Goal: Task Accomplishment & Management: Manage account settings

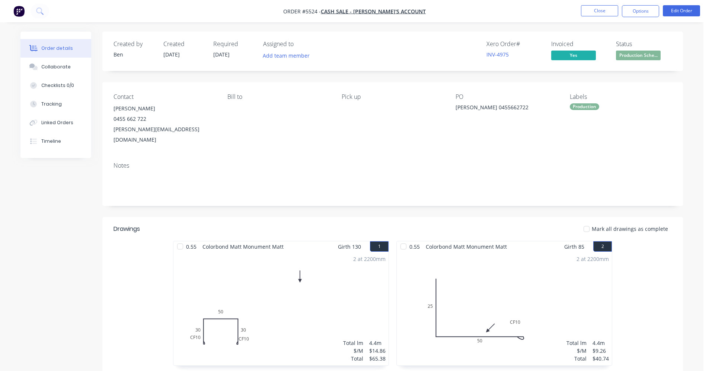
click at [398, 54] on div "Xero Order # INV-4975 Invoiced Yes Status Production Sche..." at bounding box center [505, 52] width 334 height 22
click at [594, 10] on button "Close" at bounding box center [599, 10] width 37 height 11
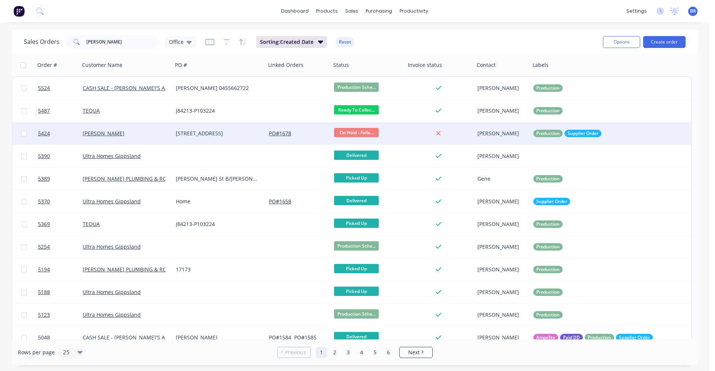
click at [147, 134] on div "[PERSON_NAME]" at bounding box center [124, 133] width 83 height 7
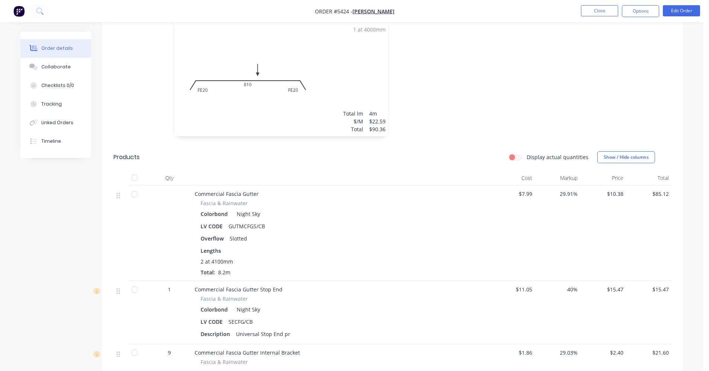
scroll to position [112, 0]
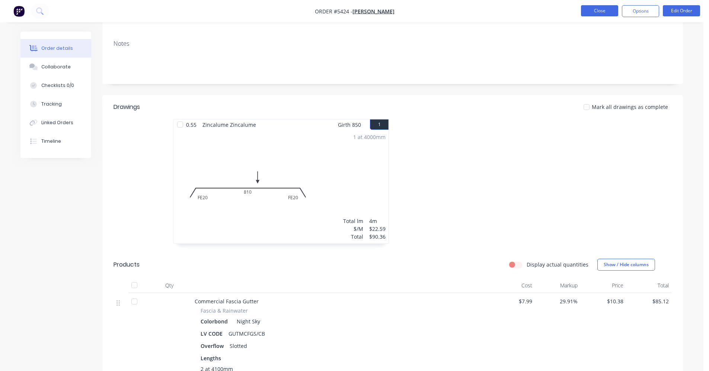
click at [590, 8] on button "Close" at bounding box center [599, 10] width 37 height 11
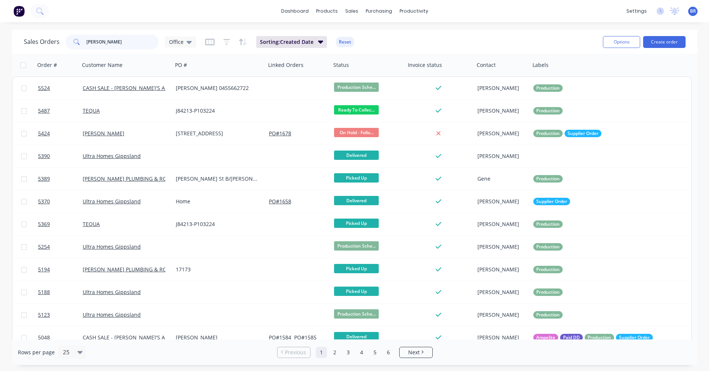
drag, startPoint x: 105, startPoint y: 44, endPoint x: 52, endPoint y: 30, distance: 55.0
click at [49, 31] on div "Sales Orders [PERSON_NAME] Office Sorting: Created Date Reset Options Create or…" at bounding box center [354, 42] width 685 height 24
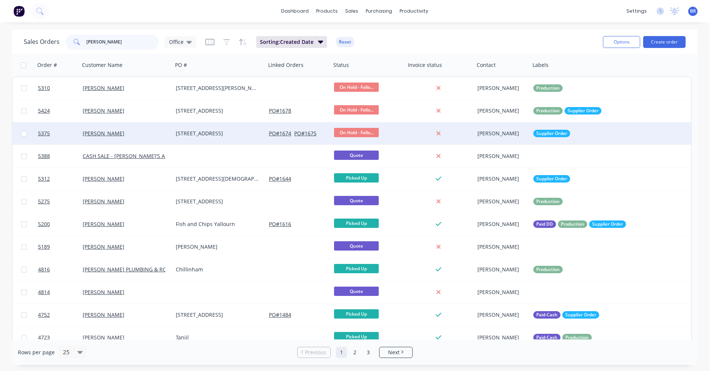
type input "[PERSON_NAME]"
click at [144, 127] on div "[PERSON_NAME]" at bounding box center [126, 133] width 93 height 22
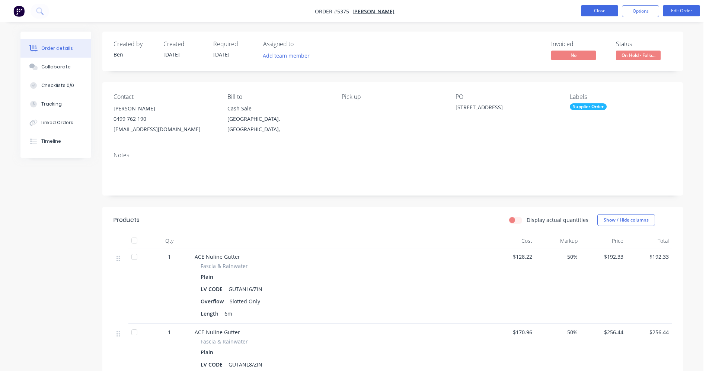
click at [606, 14] on button "Close" at bounding box center [599, 10] width 37 height 11
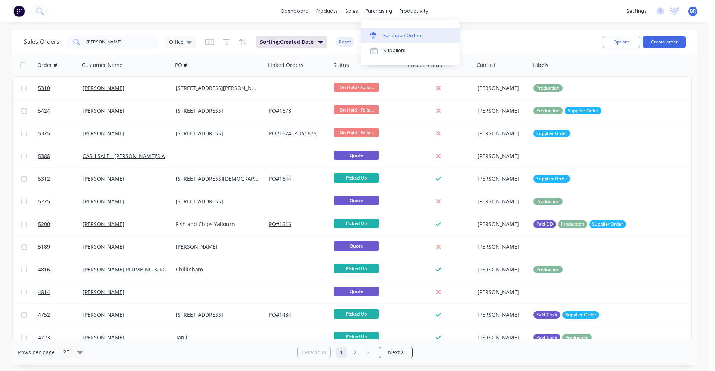
click at [390, 36] on div "Purchase Orders" at bounding box center [402, 35] width 39 height 7
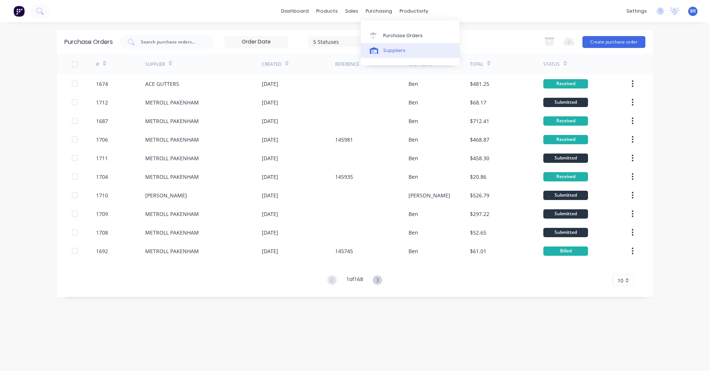
click at [391, 51] on div "Suppliers" at bounding box center [394, 50] width 22 height 7
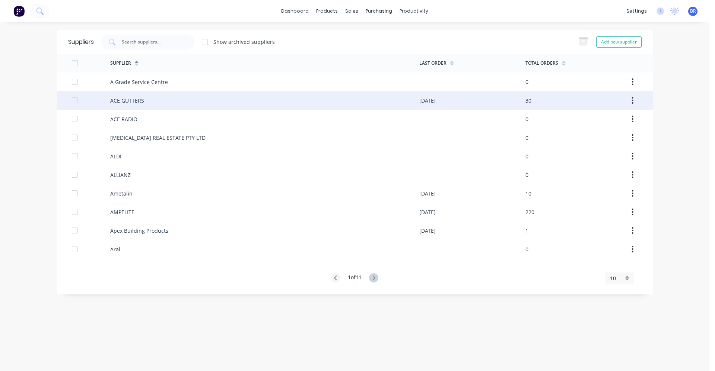
click at [134, 102] on div "ACE GUTTERS" at bounding box center [127, 101] width 34 height 8
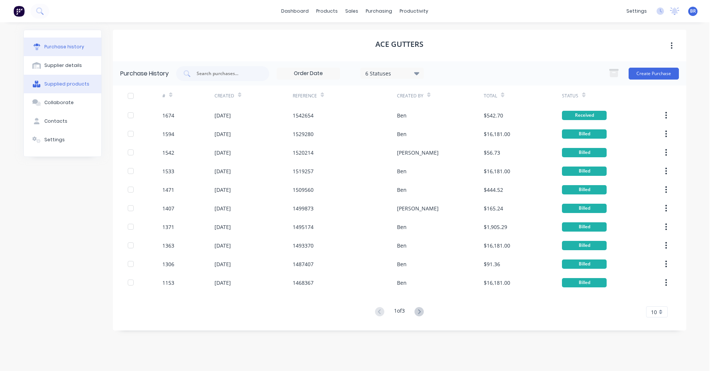
click at [64, 81] on div "Supplied products" at bounding box center [66, 84] width 45 height 7
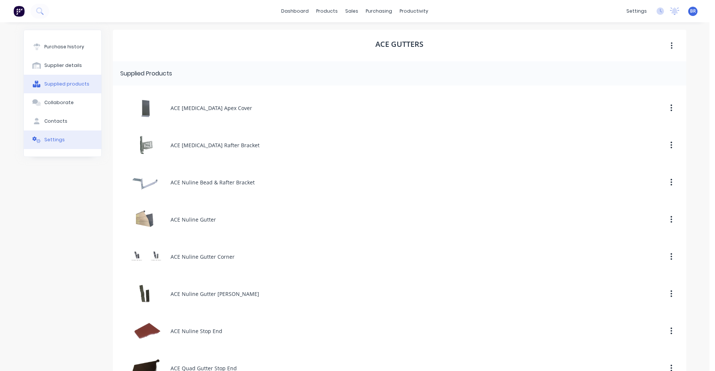
click at [51, 141] on div "Settings" at bounding box center [54, 140] width 20 height 7
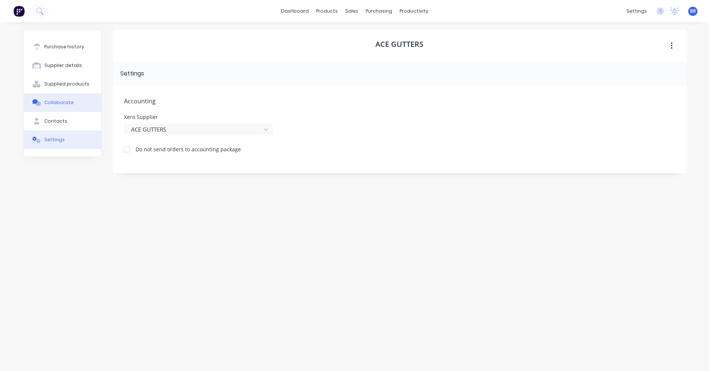
click at [55, 101] on div "Collaborate" at bounding box center [58, 102] width 29 height 7
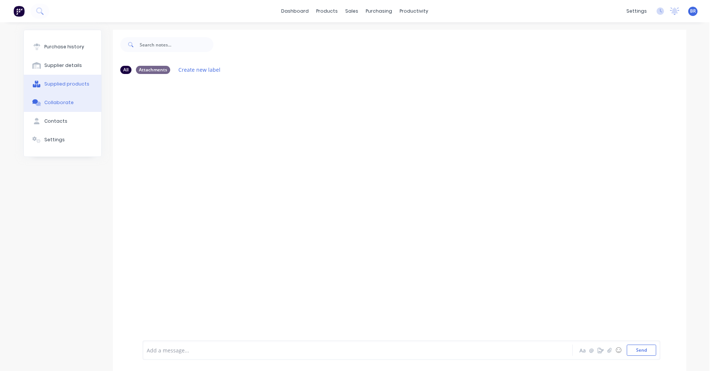
click at [56, 88] on button "Supplied products" at bounding box center [62, 84] width 77 height 19
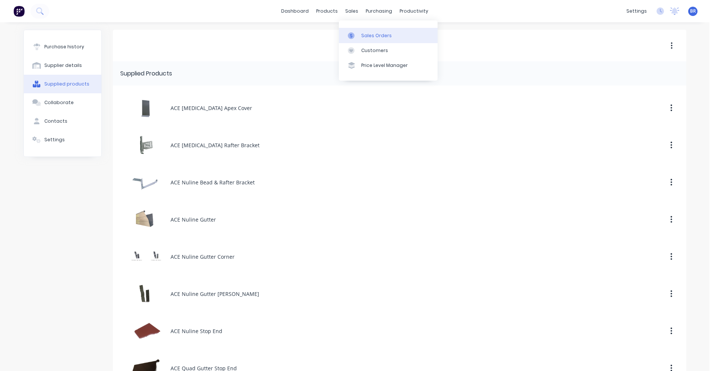
click at [366, 35] on div "Sales Orders" at bounding box center [376, 35] width 31 height 7
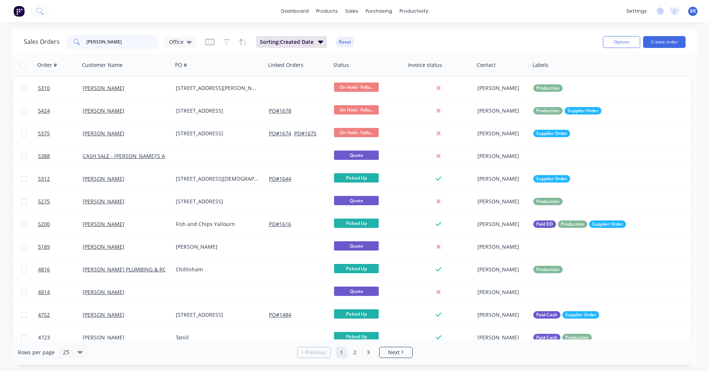
drag, startPoint x: 109, startPoint y: 35, endPoint x: 71, endPoint y: 28, distance: 38.0
click at [73, 38] on div "[PERSON_NAME]" at bounding box center [112, 42] width 93 height 15
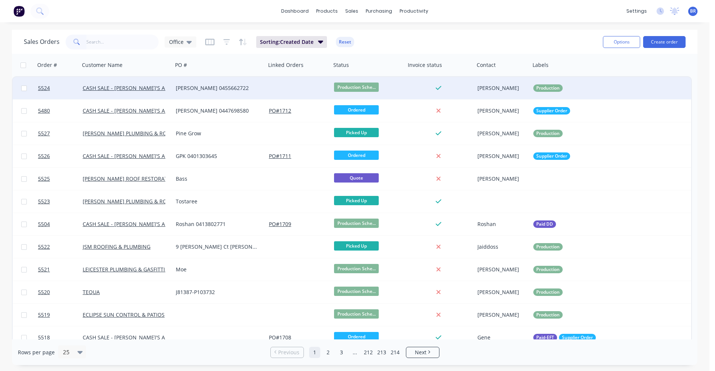
click at [243, 85] on div "[PERSON_NAME] 0455662722" at bounding box center [217, 87] width 83 height 7
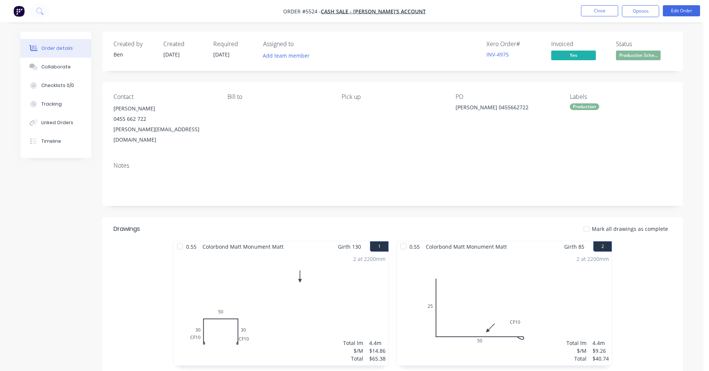
click at [583, 106] on div "Production" at bounding box center [584, 106] width 29 height 7
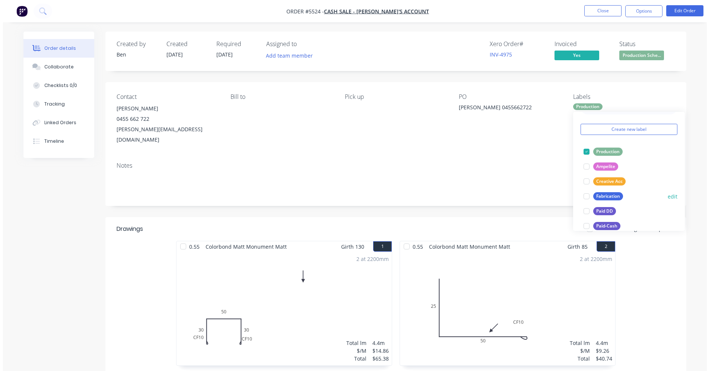
scroll to position [37, 0]
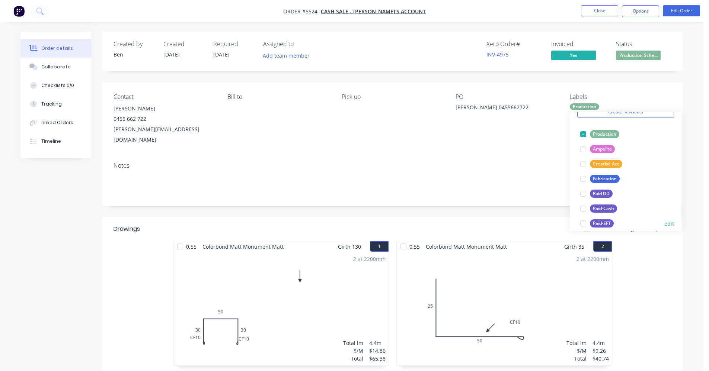
click at [606, 221] on div "Paid-EFT" at bounding box center [602, 224] width 24 height 8
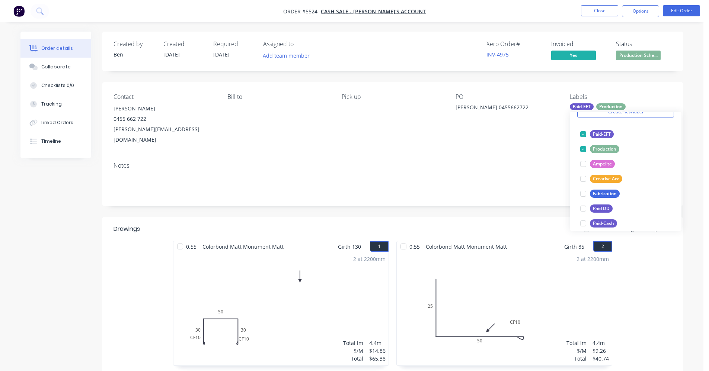
click at [457, 162] on div "Notes" at bounding box center [393, 165] width 558 height 7
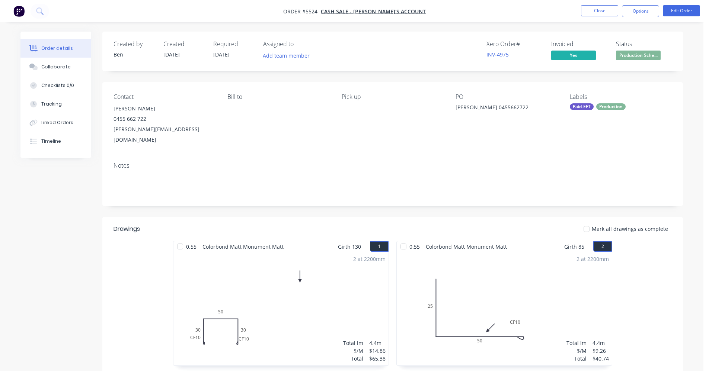
click at [599, 16] on li "Close" at bounding box center [599, 11] width 37 height 12
click at [597, 13] on button "Close" at bounding box center [599, 10] width 37 height 11
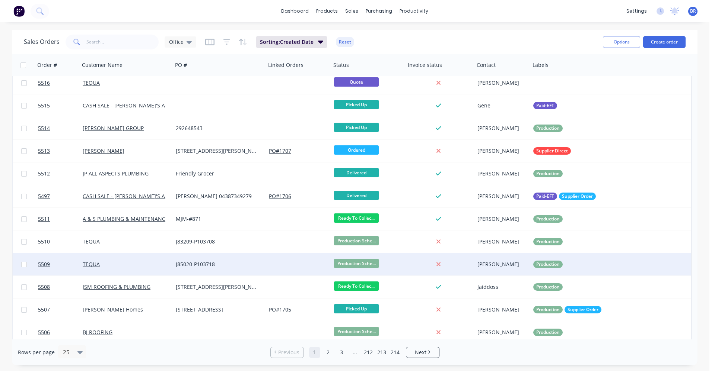
scroll to position [304, 0]
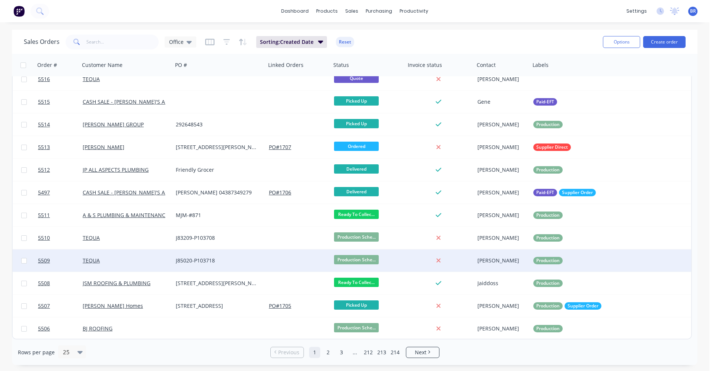
click at [143, 263] on div "TEQUA" at bounding box center [124, 260] width 83 height 7
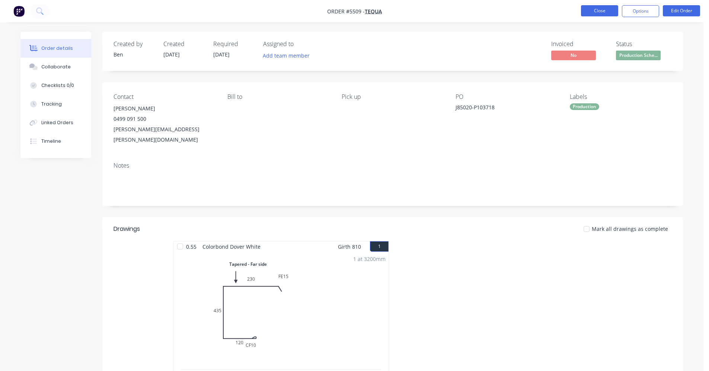
click at [596, 9] on button "Close" at bounding box center [599, 10] width 37 height 11
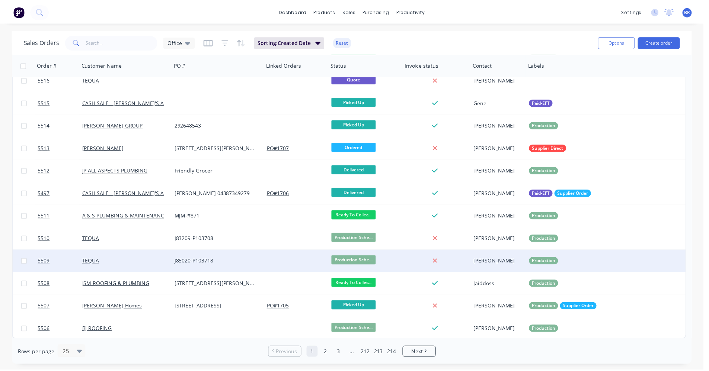
scroll to position [304, 0]
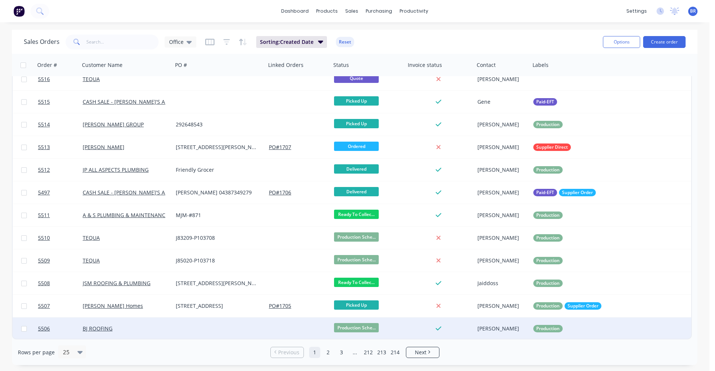
click at [143, 329] on div "BJ ROOFING" at bounding box center [124, 328] width 83 height 7
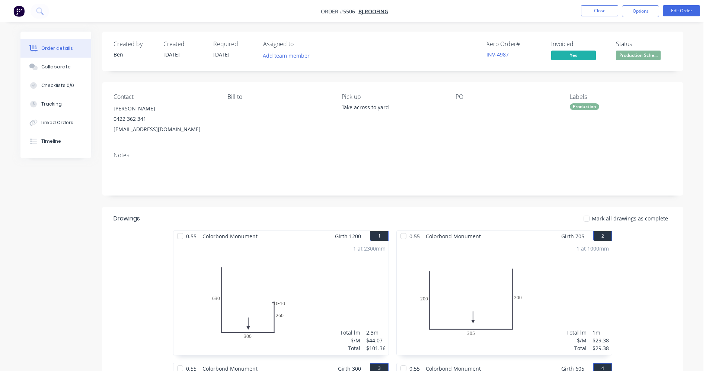
click at [638, 56] on span "Production Sche..." at bounding box center [638, 55] width 45 height 9
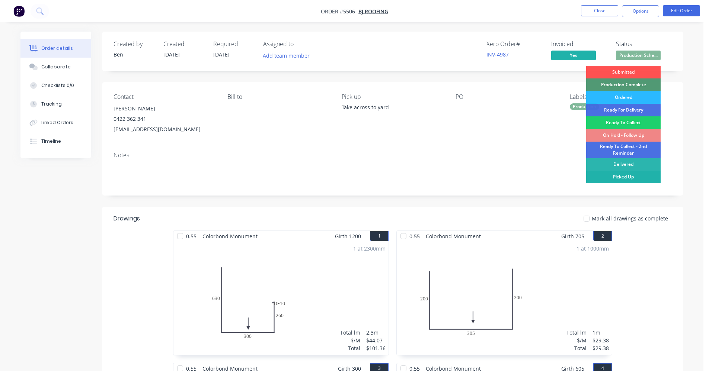
click at [624, 177] on div "Picked Up" at bounding box center [623, 177] width 74 height 13
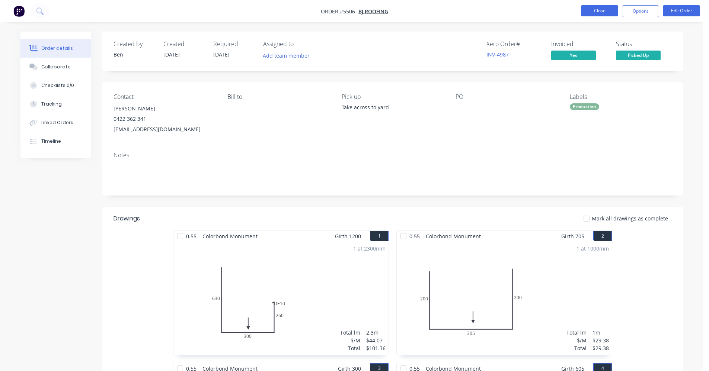
click at [595, 10] on button "Close" at bounding box center [599, 10] width 37 height 11
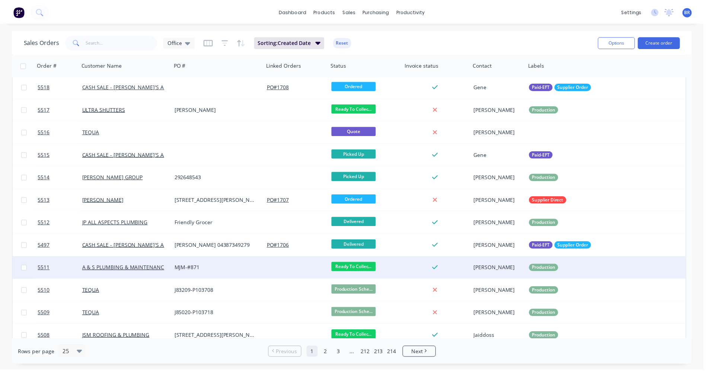
scroll to position [304, 0]
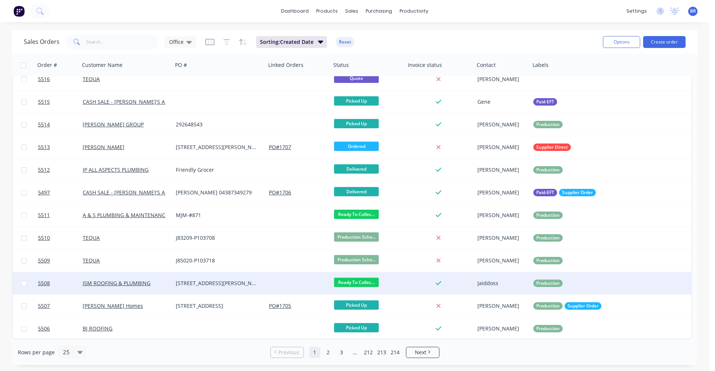
click at [236, 285] on div "[STREET_ADDRESS][PERSON_NAME]" at bounding box center [217, 283] width 83 height 7
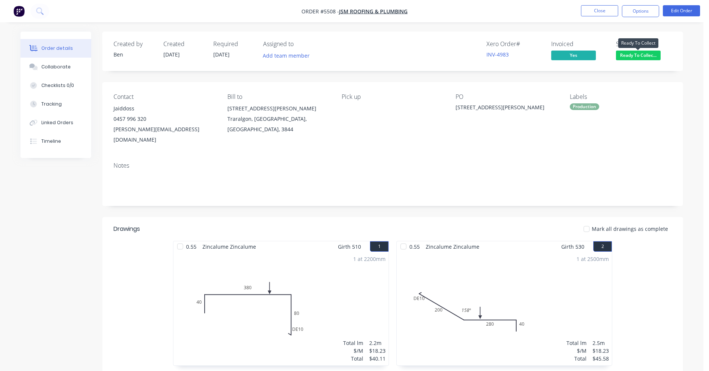
click at [628, 57] on span "Ready To Collec..." at bounding box center [638, 55] width 45 height 9
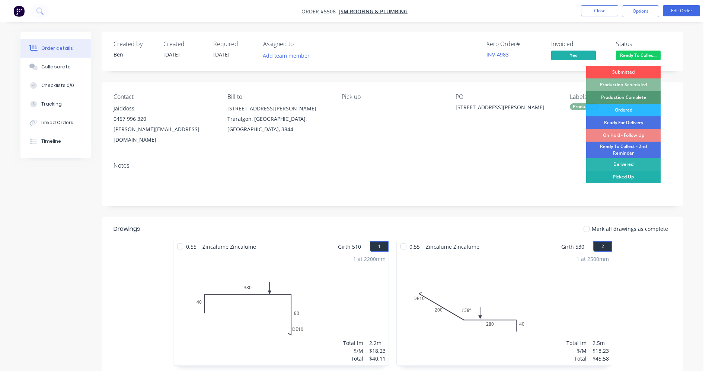
click at [627, 178] on div "Picked Up" at bounding box center [623, 177] width 74 height 13
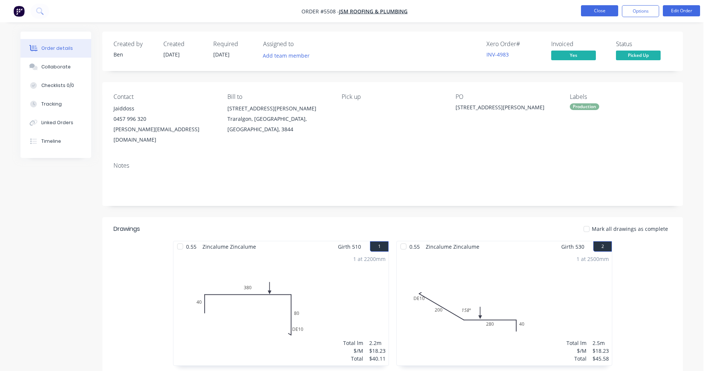
click at [591, 10] on button "Close" at bounding box center [599, 10] width 37 height 11
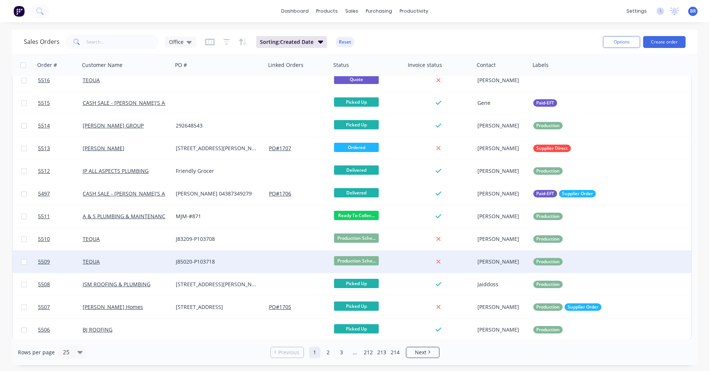
scroll to position [304, 0]
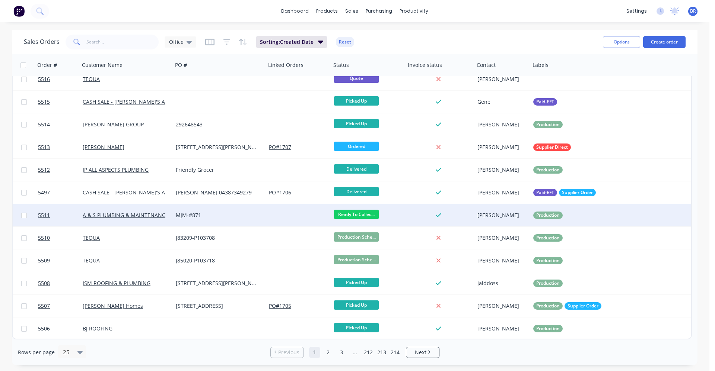
click at [239, 216] on div "MJM-#871" at bounding box center [217, 215] width 83 height 7
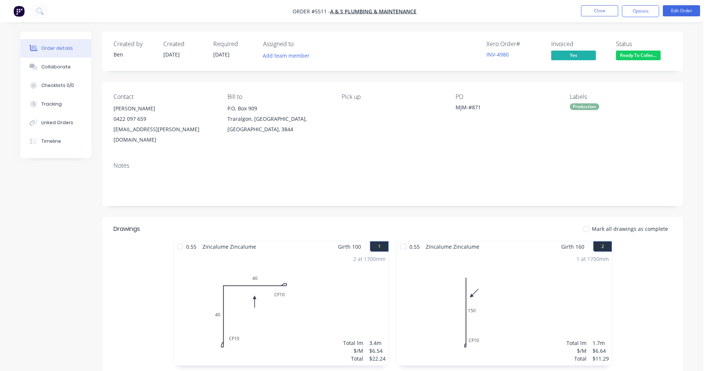
click at [642, 60] on span "Ready To Collec..." at bounding box center [638, 55] width 45 height 9
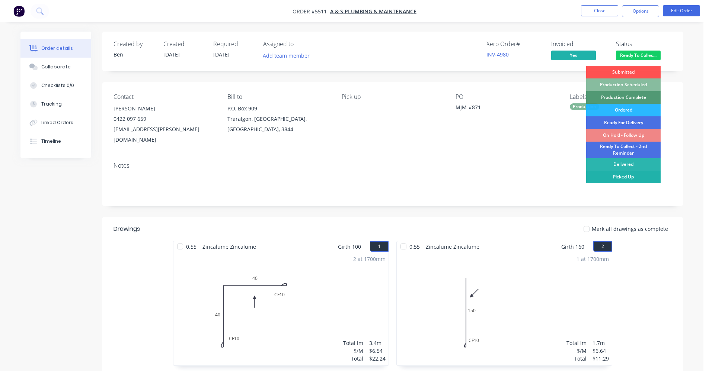
click at [624, 176] on div "Picked Up" at bounding box center [623, 177] width 74 height 13
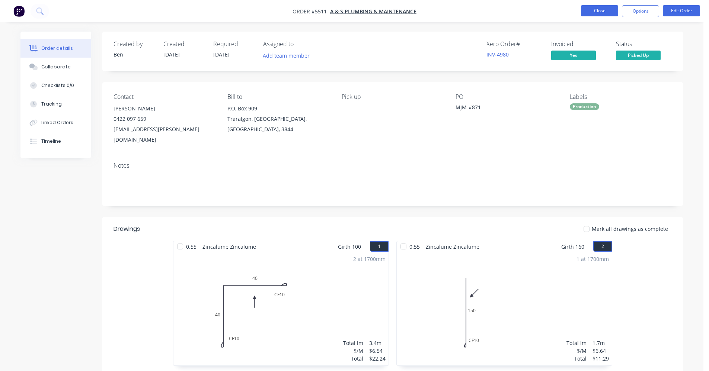
click at [597, 13] on button "Close" at bounding box center [599, 10] width 37 height 11
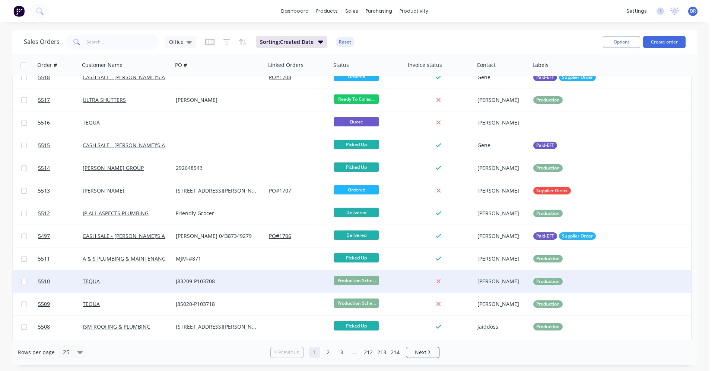
scroll to position [304, 0]
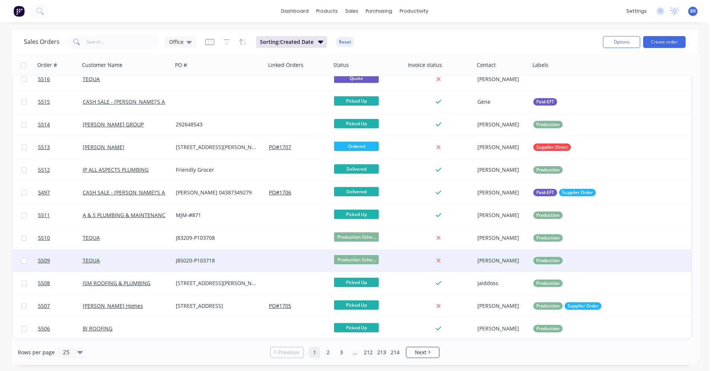
click at [259, 262] on div "J85020-P103718" at bounding box center [219, 260] width 87 height 7
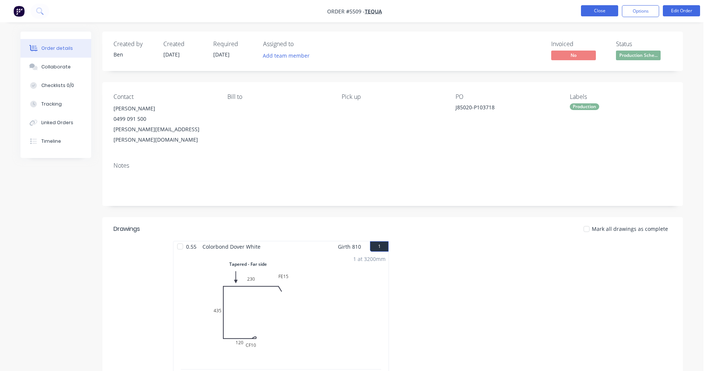
click at [602, 12] on button "Close" at bounding box center [599, 10] width 37 height 11
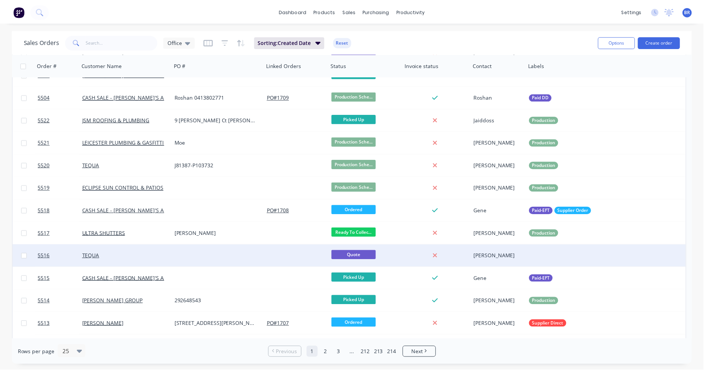
scroll to position [118, 0]
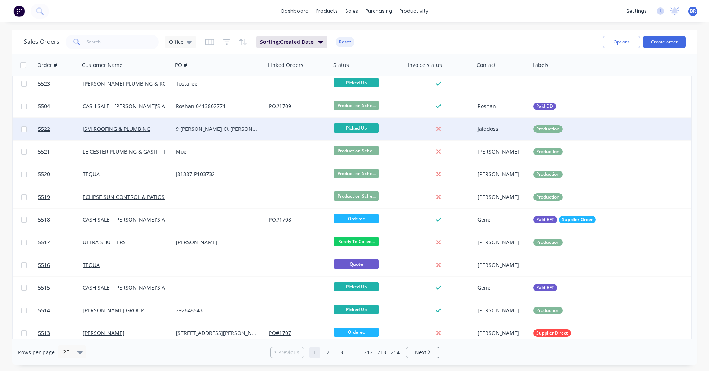
click at [252, 133] on div "9 [PERSON_NAME] Ct [PERSON_NAME]" at bounding box center [219, 129] width 93 height 22
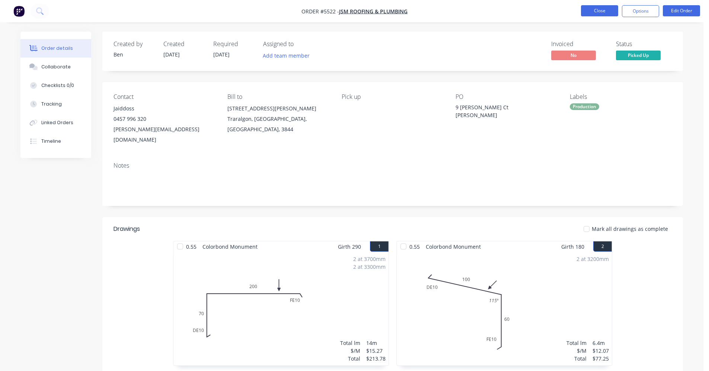
click at [592, 15] on button "Close" at bounding box center [599, 10] width 37 height 11
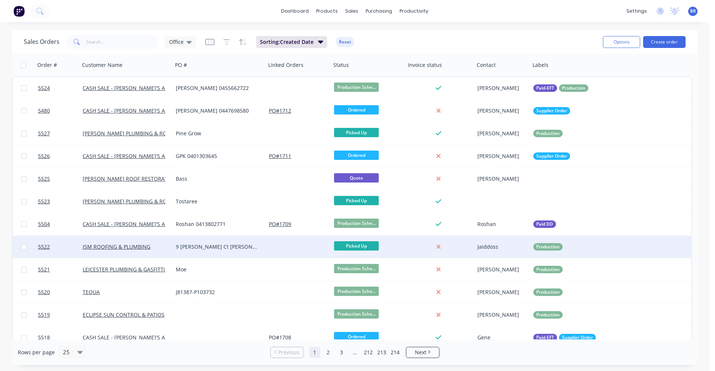
click at [251, 253] on div "9 [PERSON_NAME] Ct [PERSON_NAME]" at bounding box center [219, 247] width 93 height 22
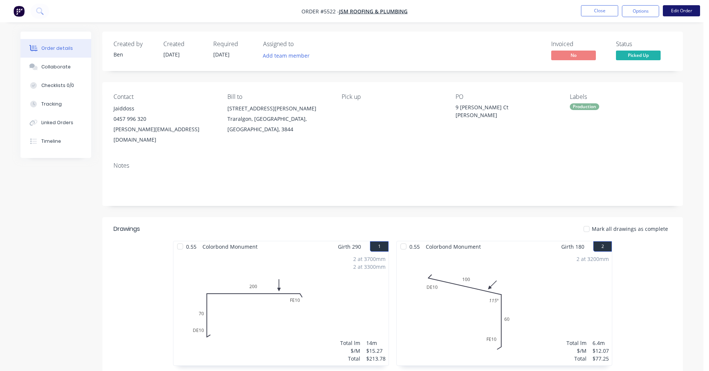
click at [677, 15] on button "Edit Order" at bounding box center [681, 10] width 37 height 11
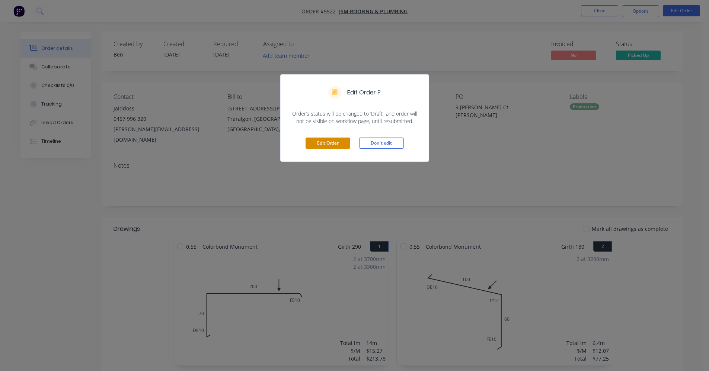
click at [323, 146] on button "Edit Order" at bounding box center [328, 143] width 45 height 11
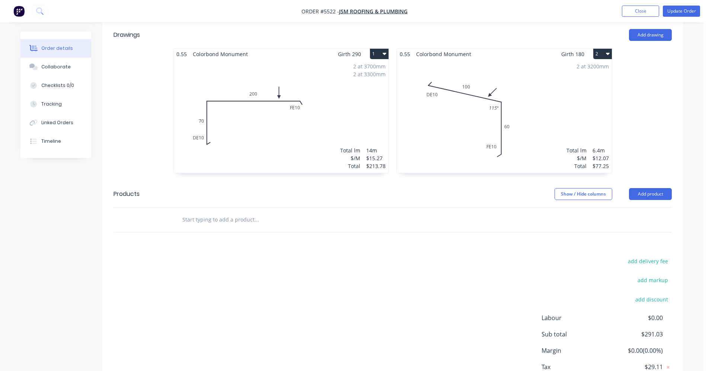
scroll to position [223, 0]
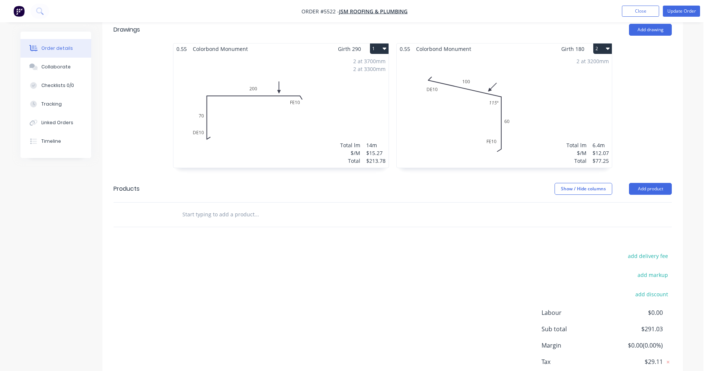
click at [190, 207] on input "text" at bounding box center [256, 214] width 149 height 15
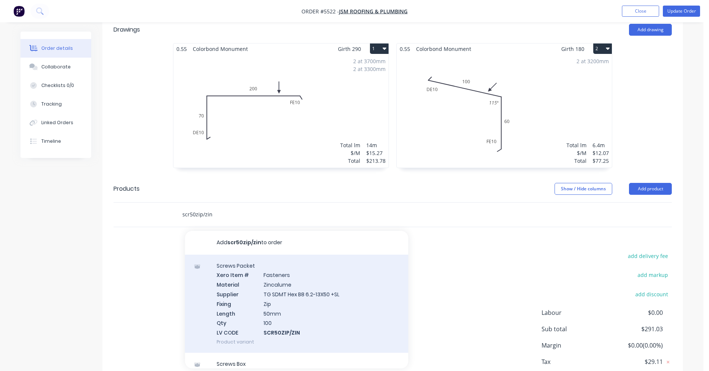
type input "scr50zip/zin"
click at [307, 277] on div "Screws Packet Xero Item # Fasteners Material Zincalume Supplier TG SDMT Hex B8 …" at bounding box center [296, 304] width 223 height 98
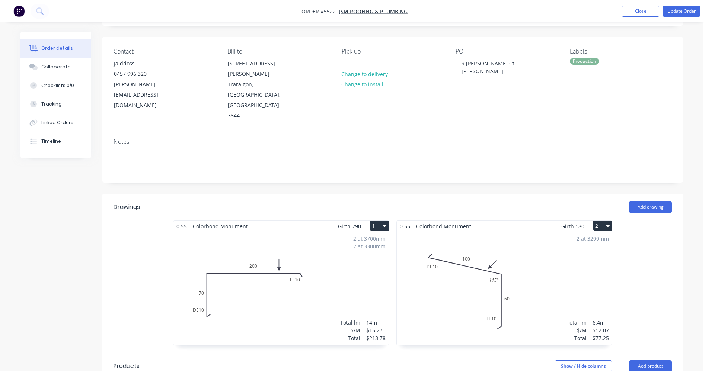
scroll to position [37, 0]
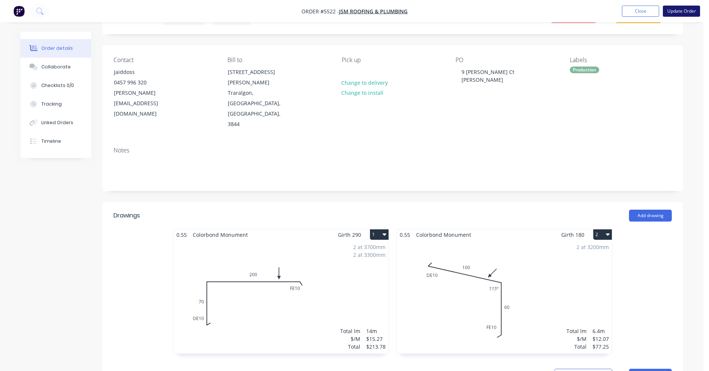
click at [689, 10] on button "Update Order" at bounding box center [681, 11] width 37 height 11
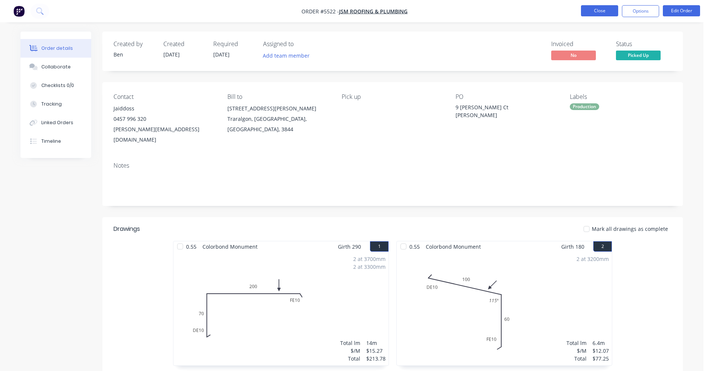
click at [598, 10] on button "Close" at bounding box center [599, 10] width 37 height 11
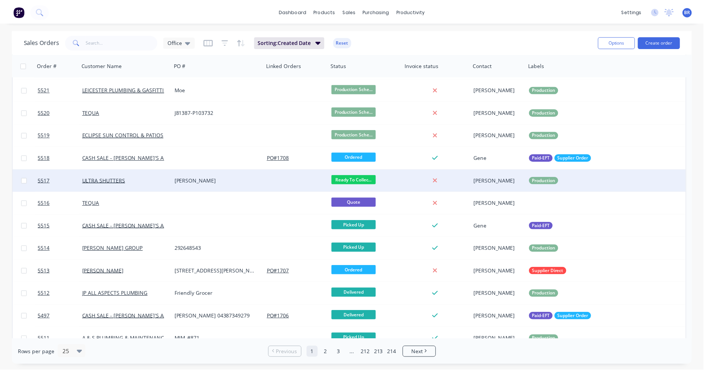
scroll to position [186, 0]
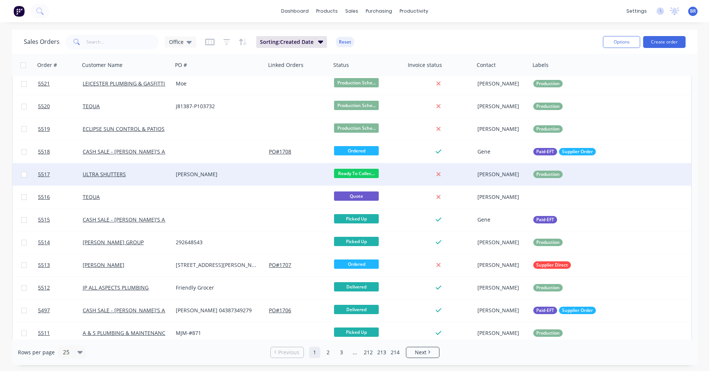
click at [152, 178] on div "ULTRA SHUTTERS" at bounding box center [124, 174] width 83 height 7
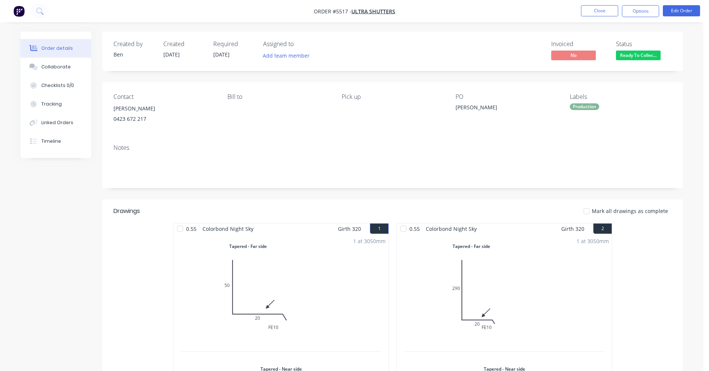
click at [643, 57] on span "Ready To Collec..." at bounding box center [638, 55] width 45 height 9
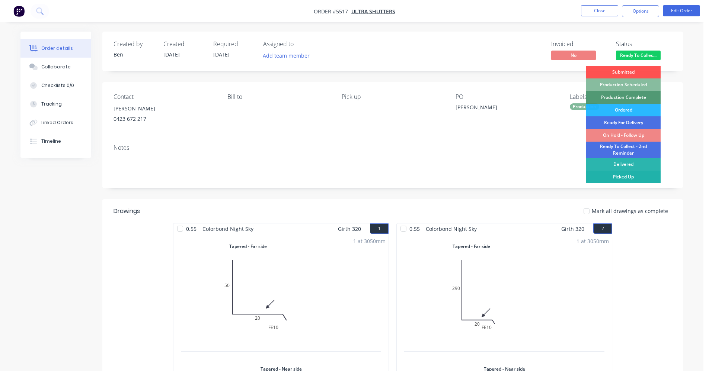
click at [624, 176] on div "Picked Up" at bounding box center [623, 177] width 74 height 13
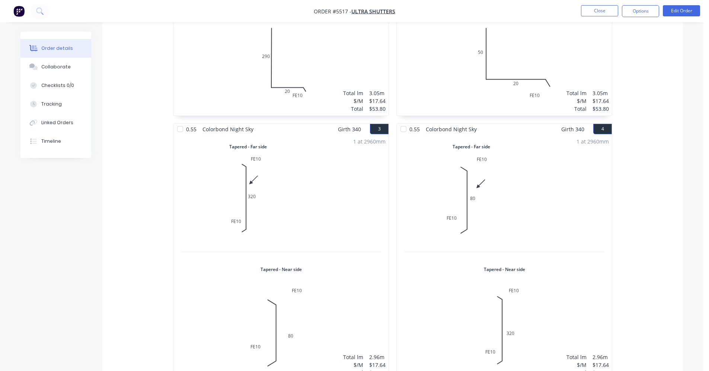
scroll to position [215, 0]
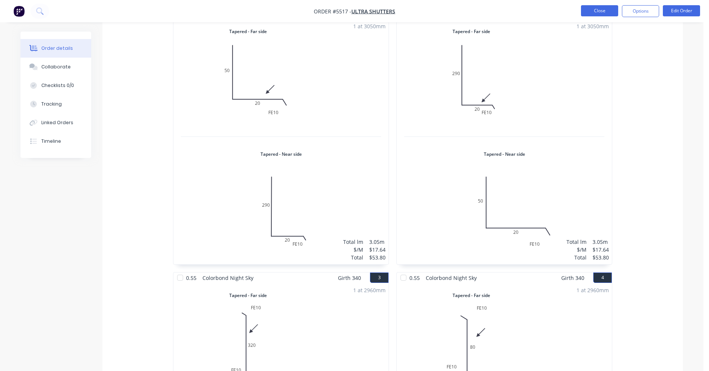
click at [597, 13] on button "Close" at bounding box center [599, 10] width 37 height 11
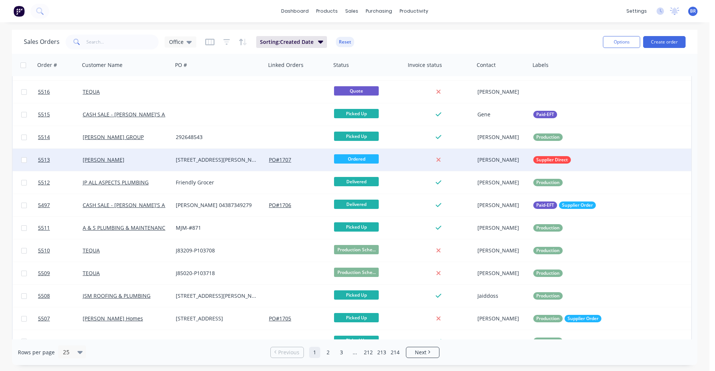
scroll to position [304, 0]
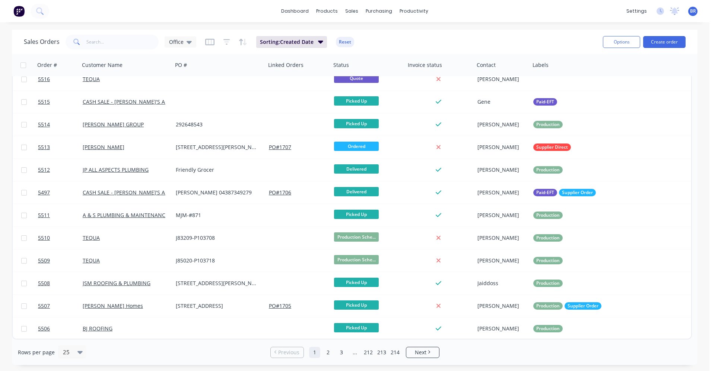
click at [426, 359] on div "Rows per page 25 Previous 1 2 3 ... 212 213 214 Next" at bounding box center [354, 353] width 685 height 26
click at [418, 353] on span "Next" at bounding box center [421, 352] width 12 height 7
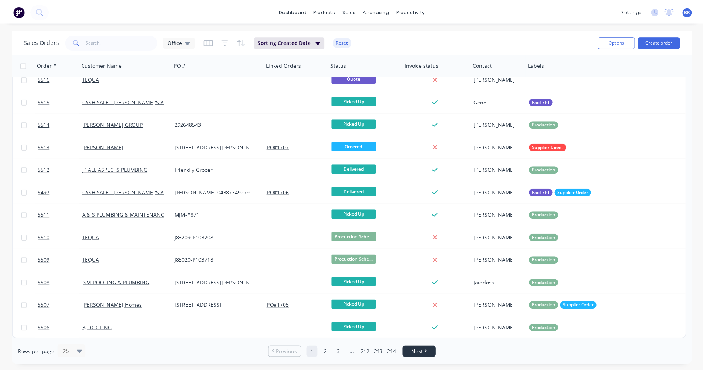
scroll to position [0, 0]
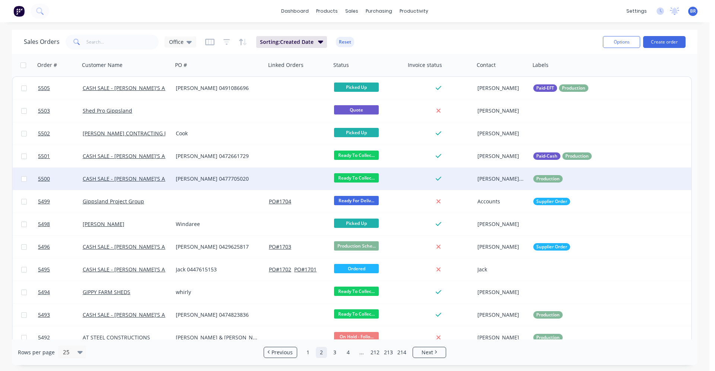
click at [249, 179] on div "[PERSON_NAME] 0477705020" at bounding box center [217, 178] width 83 height 7
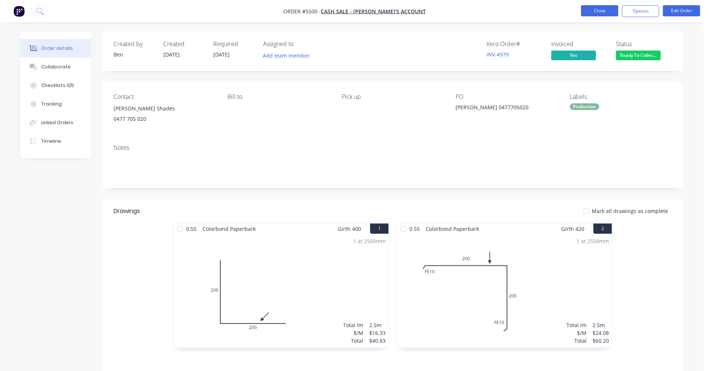
click at [600, 9] on button "Close" at bounding box center [599, 10] width 37 height 11
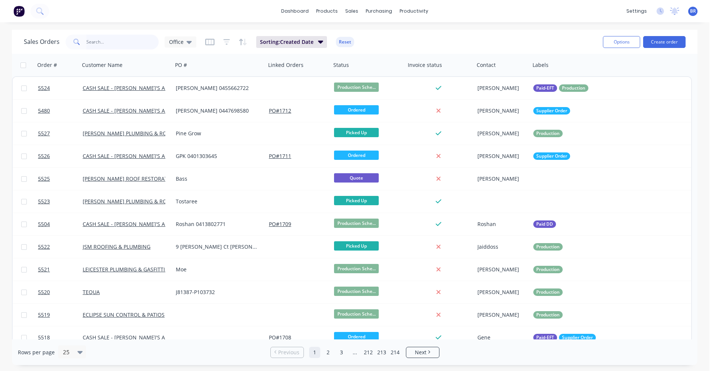
click at [126, 45] on input "text" at bounding box center [122, 42] width 73 height 15
type input "4970"
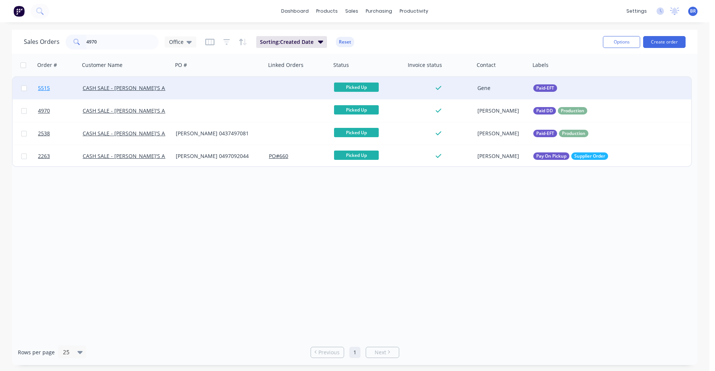
click at [60, 87] on link "5515" at bounding box center [60, 88] width 45 height 22
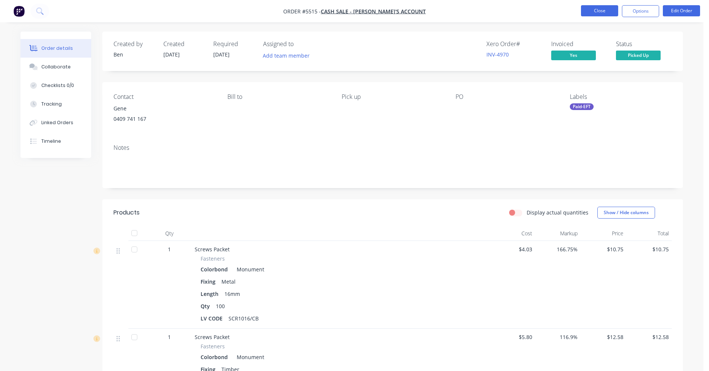
click at [603, 11] on button "Close" at bounding box center [599, 10] width 37 height 11
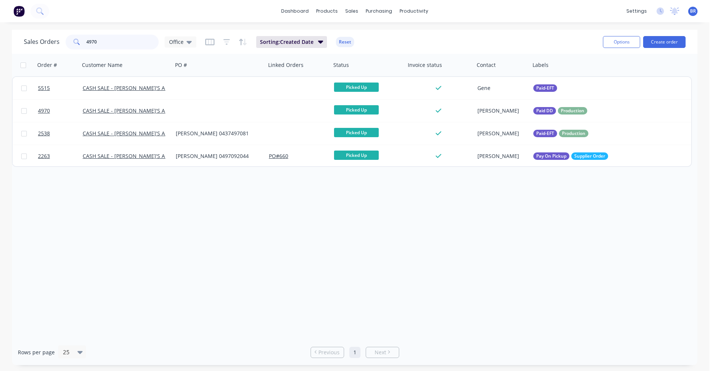
drag, startPoint x: 109, startPoint y: 43, endPoint x: 24, endPoint y: 32, distance: 86.0
click at [24, 32] on div "Sales Orders 4970 Office Sorting: Created Date Reset Options Create order" at bounding box center [354, 42] width 685 height 24
type input "4966"
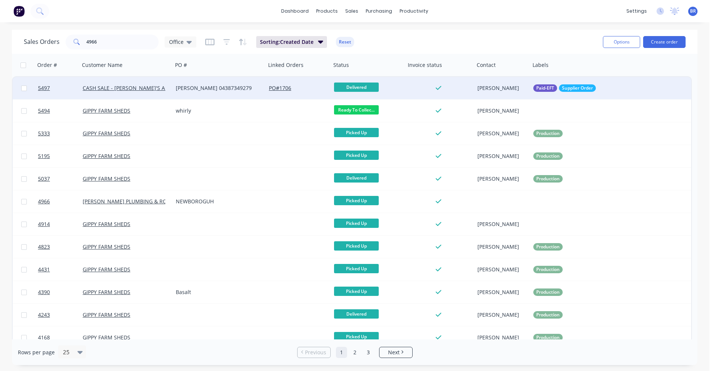
click at [242, 88] on div "[PERSON_NAME] 04387349279" at bounding box center [217, 87] width 83 height 7
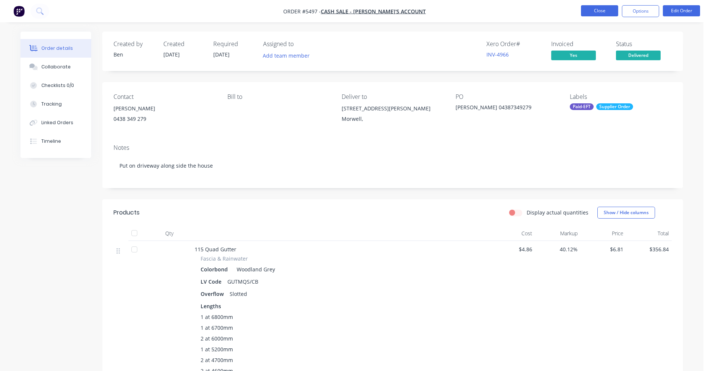
click at [586, 10] on button "Close" at bounding box center [599, 10] width 37 height 11
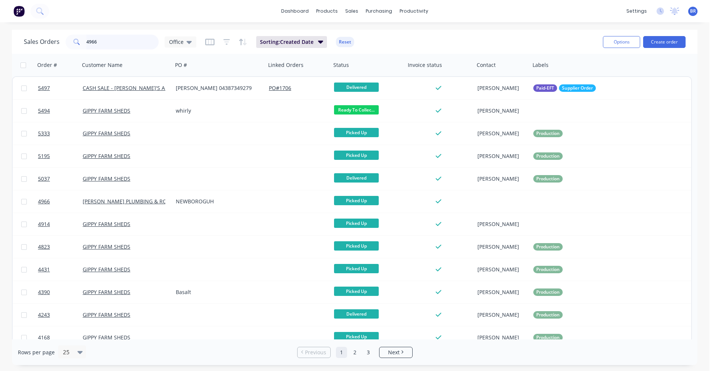
click at [118, 42] on input "4966" at bounding box center [122, 42] width 73 height 15
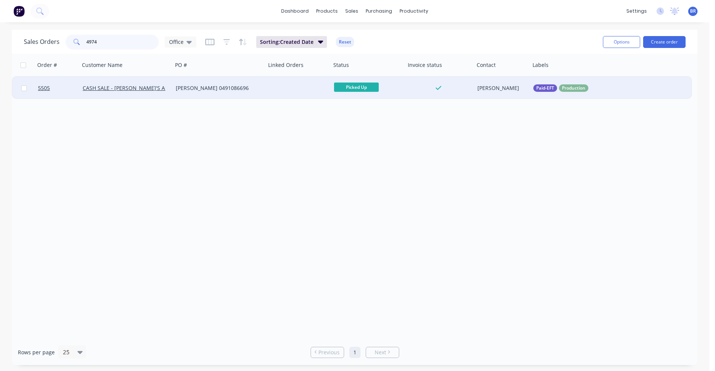
type input "4974"
click at [252, 88] on div "[PERSON_NAME] 0491086696" at bounding box center [217, 87] width 83 height 7
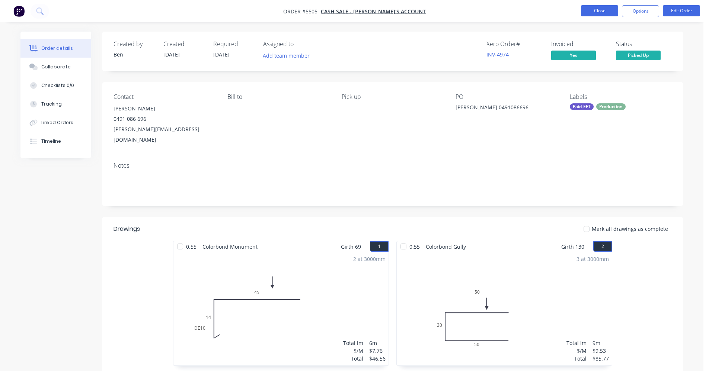
click at [595, 12] on button "Close" at bounding box center [599, 10] width 37 height 11
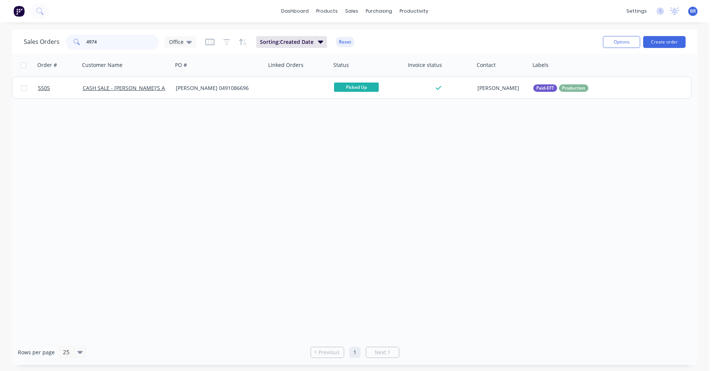
drag, startPoint x: 108, startPoint y: 42, endPoint x: 33, endPoint y: 36, distance: 74.3
click at [33, 36] on div "Sales Orders 4974 Office" at bounding box center [110, 42] width 172 height 15
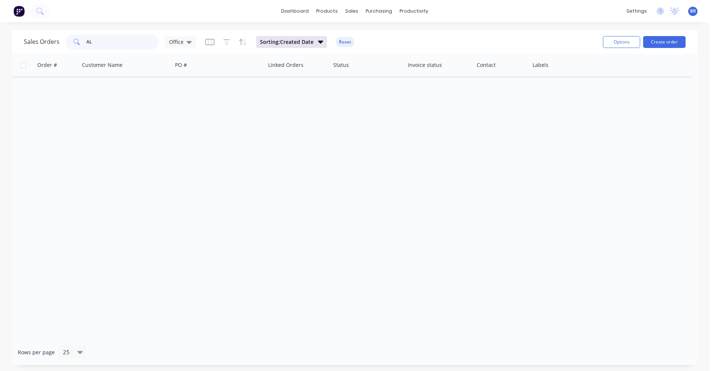
type input "A"
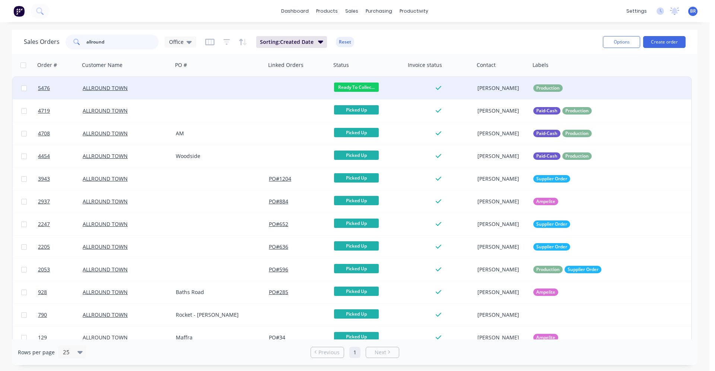
type input "allround"
click at [176, 94] on div at bounding box center [219, 88] width 93 height 22
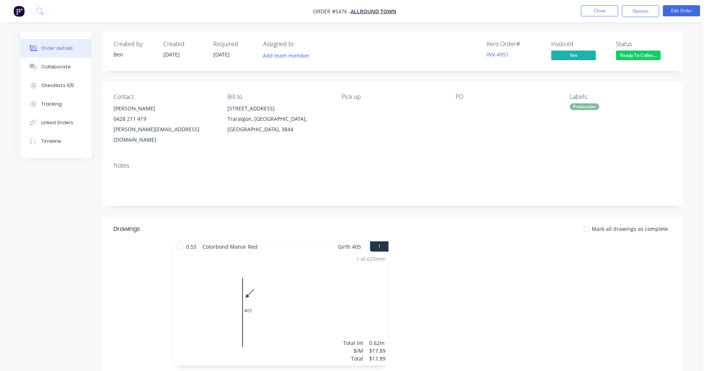
click at [635, 56] on span "Ready To Collec..." at bounding box center [638, 55] width 45 height 9
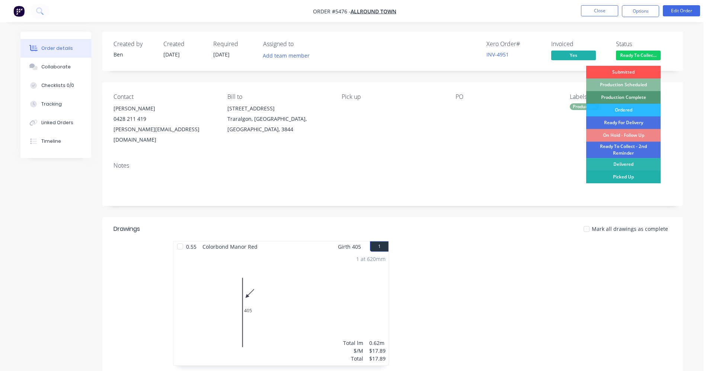
click at [626, 178] on div "Picked Up" at bounding box center [623, 177] width 74 height 13
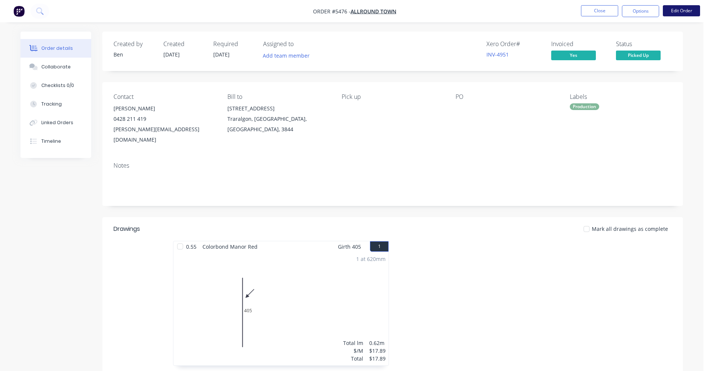
click at [675, 13] on button "Edit Order" at bounding box center [681, 10] width 37 height 11
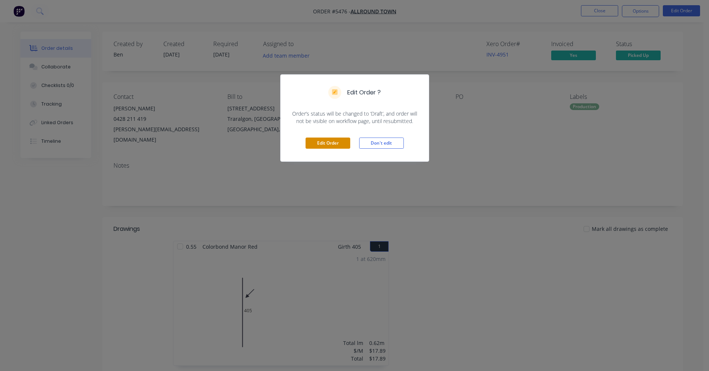
click at [328, 143] on button "Edit Order" at bounding box center [328, 143] width 45 height 11
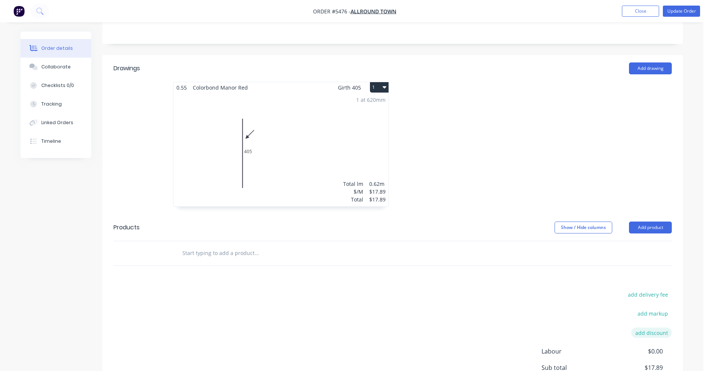
scroll to position [238, 0]
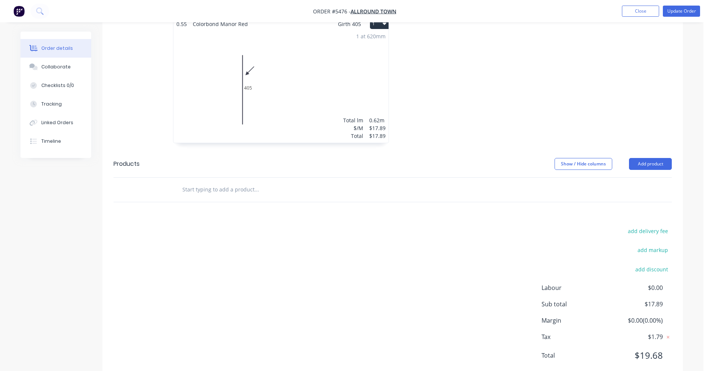
click at [336, 83] on div "1 at 620mm Total lm $/M Total 0.62m $17.89 $17.89" at bounding box center [280, 86] width 215 height 114
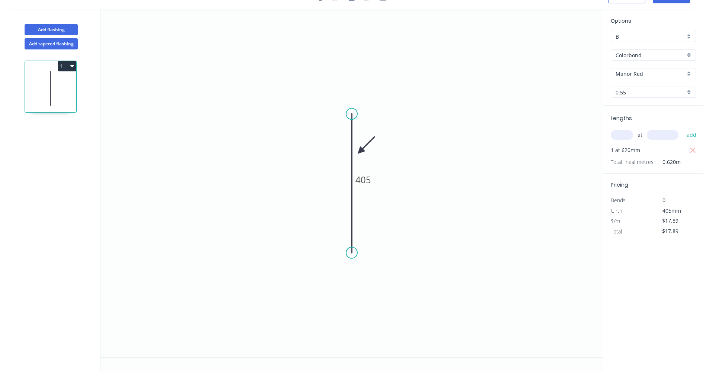
drag, startPoint x: 682, startPoint y: 231, endPoint x: 639, endPoint y: 229, distance: 42.9
click at [639, 229] on div "Total $17.89" at bounding box center [653, 232] width 96 height 10
type input "$18.18"
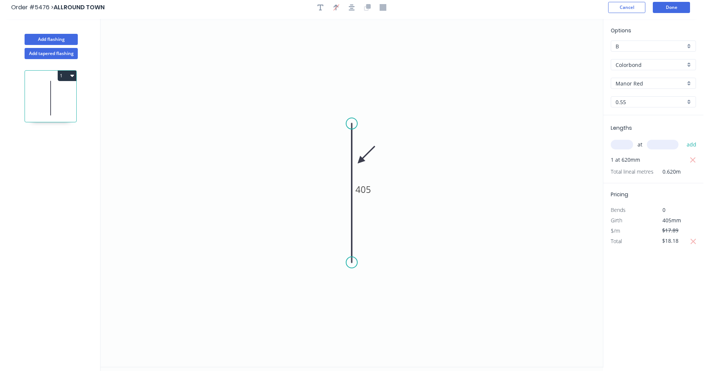
scroll to position [0, 0]
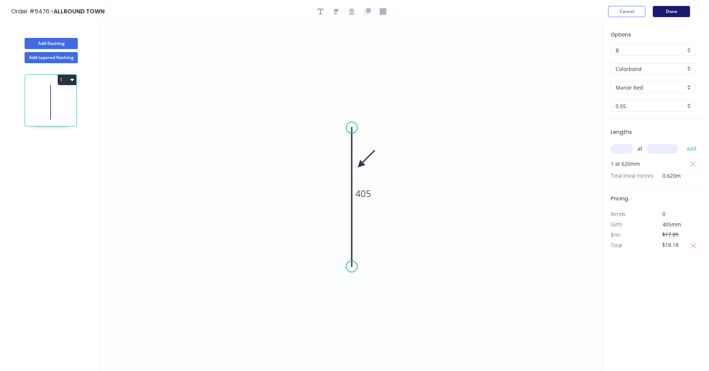
click at [670, 15] on button "Done" at bounding box center [671, 11] width 37 height 11
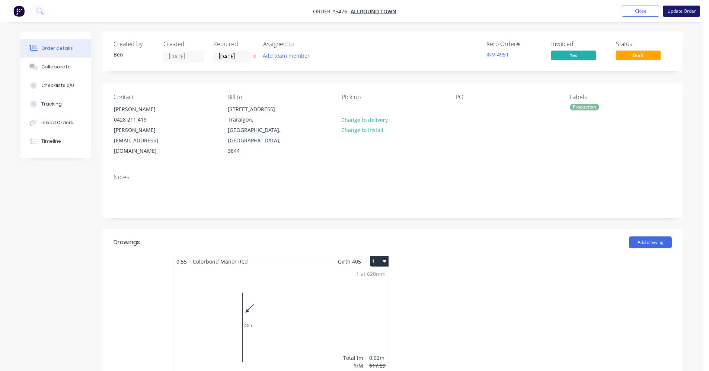
click at [680, 8] on button "Update Order" at bounding box center [681, 11] width 37 height 11
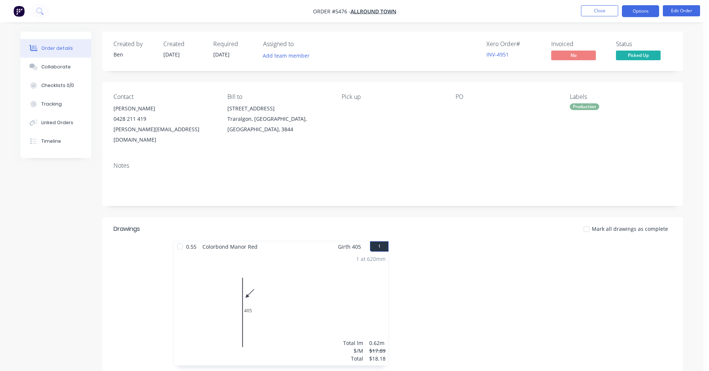
click at [641, 12] on button "Options" at bounding box center [640, 11] width 37 height 12
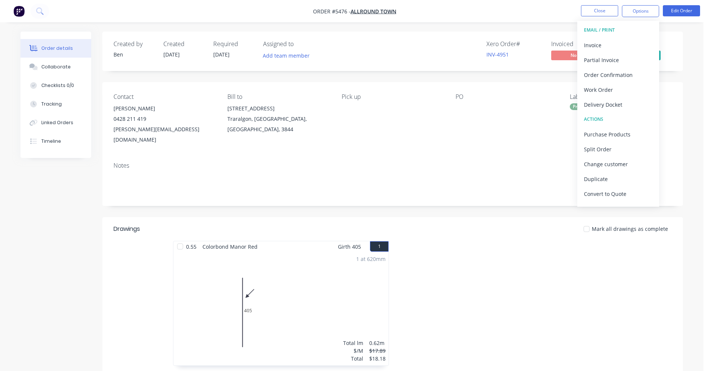
click at [482, 162] on div "Notes" at bounding box center [393, 165] width 558 height 7
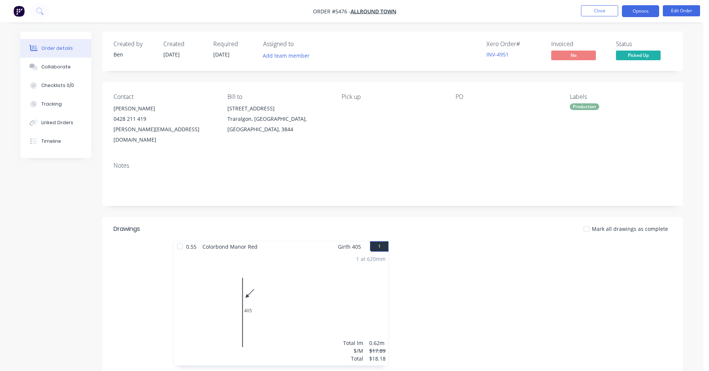
click at [639, 7] on button "Options" at bounding box center [640, 11] width 37 height 12
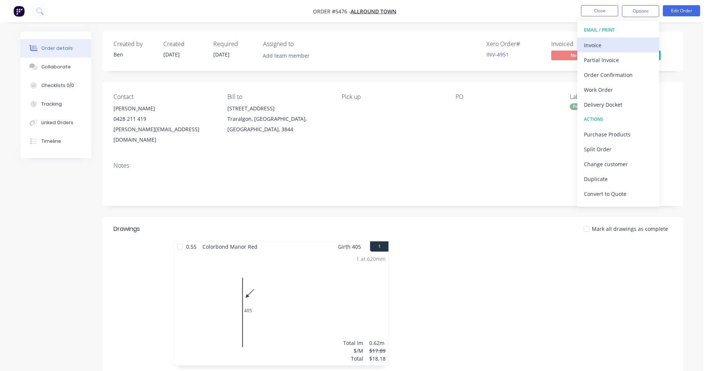
click at [605, 41] on div "Invoice" at bounding box center [618, 45] width 68 height 11
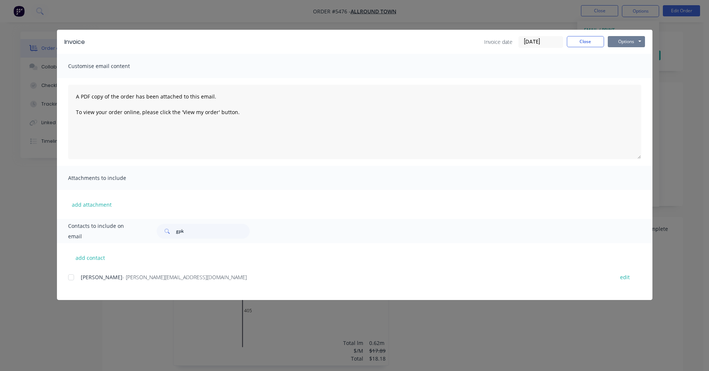
click at [630, 38] on button "Options" at bounding box center [626, 41] width 37 height 11
click at [623, 67] on button "Print" at bounding box center [632, 67] width 48 height 12
click at [591, 41] on button "Close" at bounding box center [585, 41] width 37 height 11
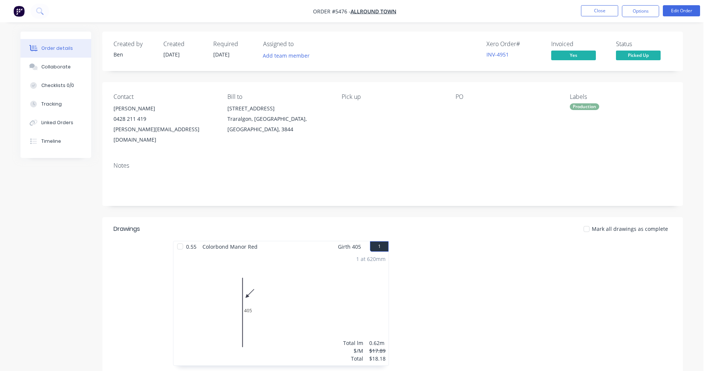
click at [579, 106] on div "Production" at bounding box center [584, 106] width 29 height 7
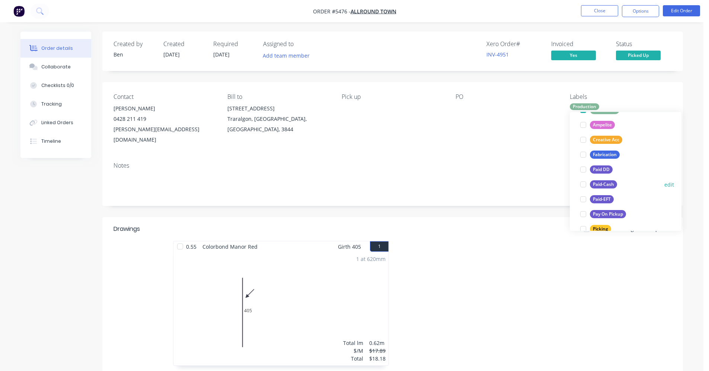
scroll to position [74, 0]
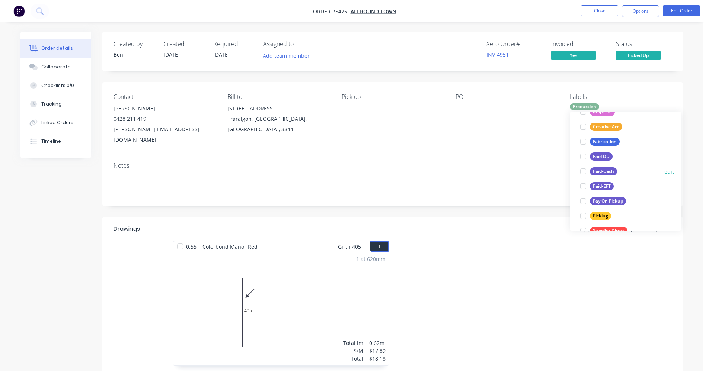
click at [603, 172] on div "Paid-Cash" at bounding box center [603, 171] width 27 height 8
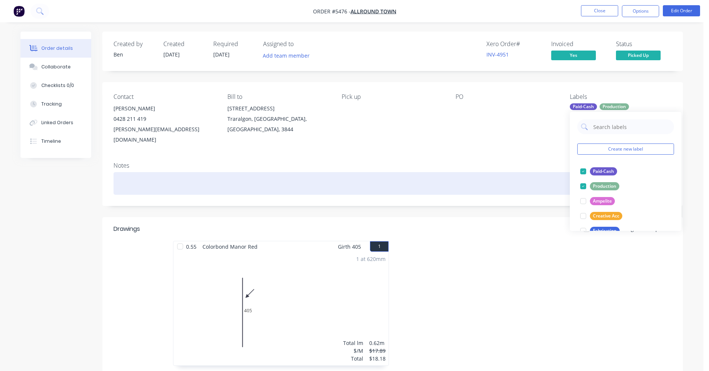
click at [472, 172] on div at bounding box center [393, 183] width 558 height 23
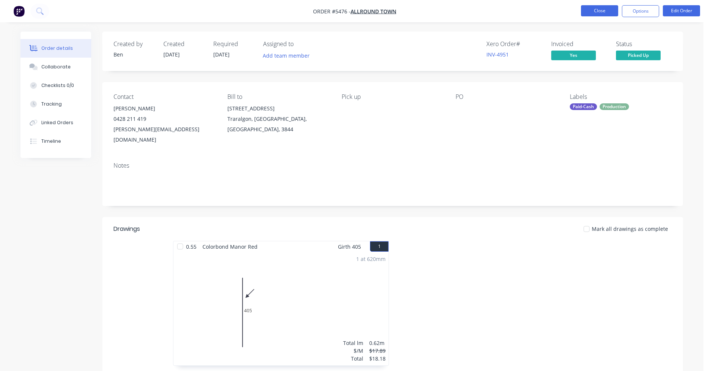
click at [603, 12] on button "Close" at bounding box center [599, 10] width 37 height 11
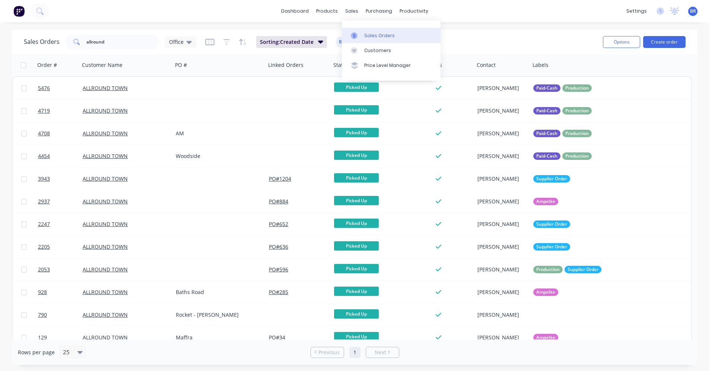
click at [360, 31] on link "Sales Orders" at bounding box center [391, 35] width 99 height 15
click at [661, 39] on button "Create order" at bounding box center [664, 42] width 42 height 12
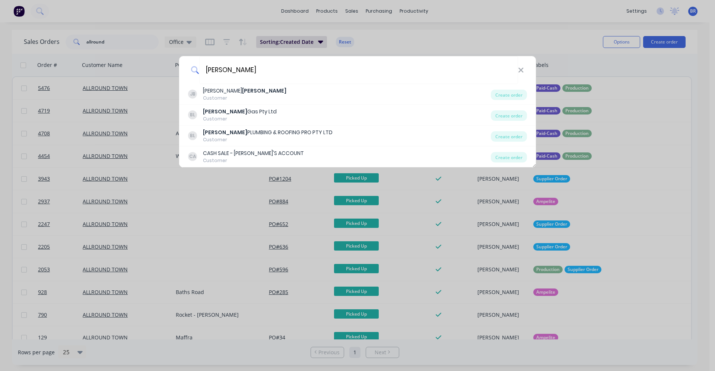
type input "[PERSON_NAME]"
click at [132, 47] on div "[PERSON_NAME] [PERSON_NAME] Customer Create order [PERSON_NAME] Gas Pty Ltd Cus…" at bounding box center [357, 185] width 715 height 371
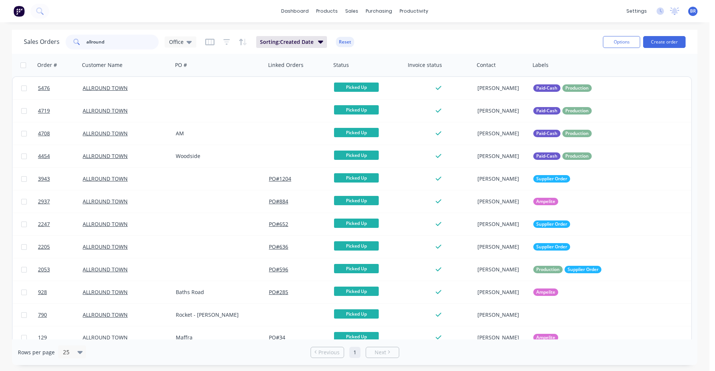
drag, startPoint x: 126, startPoint y: 42, endPoint x: 56, endPoint y: 39, distance: 69.6
click at [56, 39] on div "Sales Orders allround Office" at bounding box center [110, 42] width 172 height 15
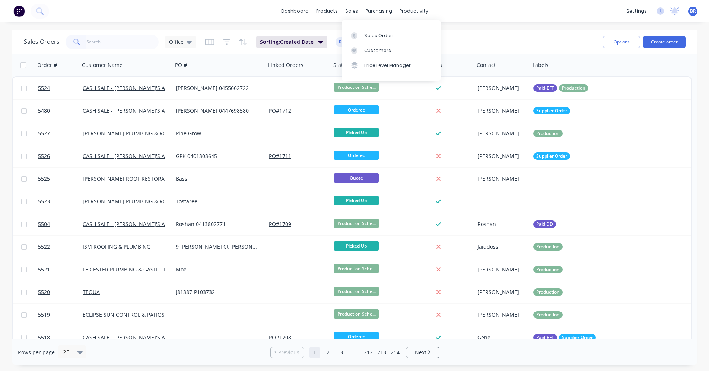
drag, startPoint x: 349, startPoint y: 13, endPoint x: 358, endPoint y: 24, distance: 14.0
click at [349, 13] on div "sales" at bounding box center [351, 11] width 20 height 11
click at [371, 33] on div "Sales Orders" at bounding box center [379, 35] width 31 height 7
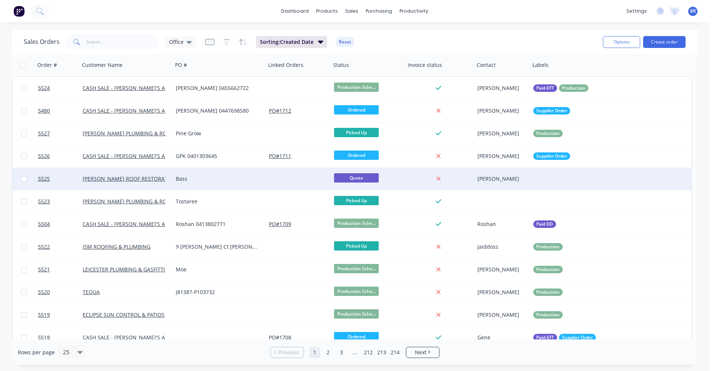
click at [242, 182] on div "Bass" at bounding box center [217, 178] width 83 height 7
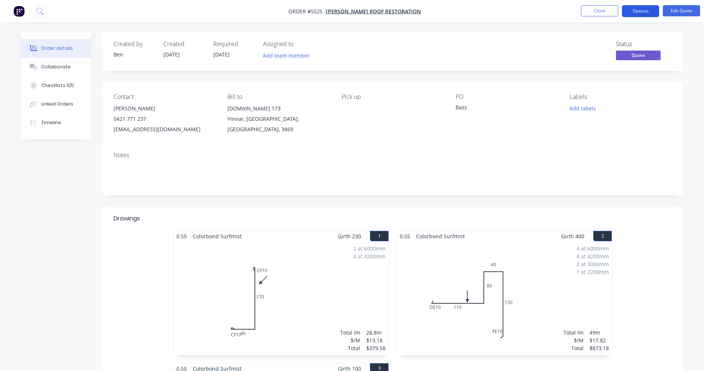
click at [652, 9] on button "Options" at bounding box center [640, 11] width 37 height 12
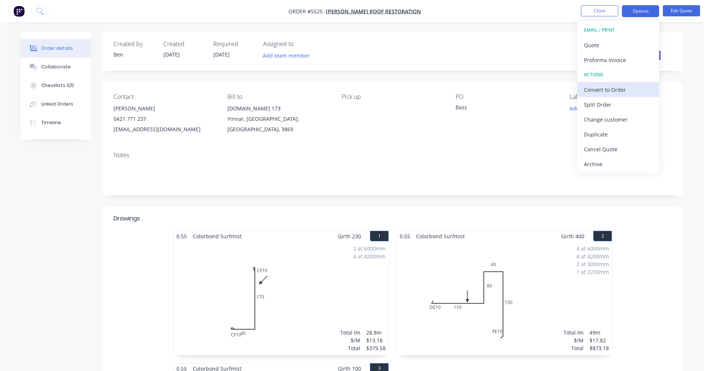
click at [610, 90] on div "Convert to Order" at bounding box center [618, 89] width 68 height 11
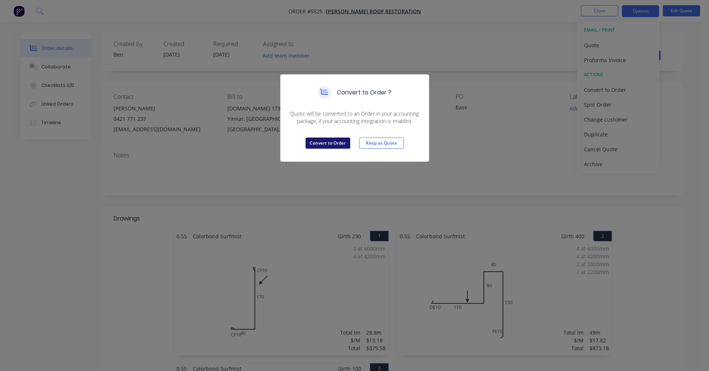
click at [329, 141] on button "Convert to Order" at bounding box center [328, 143] width 45 height 11
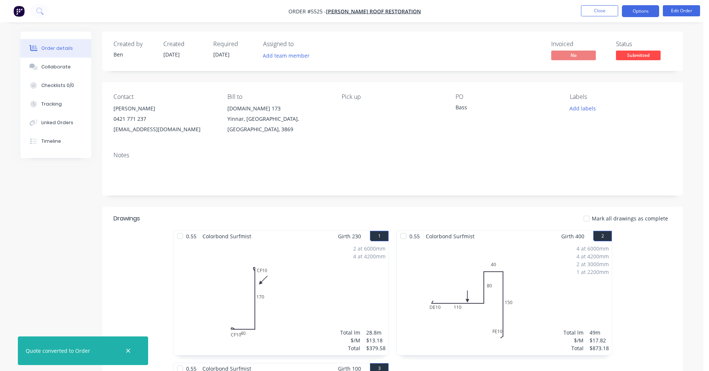
click at [636, 10] on button "Options" at bounding box center [640, 11] width 37 height 12
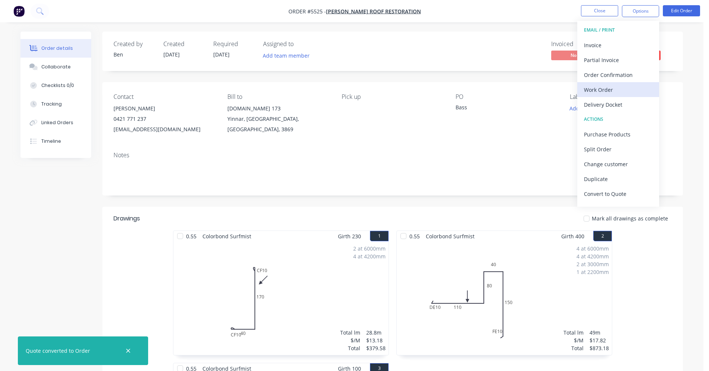
click at [603, 88] on div "Work Order" at bounding box center [618, 89] width 68 height 11
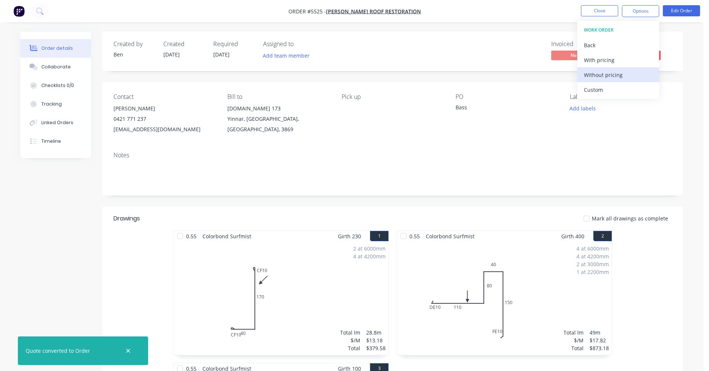
click at [601, 77] on div "Without pricing" at bounding box center [618, 75] width 68 height 11
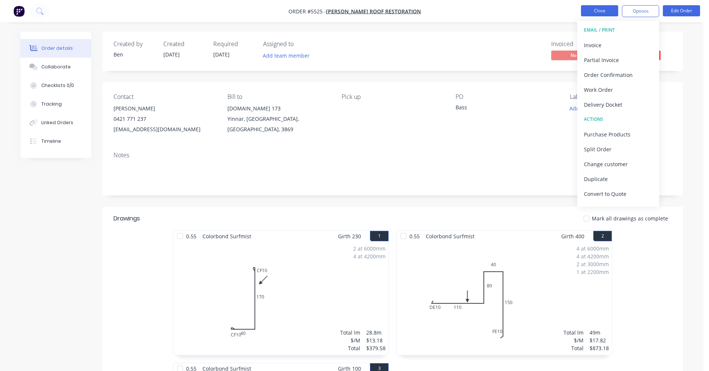
click at [594, 10] on button "Close" at bounding box center [599, 10] width 37 height 11
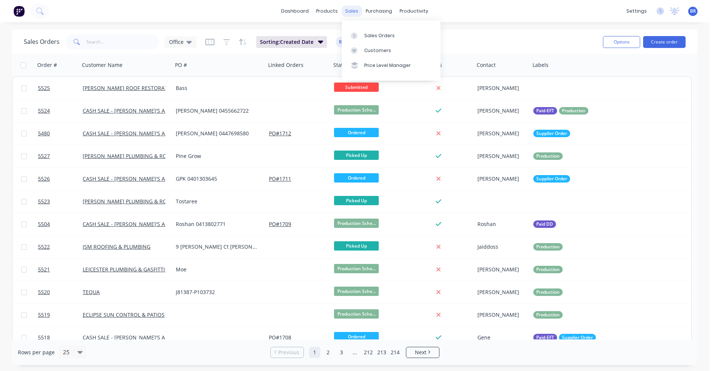
click at [354, 10] on div "sales" at bounding box center [351, 11] width 20 height 11
drag, startPoint x: 322, startPoint y: 15, endPoint x: 326, endPoint y: 19, distance: 5.8
click at [322, 15] on div "products" at bounding box center [326, 11] width 29 height 11
click at [339, 34] on div "Product Catalogue" at bounding box center [360, 35] width 46 height 7
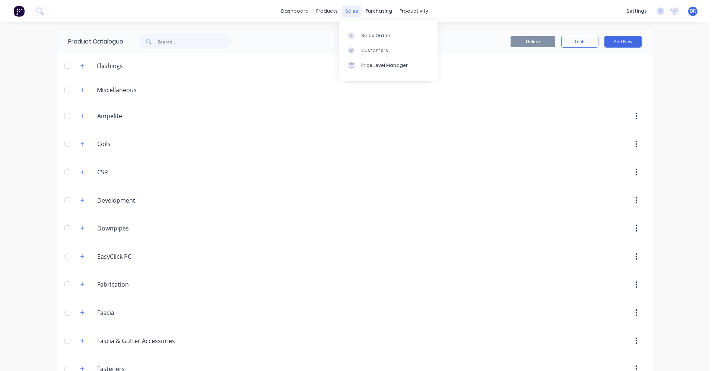
click at [354, 12] on div "sales" at bounding box center [351, 11] width 20 height 11
click at [358, 35] on div at bounding box center [353, 35] width 11 height 7
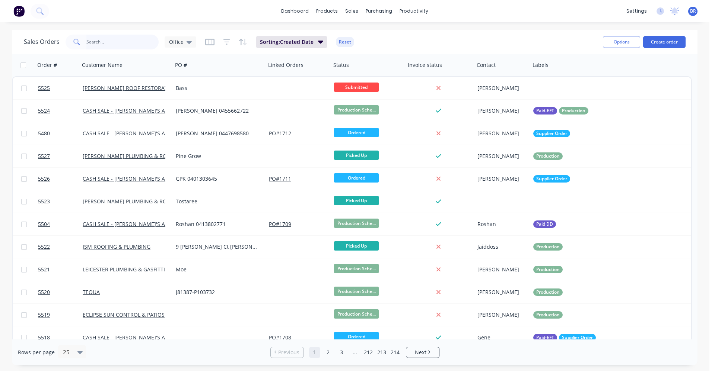
drag, startPoint x: 121, startPoint y: 36, endPoint x: 126, endPoint y: 36, distance: 5.2
click at [121, 36] on input "text" at bounding box center [122, 42] width 73 height 15
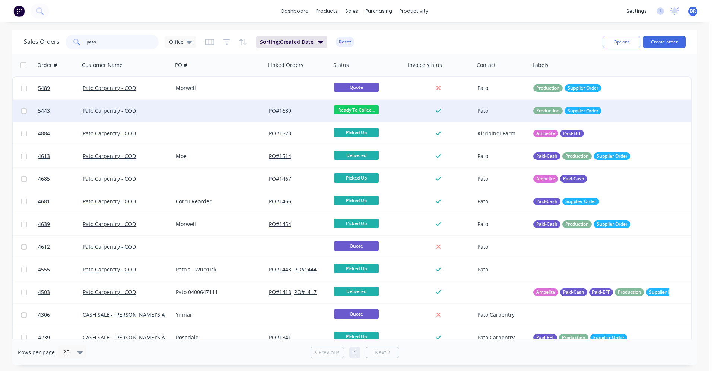
type input "pato"
click at [213, 111] on div at bounding box center [219, 111] width 93 height 22
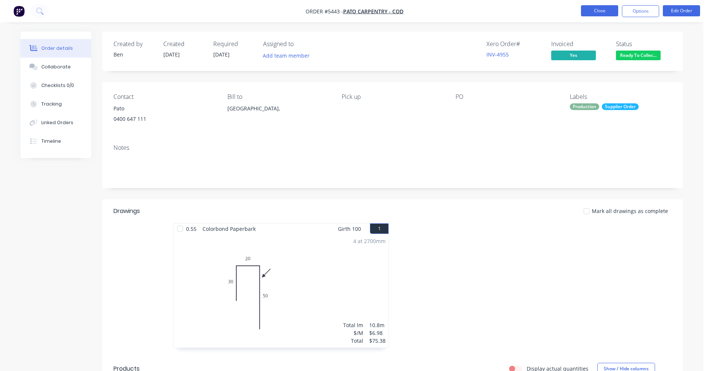
click at [604, 12] on button "Close" at bounding box center [599, 10] width 37 height 11
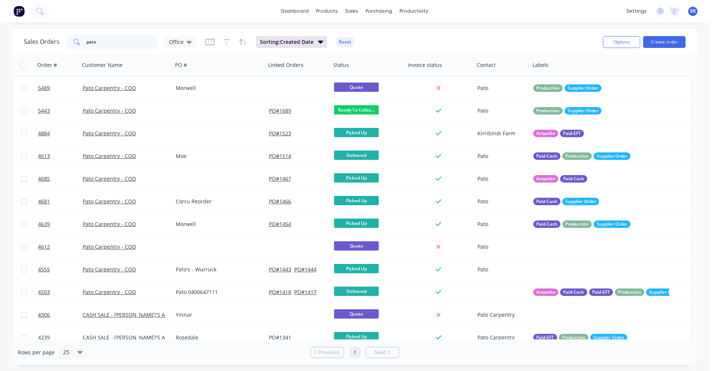
drag, startPoint x: 82, startPoint y: 42, endPoint x: 43, endPoint y: 35, distance: 39.8
click at [47, 38] on div "Sales Orders pato Office" at bounding box center [110, 42] width 172 height 15
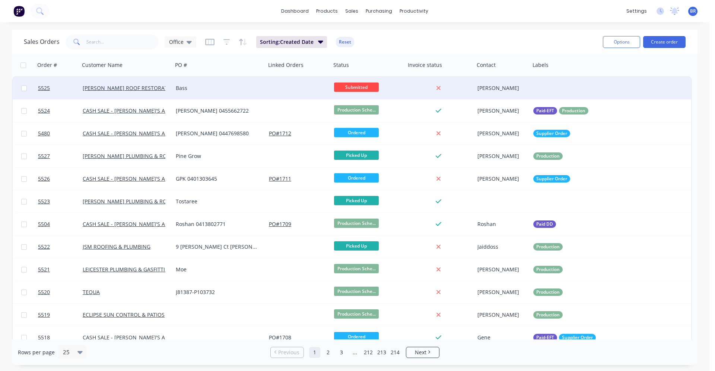
click at [233, 88] on div "Bass" at bounding box center [217, 87] width 83 height 7
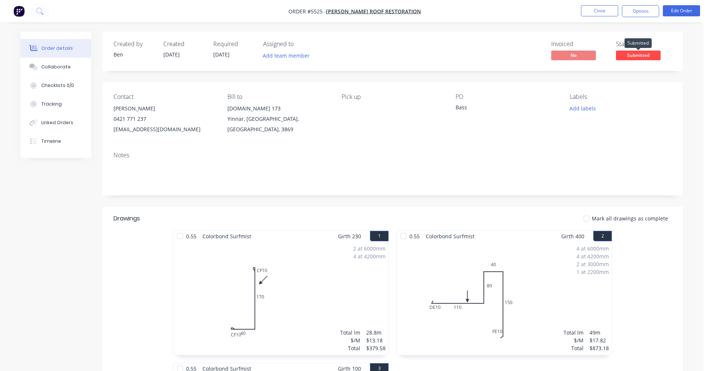
click at [640, 58] on span "Submitted" at bounding box center [638, 55] width 45 height 9
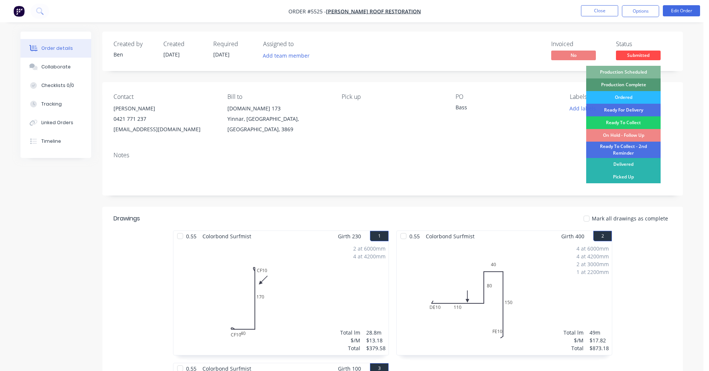
click at [635, 74] on div "Production Scheduled" at bounding box center [623, 72] width 74 height 13
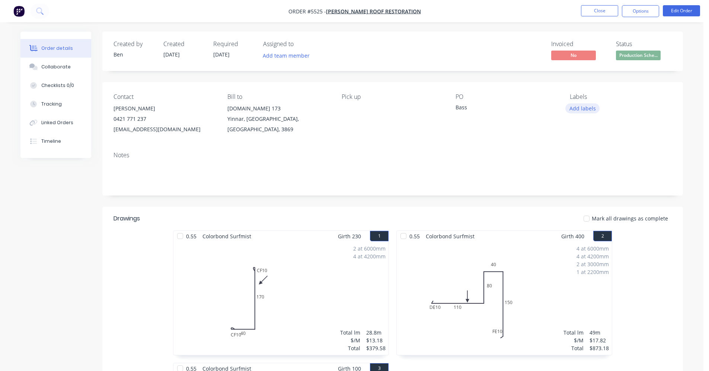
click at [592, 111] on button "Add labels" at bounding box center [582, 108] width 34 height 10
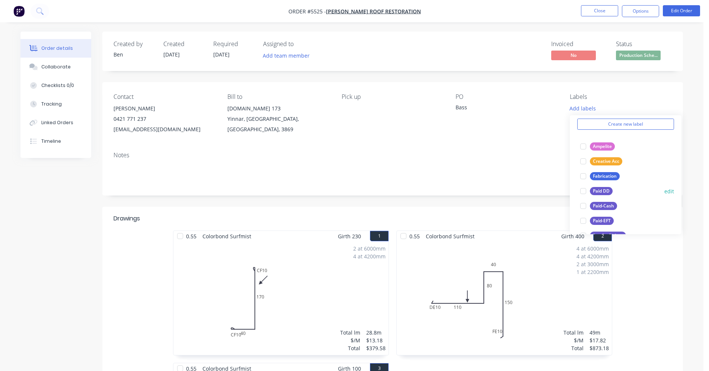
scroll to position [112, 0]
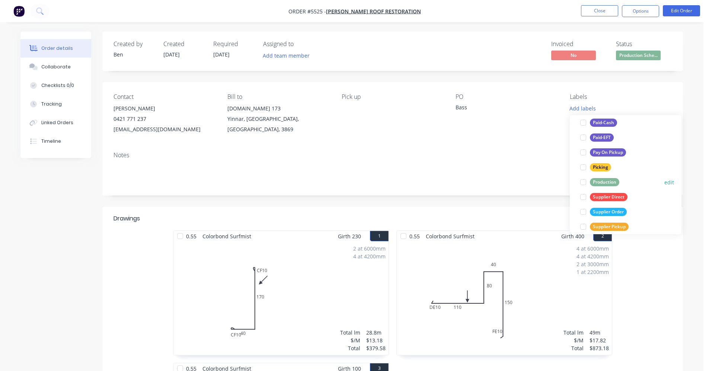
click at [602, 182] on div "Production" at bounding box center [604, 182] width 29 height 8
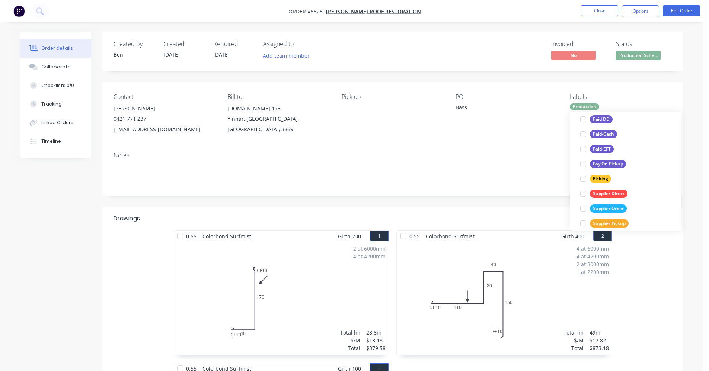
scroll to position [0, 0]
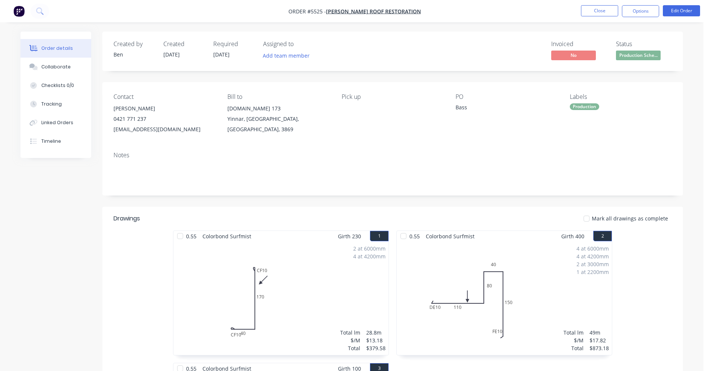
click at [457, 158] on div "Notes" at bounding box center [393, 155] width 558 height 7
click at [675, 10] on button "Edit Order" at bounding box center [681, 10] width 37 height 11
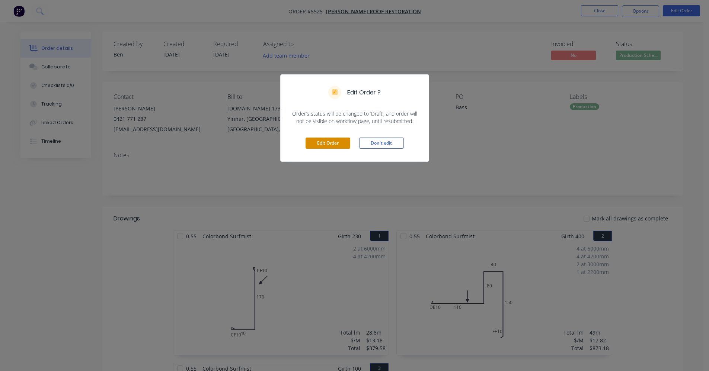
drag, startPoint x: 336, startPoint y: 146, endPoint x: 332, endPoint y: 142, distance: 6.3
click at [336, 145] on button "Edit Order" at bounding box center [328, 143] width 45 height 11
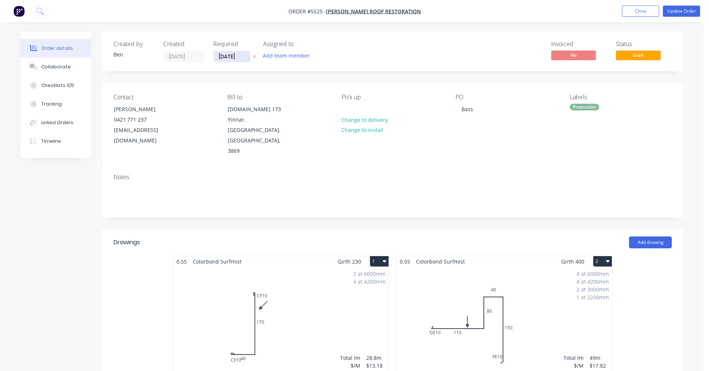
click at [223, 58] on input "[DATE]" at bounding box center [232, 56] width 36 height 11
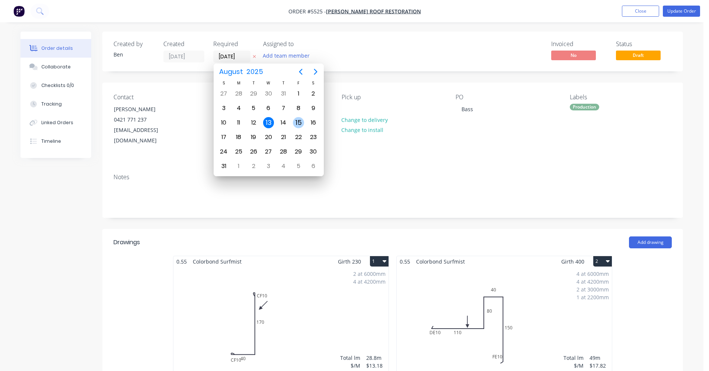
click at [297, 124] on div "15" at bounding box center [298, 122] width 11 height 11
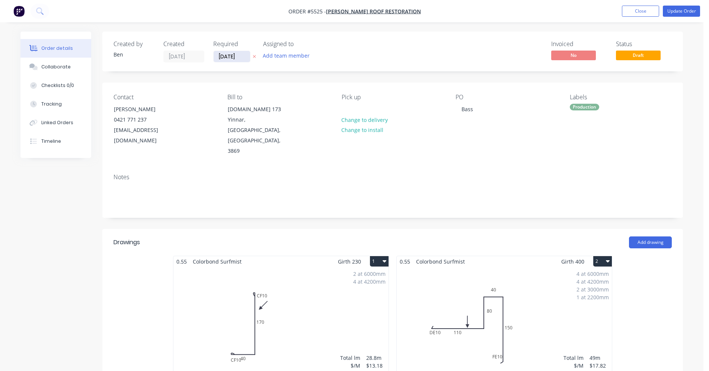
click at [233, 57] on input "[DATE]" at bounding box center [232, 56] width 36 height 11
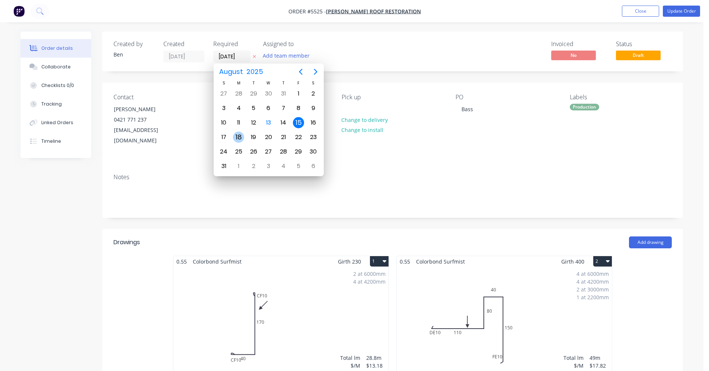
click at [238, 138] on div "18" at bounding box center [238, 137] width 11 height 11
type input "[DATE]"
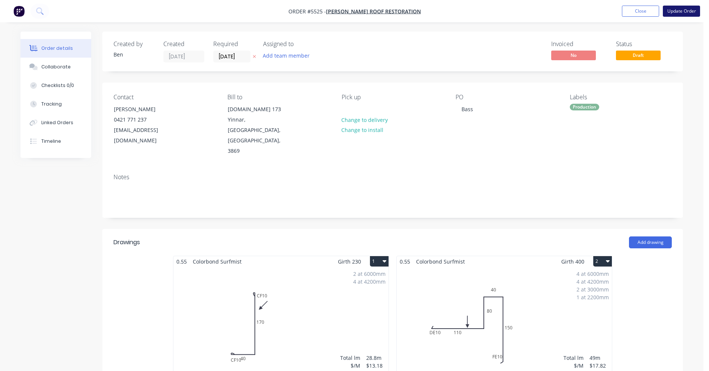
click at [690, 16] on button "Update Order" at bounding box center [681, 11] width 37 height 11
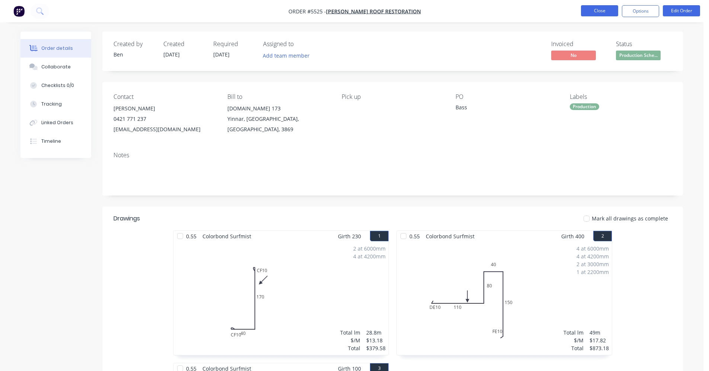
click at [603, 14] on button "Close" at bounding box center [599, 10] width 37 height 11
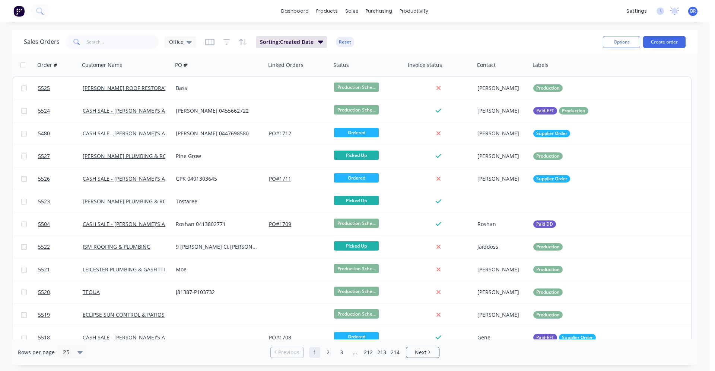
click at [353, 18] on div "dashboard products sales purchasing productivity dashboard products Product Cat…" at bounding box center [354, 11] width 709 height 22
click at [355, 12] on div "sales" at bounding box center [351, 11] width 20 height 11
click at [374, 31] on link "Sales Orders" at bounding box center [391, 35] width 99 height 15
click at [665, 42] on button "Create order" at bounding box center [664, 42] width 42 height 12
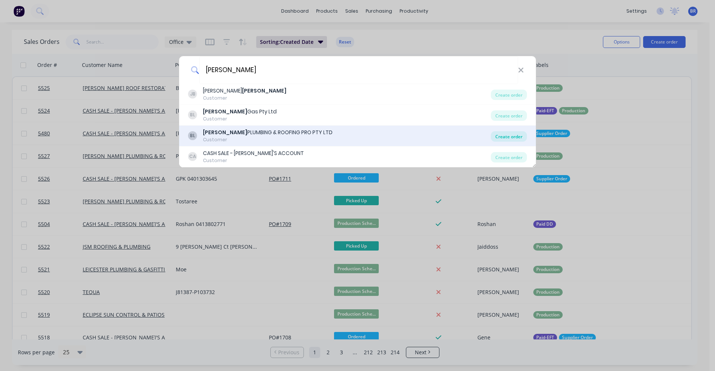
type input "[PERSON_NAME]"
click at [502, 137] on div "Create order" at bounding box center [509, 136] width 36 height 10
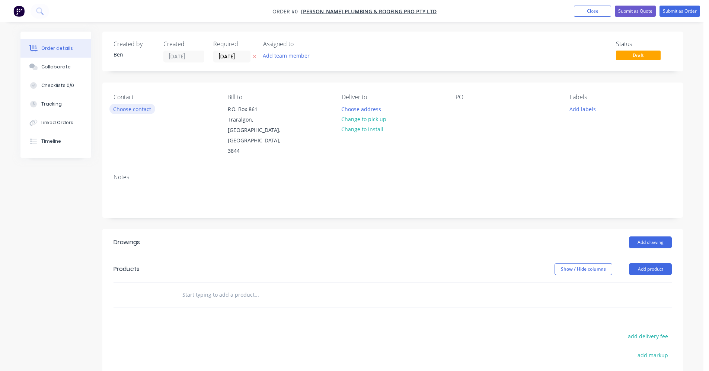
click at [139, 107] on button "Choose contact" at bounding box center [132, 109] width 46 height 10
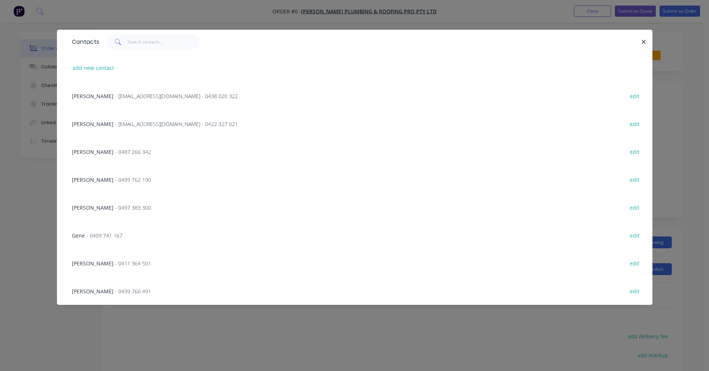
click at [163, 96] on span "- [EMAIL_ADDRESS][DOMAIN_NAME] - 0438 020 322" at bounding box center [176, 96] width 123 height 7
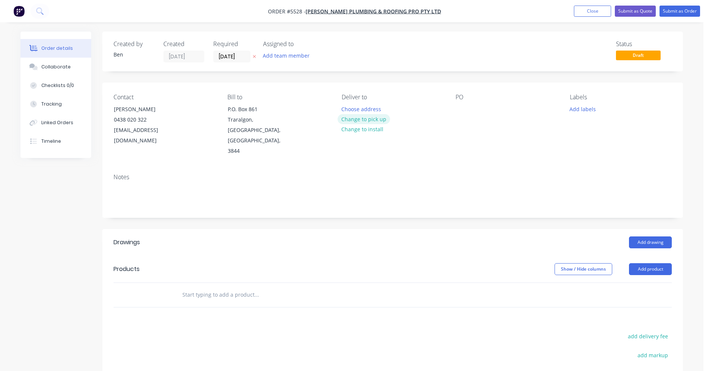
click at [366, 117] on button "Change to pick up" at bounding box center [364, 119] width 53 height 10
click at [459, 108] on div at bounding box center [462, 109] width 12 height 11
click at [649, 237] on button "Add drawing" at bounding box center [650, 243] width 43 height 12
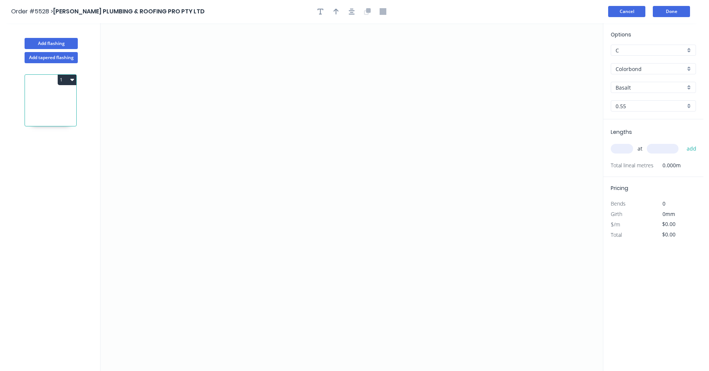
click at [625, 11] on button "Cancel" at bounding box center [626, 11] width 37 height 11
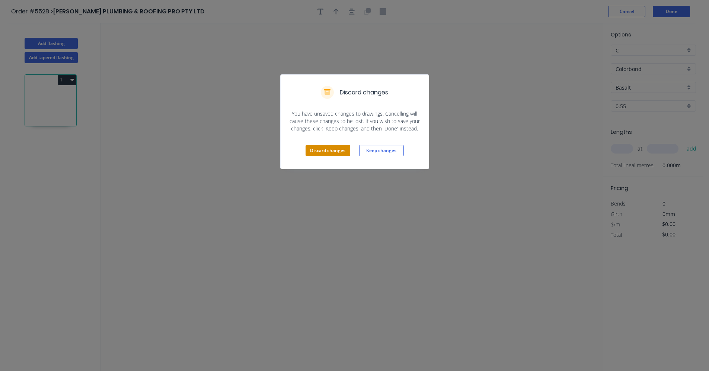
click at [336, 153] on button "Discard changes" at bounding box center [328, 150] width 45 height 11
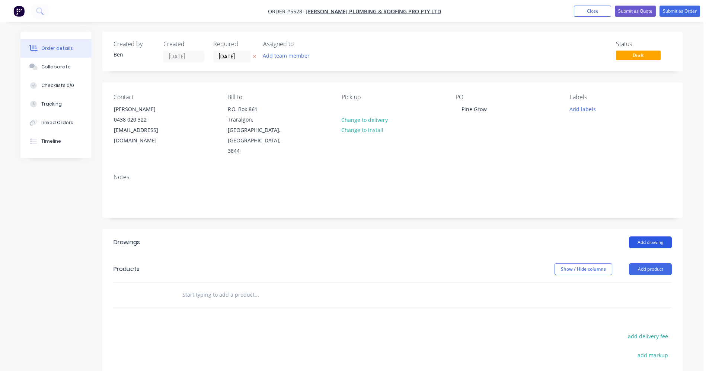
click at [648, 237] on button "Add drawing" at bounding box center [650, 243] width 43 height 12
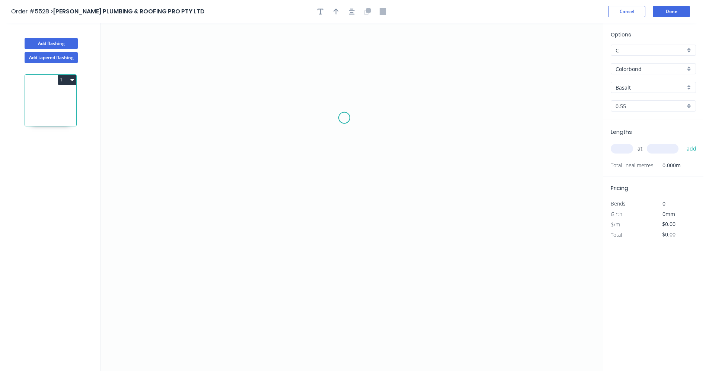
click at [344, 120] on icon "0" at bounding box center [351, 197] width 502 height 348
click at [341, 188] on icon "0" at bounding box center [351, 197] width 502 height 348
click at [354, 148] on tspan "?" at bounding box center [355, 150] width 4 height 12
click at [622, 147] on input "text" at bounding box center [622, 149] width 22 height 10
type input "$4.77"
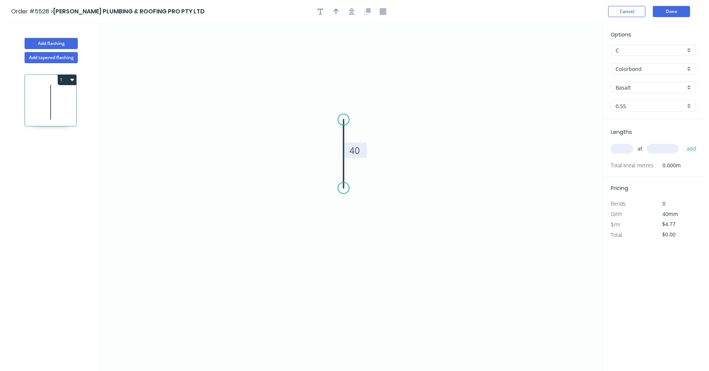
click at [623, 149] on input "text" at bounding box center [622, 149] width 22 height 10
type input "4"
type input "6000"
click at [683, 143] on button "add" at bounding box center [691, 149] width 17 height 13
type input "$114.48"
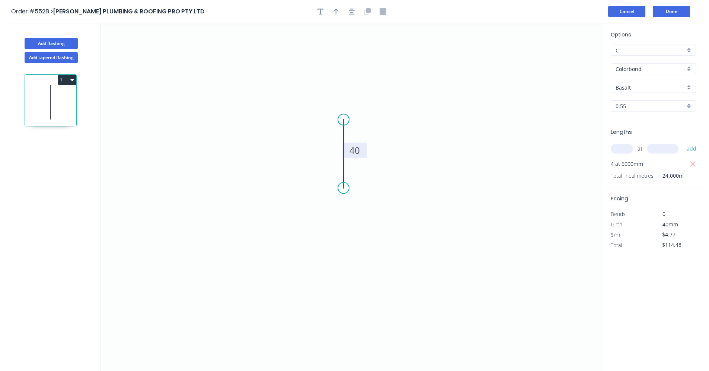
click at [632, 14] on button "Cancel" at bounding box center [626, 11] width 37 height 11
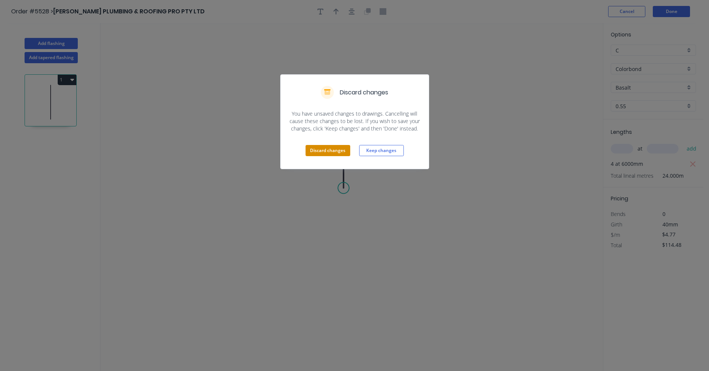
click at [339, 151] on button "Discard changes" at bounding box center [328, 150] width 45 height 11
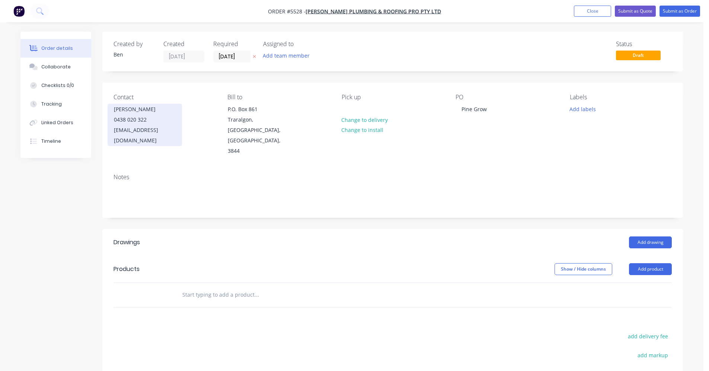
click at [135, 119] on div "0438 020 322" at bounding box center [145, 120] width 62 height 10
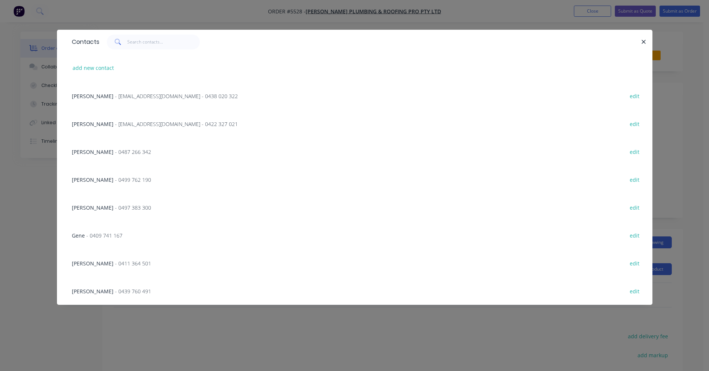
drag, startPoint x: 103, startPoint y: 229, endPoint x: 101, endPoint y: 233, distance: 4.0
click at [102, 230] on div "Gene - 0409 741 167 edit" at bounding box center [354, 235] width 573 height 28
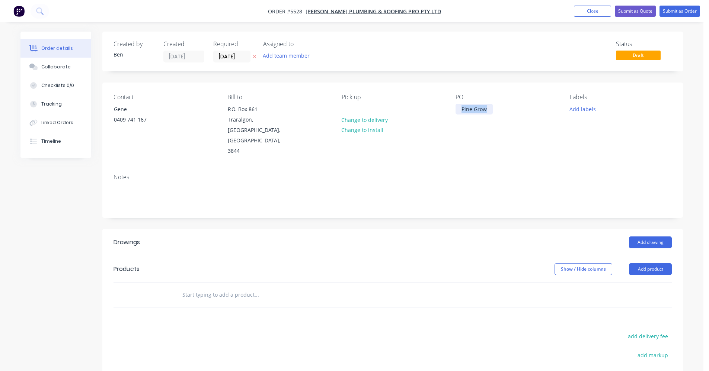
drag, startPoint x: 488, startPoint y: 109, endPoint x: 445, endPoint y: 113, distance: 43.3
click at [445, 113] on div "Contact Gene [PHONE_NUMBER] Bill to P.O. [STREET_ADDRESS] Pick up Change to del…" at bounding box center [392, 125] width 581 height 85
drag, startPoint x: 574, startPoint y: 107, endPoint x: 571, endPoint y: 108, distance: 3.8
click at [574, 107] on button "Add labels" at bounding box center [582, 109] width 34 height 10
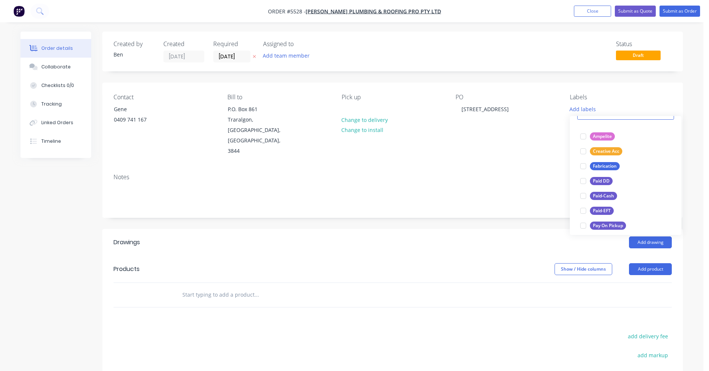
scroll to position [112, 0]
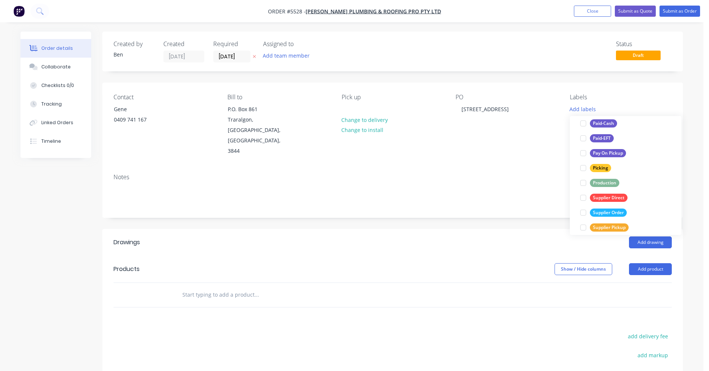
click at [596, 180] on div "Production" at bounding box center [604, 183] width 29 height 8
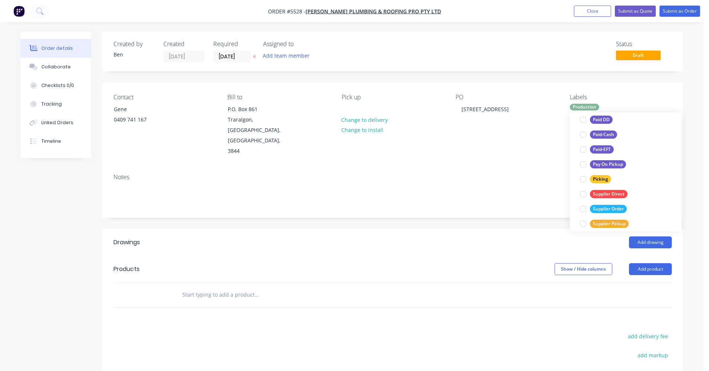
scroll to position [0, 0]
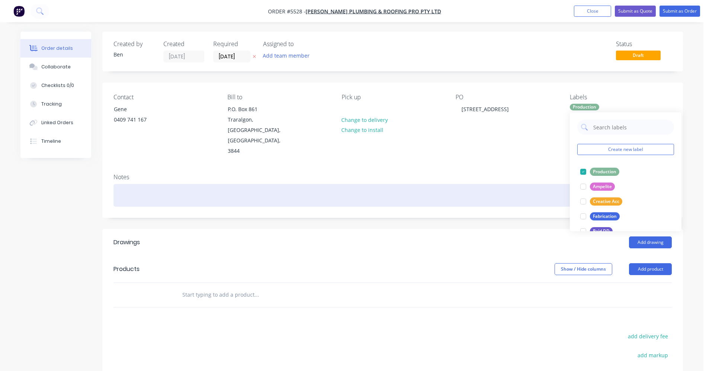
drag, startPoint x: 466, startPoint y: 181, endPoint x: 498, endPoint y: 189, distance: 33.2
click at [466, 184] on div at bounding box center [393, 195] width 558 height 23
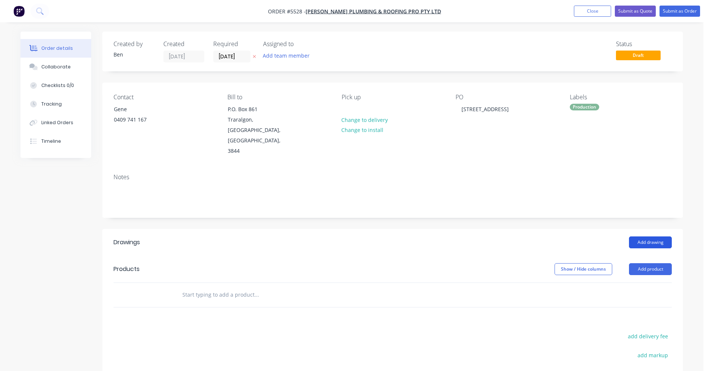
click at [649, 237] on button "Add drawing" at bounding box center [650, 243] width 43 height 12
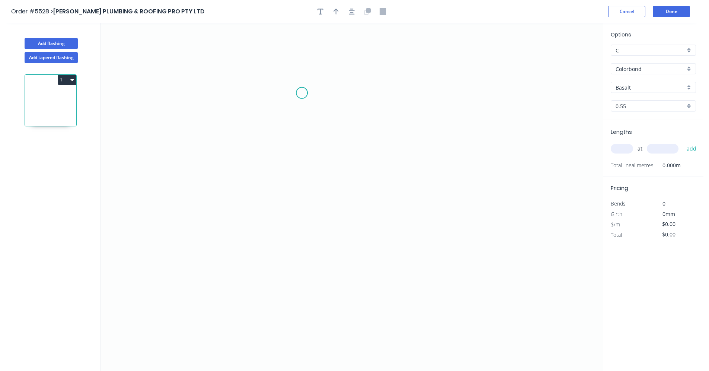
click at [302, 92] on icon "0" at bounding box center [351, 197] width 502 height 348
click at [300, 180] on icon "0" at bounding box center [351, 197] width 502 height 348
click at [420, 185] on icon "0 ?" at bounding box center [351, 197] width 502 height 348
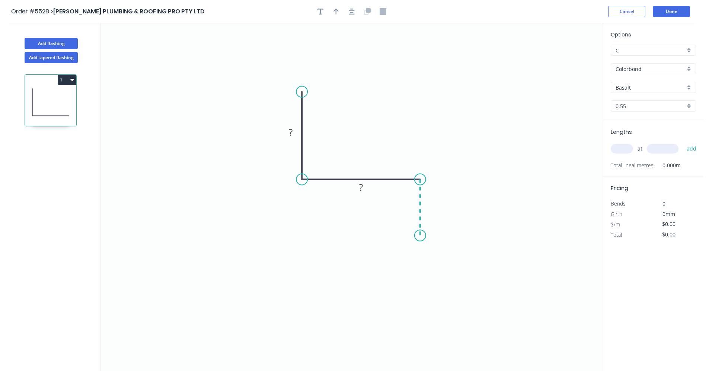
click at [423, 236] on icon "0 ? ?" at bounding box center [351, 197] width 502 height 348
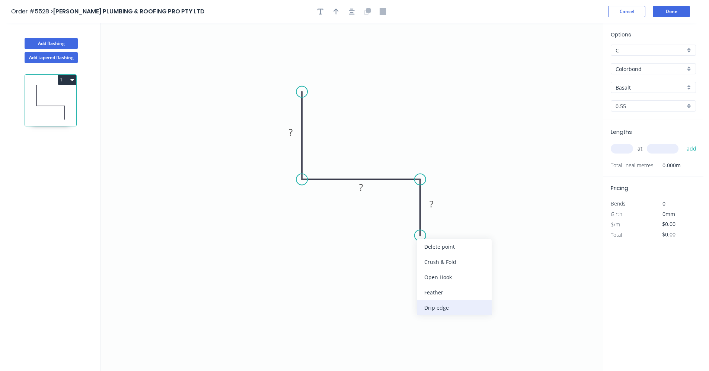
click at [438, 310] on div "Drip edge" at bounding box center [454, 307] width 75 height 15
click at [429, 255] on div "Flip bend" at bounding box center [455, 259] width 75 height 15
click at [290, 130] on tspan "?" at bounding box center [291, 132] width 4 height 12
type input "$14.31"
drag, startPoint x: 692, startPoint y: 86, endPoint x: 684, endPoint y: 87, distance: 7.6
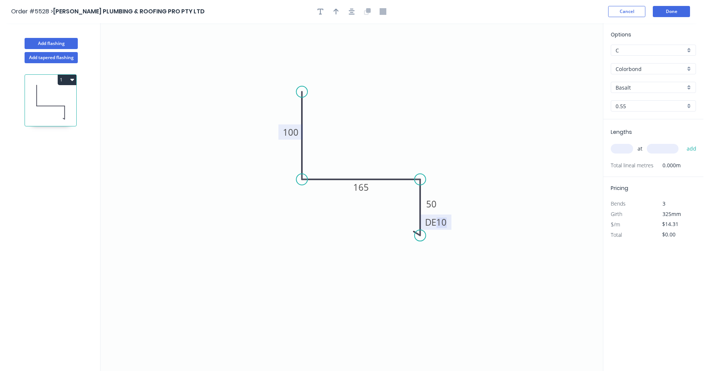
click at [691, 86] on div "Basalt" at bounding box center [653, 87] width 85 height 11
click at [635, 150] on div "Monument" at bounding box center [653, 146] width 84 height 13
type input "Monument"
click at [623, 148] on input "text" at bounding box center [622, 149] width 22 height 10
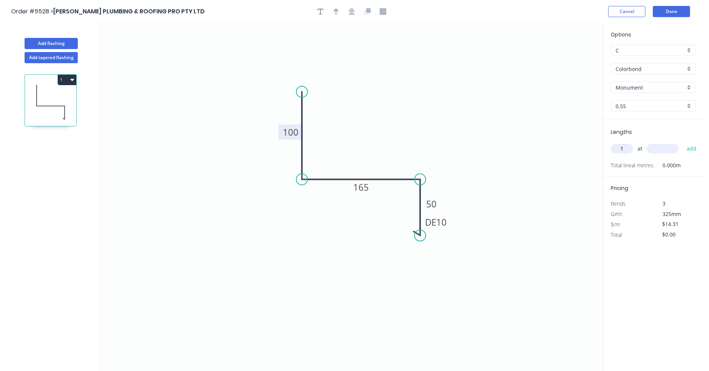
type input "1"
type input "1000"
click at [683, 143] on button "add" at bounding box center [691, 149] width 17 height 13
click at [350, 9] on icon "button" at bounding box center [352, 11] width 6 height 7
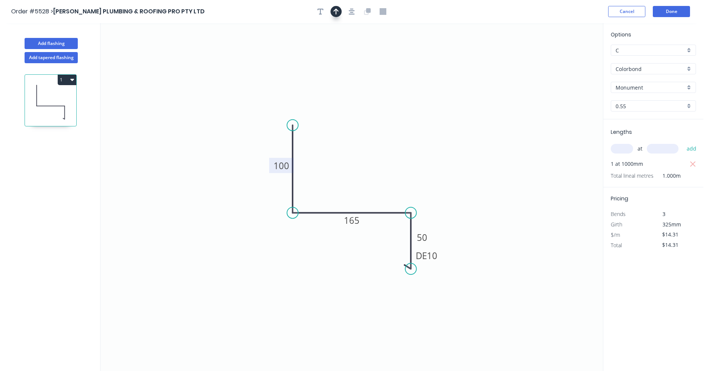
click at [340, 12] on button "button" at bounding box center [335, 11] width 11 height 11
click at [567, 59] on icon at bounding box center [565, 52] width 7 height 24
drag, startPoint x: 567, startPoint y: 59, endPoint x: 388, endPoint y: 205, distance: 231.2
click at [388, 205] on icon at bounding box center [394, 199] width 22 height 22
click at [72, 80] on icon "button" at bounding box center [72, 80] width 4 height 2
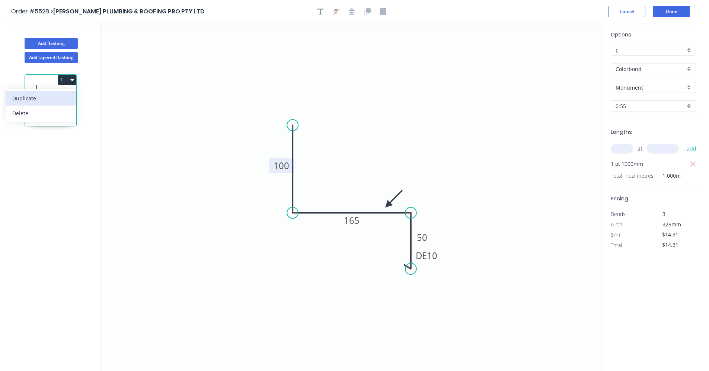
click at [44, 102] on div "Duplicate" at bounding box center [40, 98] width 57 height 11
type input "$0.00"
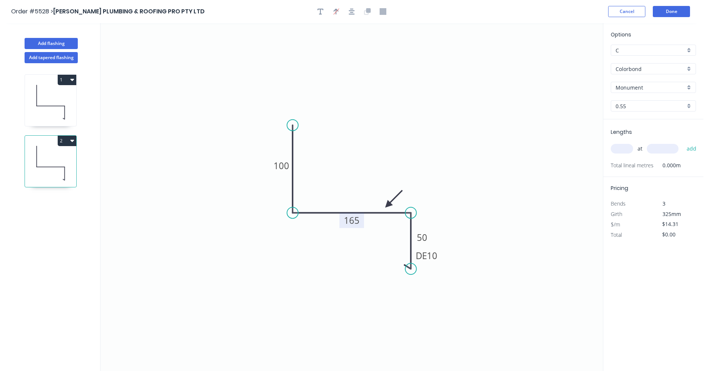
click at [359, 220] on g "165" at bounding box center [351, 220] width 25 height 15
click at [348, 221] on tspan "165" at bounding box center [352, 220] width 16 height 12
click at [622, 149] on input "text" at bounding box center [622, 149] width 22 height 10
type input "1"
type input "1000"
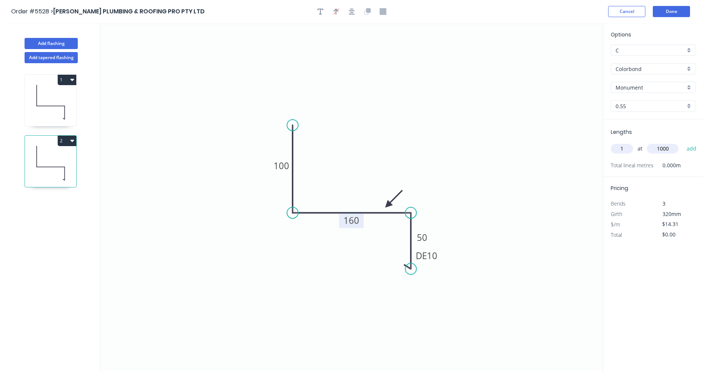
click at [683, 143] on button "add" at bounding box center [691, 149] width 17 height 13
type input "$14.31"
click at [58, 45] on button "Add flashing" at bounding box center [51, 43] width 53 height 11
type input "$0.00"
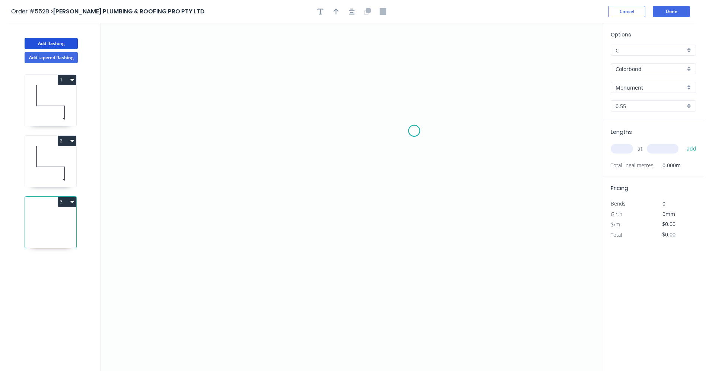
click at [414, 131] on icon "0" at bounding box center [351, 197] width 502 height 348
click at [383, 132] on icon "0" at bounding box center [351, 197] width 502 height 348
click at [381, 257] on icon "0 ?" at bounding box center [351, 197] width 502 height 348
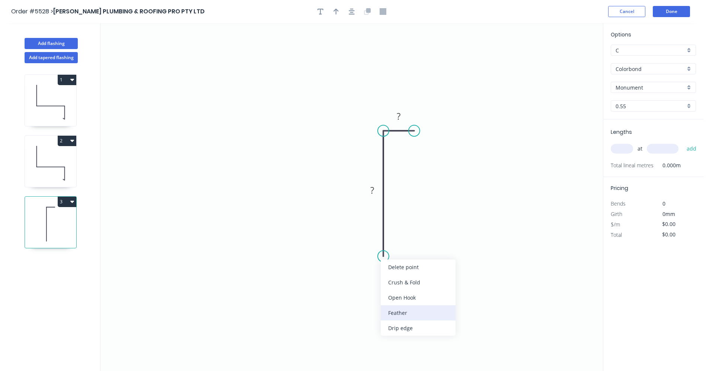
click at [408, 311] on div "Feather" at bounding box center [418, 313] width 75 height 15
click at [409, 280] on div "Flip bend" at bounding box center [422, 281] width 75 height 15
click at [358, 15] on div at bounding box center [352, 11] width 78 height 11
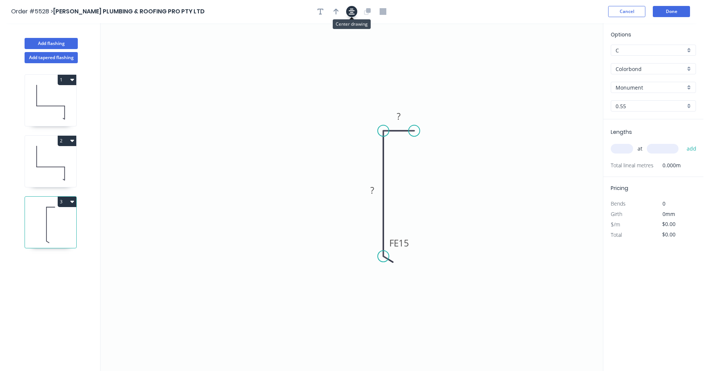
click at [348, 13] on button "button" at bounding box center [351, 11] width 11 height 11
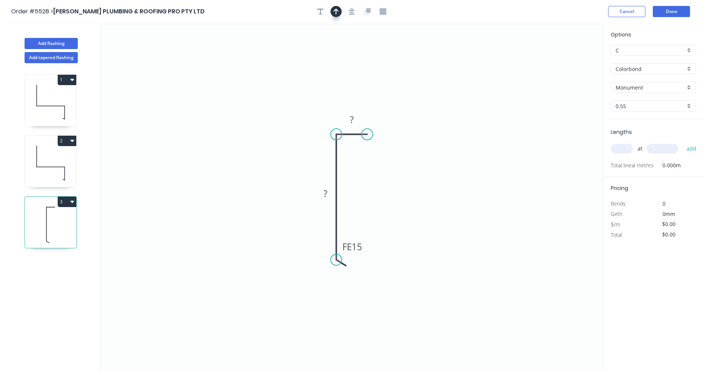
click at [339, 10] on button "button" at bounding box center [335, 11] width 11 height 11
drag, startPoint x: 565, startPoint y: 60, endPoint x: 272, endPoint y: 181, distance: 316.7
click at [272, 181] on icon at bounding box center [272, 172] width 7 height 24
click at [272, 181] on icon at bounding box center [279, 175] width 22 height 22
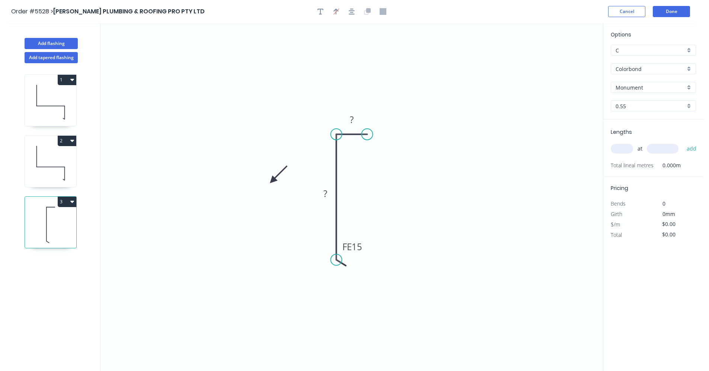
click at [272, 181] on icon at bounding box center [279, 175] width 22 height 22
click at [272, 181] on icon at bounding box center [279, 187] width 22 height 22
click at [272, 181] on icon at bounding box center [272, 190] width 7 height 24
click at [272, 181] on icon at bounding box center [267, 187] width 22 height 22
drag, startPoint x: 272, startPoint y: 181, endPoint x: 331, endPoint y: 154, distance: 64.5
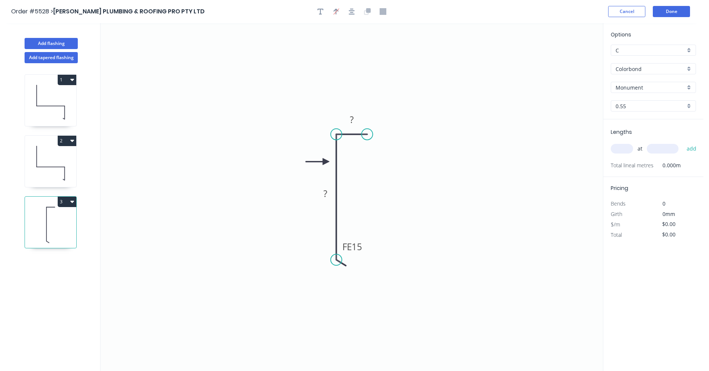
click at [327, 161] on icon at bounding box center [318, 162] width 24 height 7
click at [351, 120] on tspan "?" at bounding box center [352, 120] width 4 height 12
type input "$6.00"
click at [627, 150] on input "text" at bounding box center [622, 149] width 22 height 10
type input "1"
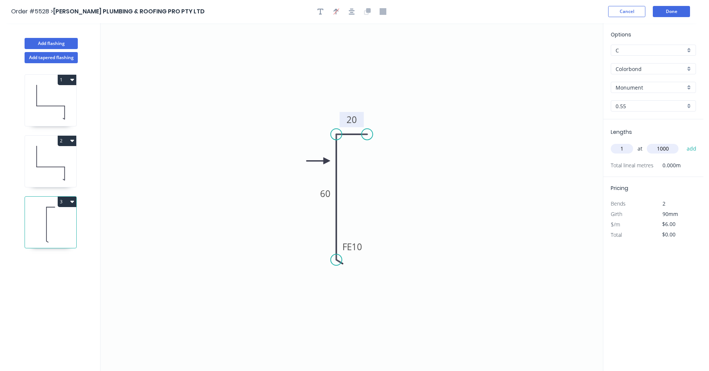
type input "1000"
click at [683, 143] on button "add" at bounding box center [691, 149] width 17 height 13
type input "$6.00"
click at [673, 12] on button "Done" at bounding box center [671, 11] width 37 height 11
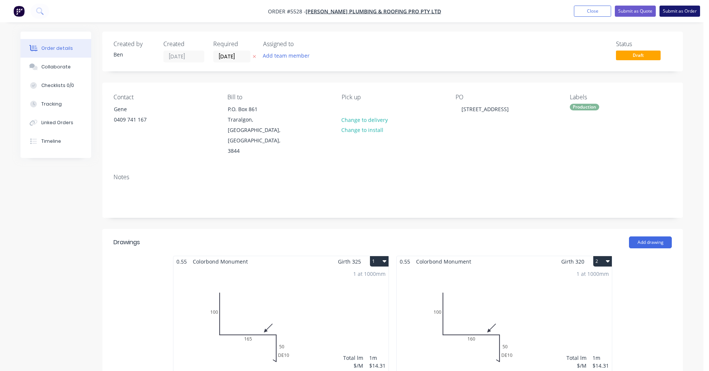
click at [678, 12] on button "Submit as Order" at bounding box center [679, 11] width 41 height 11
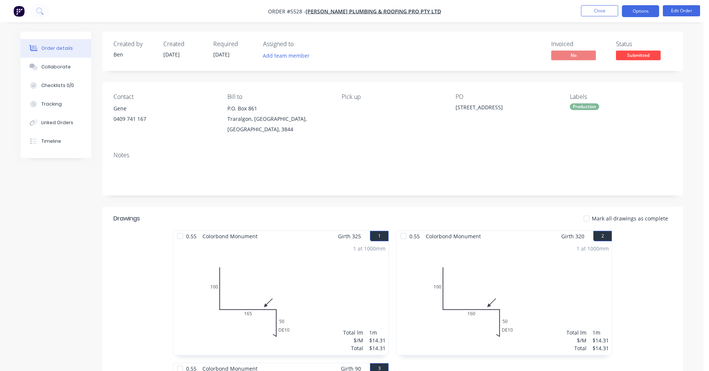
click at [641, 12] on button "Options" at bounding box center [640, 11] width 37 height 12
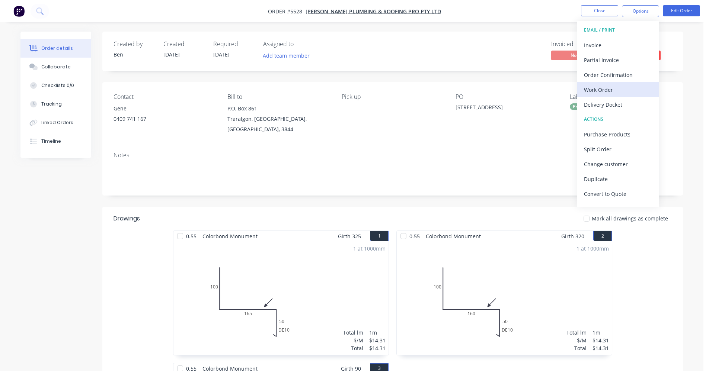
click at [608, 88] on div "Work Order" at bounding box center [618, 89] width 68 height 11
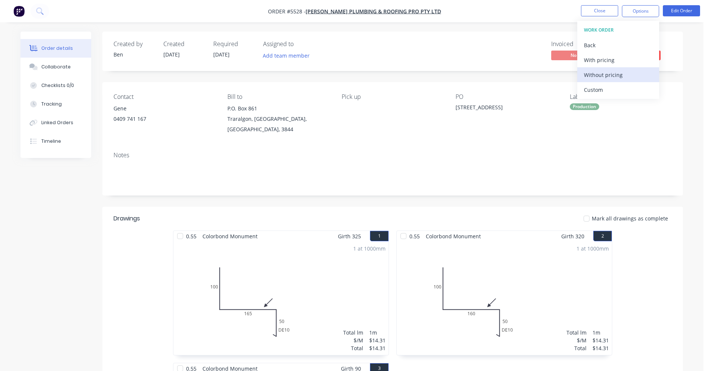
click at [608, 78] on div "Without pricing" at bounding box center [618, 75] width 68 height 11
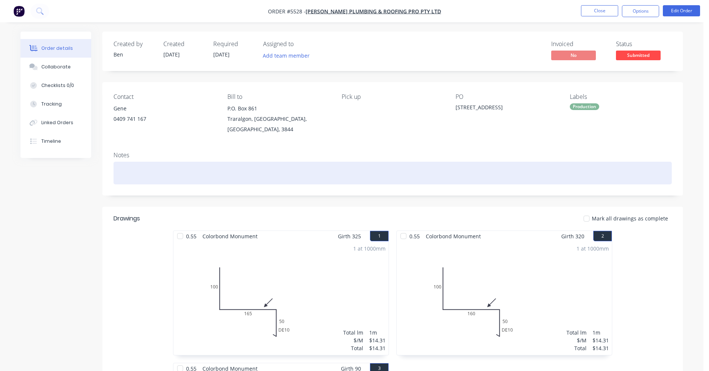
click at [392, 170] on div at bounding box center [393, 173] width 558 height 23
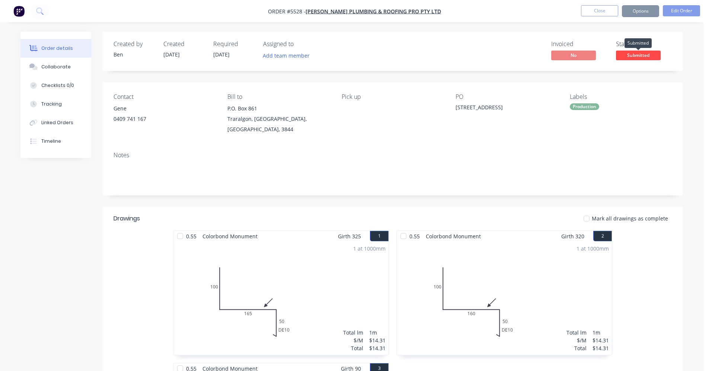
click at [623, 55] on span "Submitted" at bounding box center [638, 55] width 45 height 9
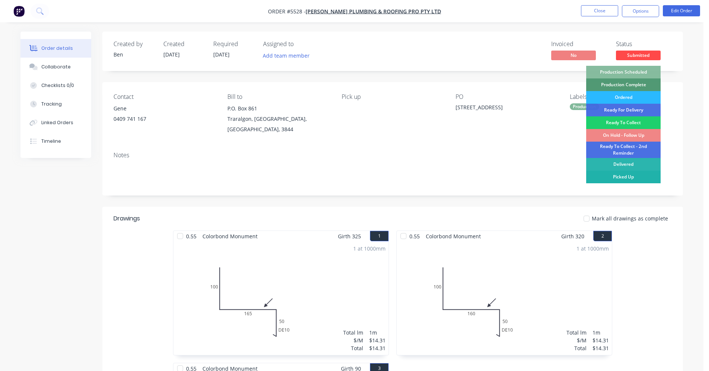
click at [632, 171] on div "Picked Up" at bounding box center [623, 177] width 74 height 13
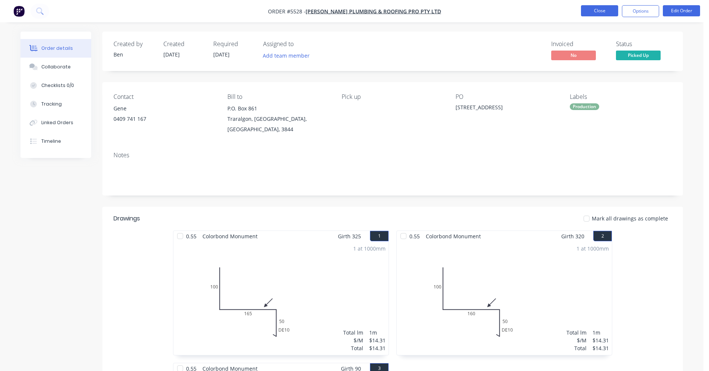
click at [600, 12] on button "Close" at bounding box center [599, 10] width 37 height 11
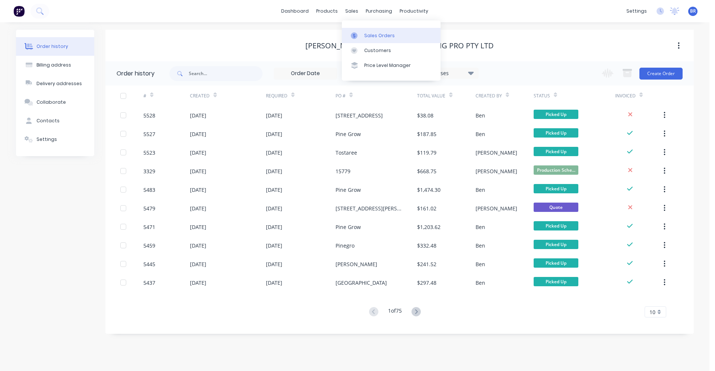
click at [382, 38] on div "Sales Orders" at bounding box center [379, 35] width 31 height 7
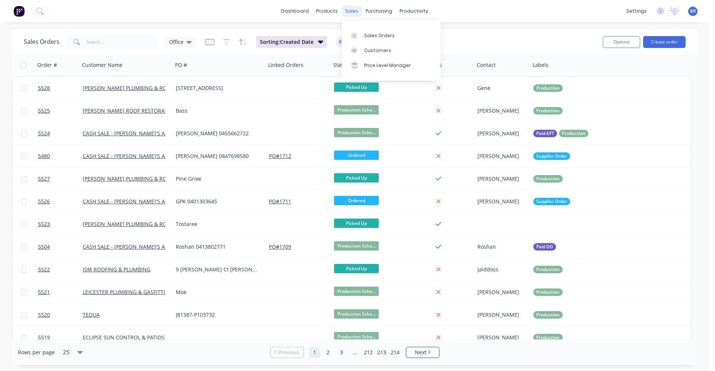
click at [354, 11] on div "sales" at bounding box center [351, 11] width 20 height 11
click at [361, 33] on div at bounding box center [356, 35] width 11 height 7
click at [655, 42] on button "Create order" at bounding box center [664, 42] width 42 height 12
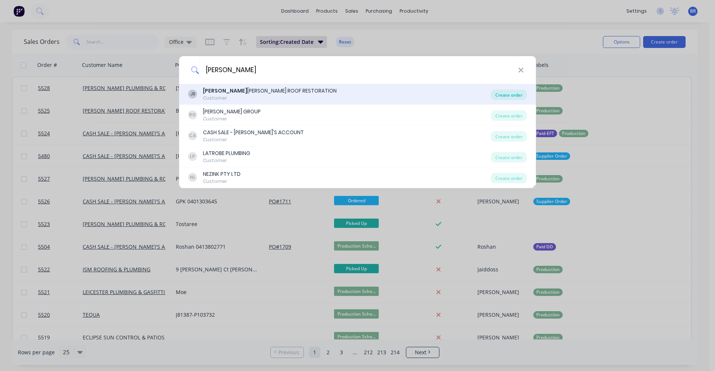
type input "[PERSON_NAME]"
click at [505, 96] on div "Create order" at bounding box center [509, 95] width 36 height 10
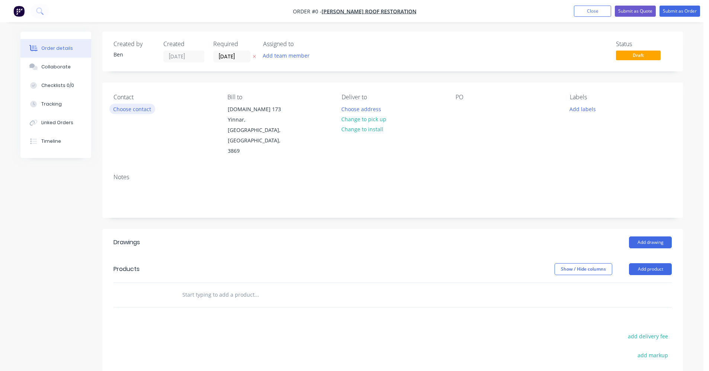
click at [125, 109] on button "Choose contact" at bounding box center [132, 109] width 46 height 10
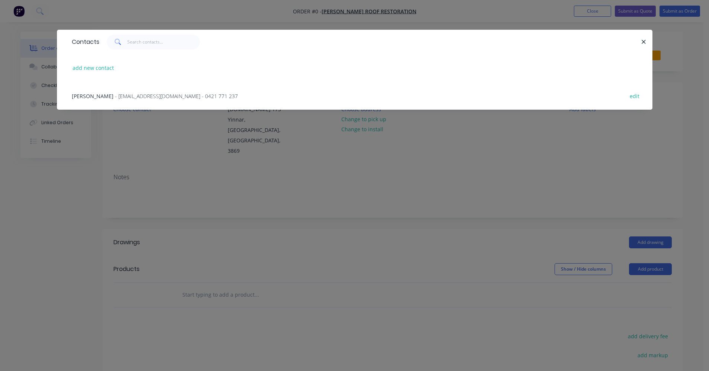
click at [138, 94] on span "- [EMAIL_ADDRESS][DOMAIN_NAME] - 0421 771 237" at bounding box center [176, 96] width 123 height 7
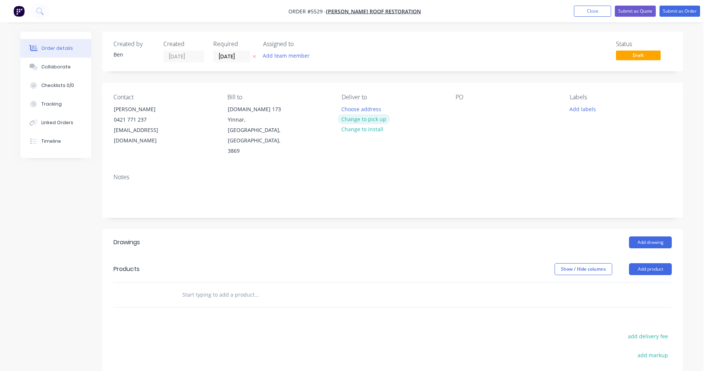
click at [364, 123] on button "Change to pick up" at bounding box center [364, 119] width 53 height 10
click at [458, 106] on div at bounding box center [462, 109] width 12 height 11
click at [577, 112] on button "Add labels" at bounding box center [582, 109] width 34 height 10
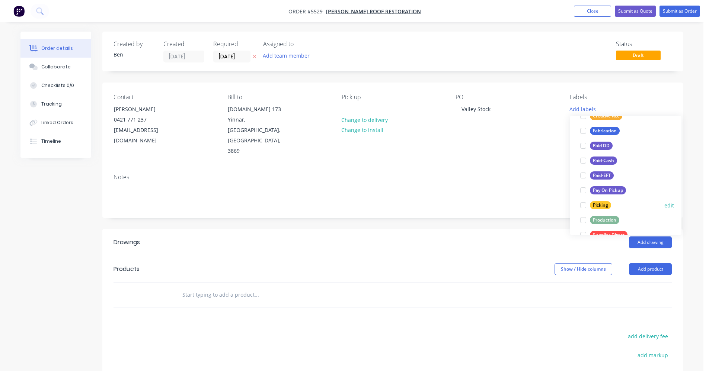
scroll to position [112, 0]
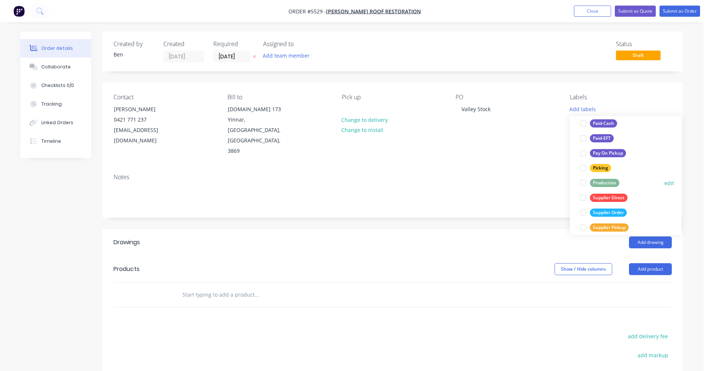
click at [605, 182] on div "Production" at bounding box center [604, 183] width 29 height 8
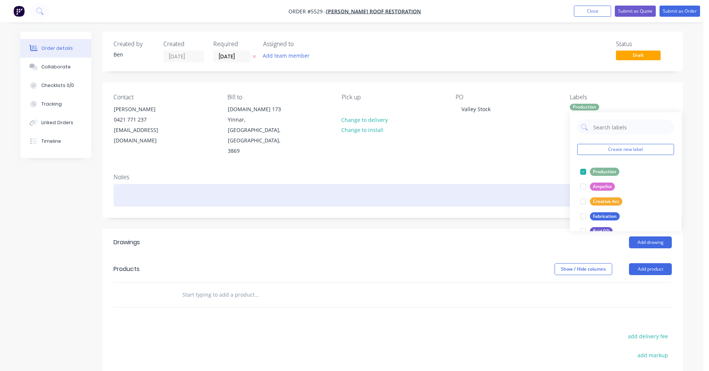
click at [533, 184] on div at bounding box center [393, 195] width 558 height 23
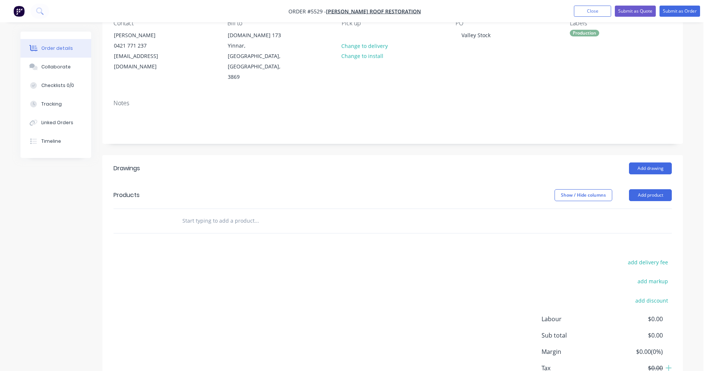
scroll to position [74, 0]
click at [643, 162] on button "Add drawing" at bounding box center [650, 168] width 43 height 12
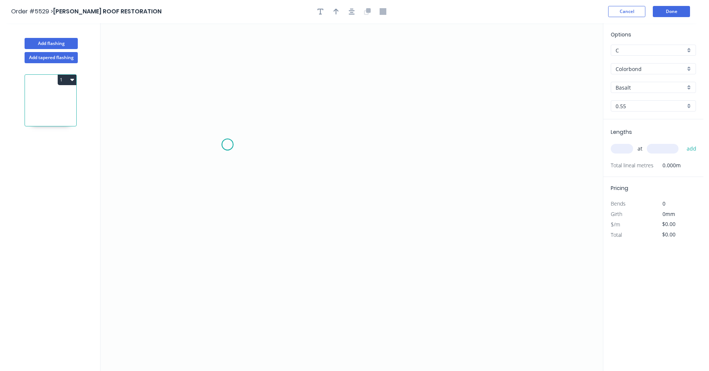
click at [227, 145] on icon "0" at bounding box center [351, 197] width 502 height 348
click at [385, 242] on icon "0" at bounding box center [351, 197] width 502 height 348
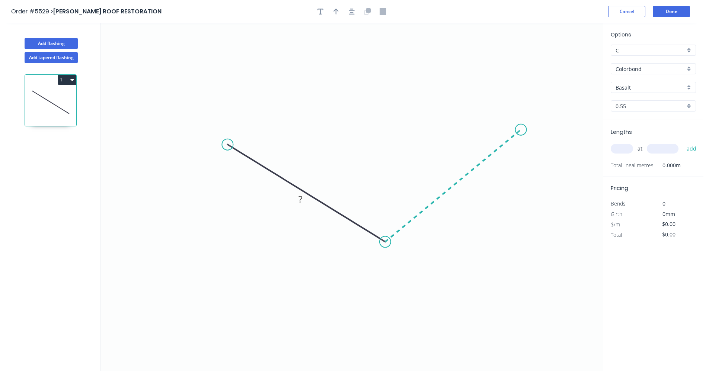
click at [521, 130] on icon "0 ?" at bounding box center [351, 197] width 502 height 348
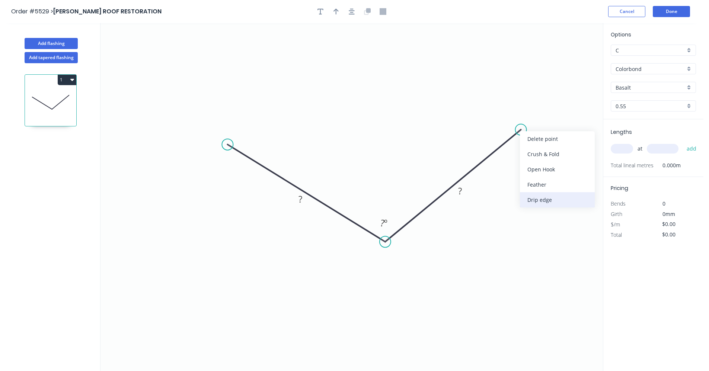
click at [543, 198] on div "Drip edge" at bounding box center [557, 199] width 75 height 15
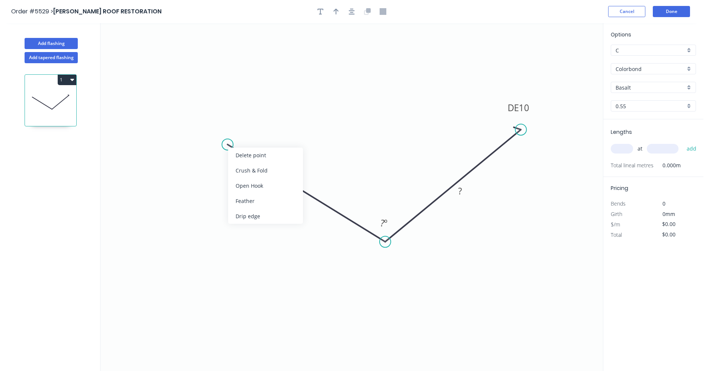
click at [253, 215] on div "Drip edge" at bounding box center [265, 216] width 75 height 15
click at [253, 172] on div "Flip bend" at bounding box center [267, 168] width 75 height 15
click at [303, 200] on rect at bounding box center [300, 200] width 15 height 10
type input "$19.16"
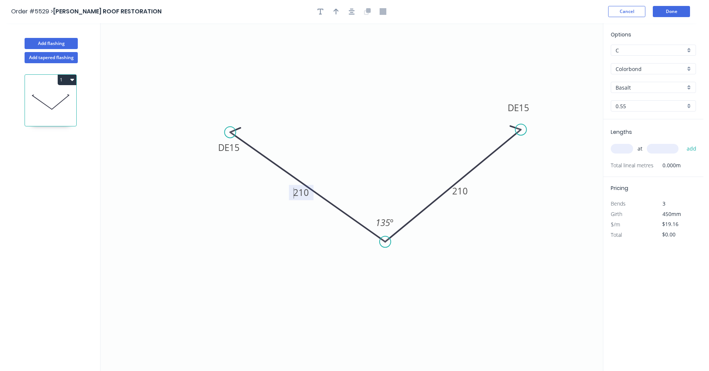
drag, startPoint x: 227, startPoint y: 146, endPoint x: 230, endPoint y: 132, distance: 14.2
click at [230, 132] on circle at bounding box center [229, 132] width 11 height 11
click at [354, 9] on icon "button" at bounding box center [352, 11] width 6 height 7
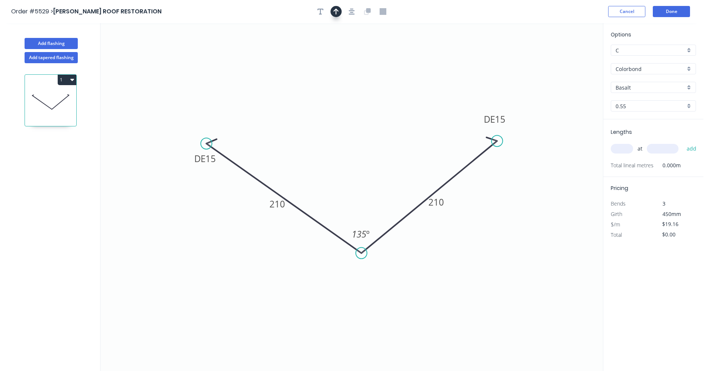
click at [336, 12] on icon "button" at bounding box center [335, 12] width 5 height 6
drag, startPoint x: 565, startPoint y: 58, endPoint x: 463, endPoint y: 174, distance: 154.5
click at [437, 175] on icon at bounding box center [437, 167] width 7 height 24
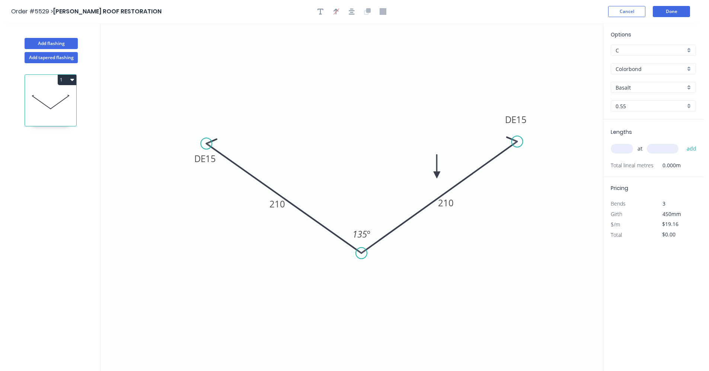
drag, startPoint x: 502, startPoint y: 140, endPoint x: 517, endPoint y: 142, distance: 15.7
click at [517, 142] on circle at bounding box center [517, 141] width 11 height 11
click at [687, 71] on div "Colorbond" at bounding box center [653, 68] width 85 height 11
click at [640, 121] on div "Zincalume" at bounding box center [653, 122] width 84 height 13
type input "Zincalume"
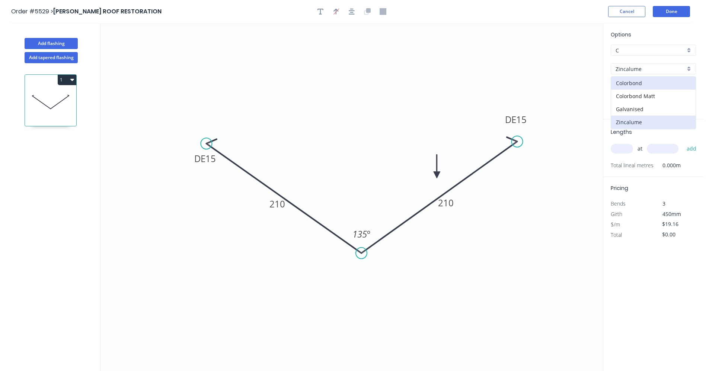
type input "Zincalume"
type input "$14.48"
click at [620, 144] on input "text" at bounding box center [622, 149] width 22 height 10
type input "10"
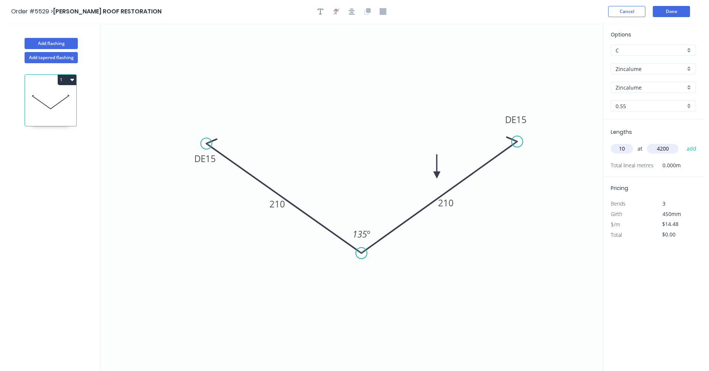
type input "4200"
click at [683, 143] on button "add" at bounding box center [691, 149] width 17 height 13
type input "$608.16"
click at [676, 10] on button "Done" at bounding box center [671, 11] width 37 height 11
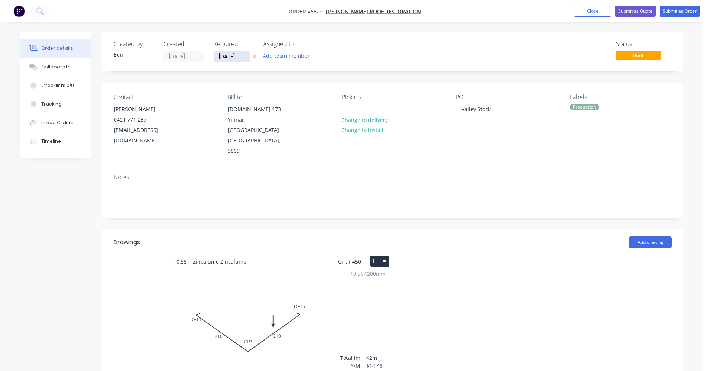
click at [228, 57] on input "[DATE]" at bounding box center [232, 56] width 36 height 11
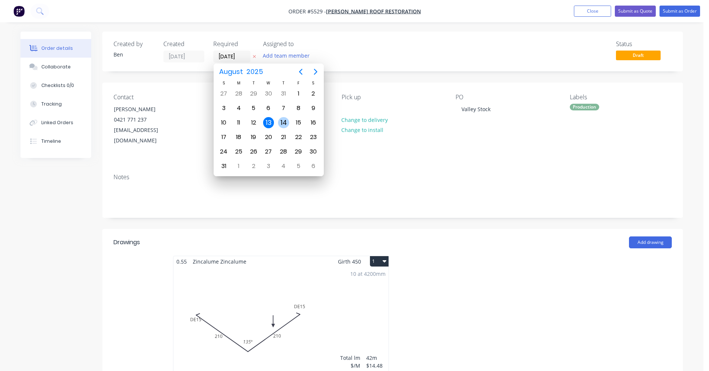
click at [287, 125] on div "14" at bounding box center [283, 122] width 11 height 11
type input "[DATE]"
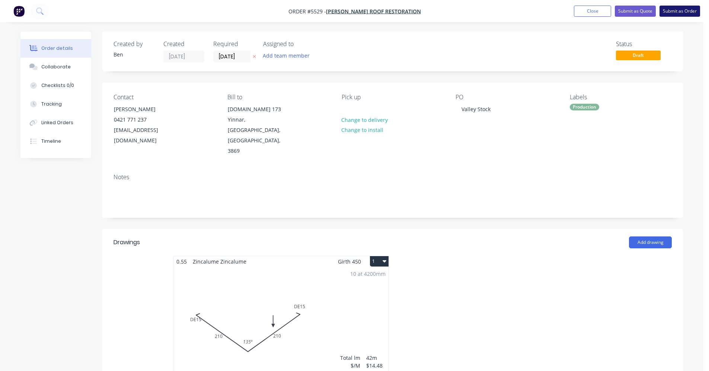
click at [685, 13] on button "Submit as Order" at bounding box center [679, 11] width 41 height 11
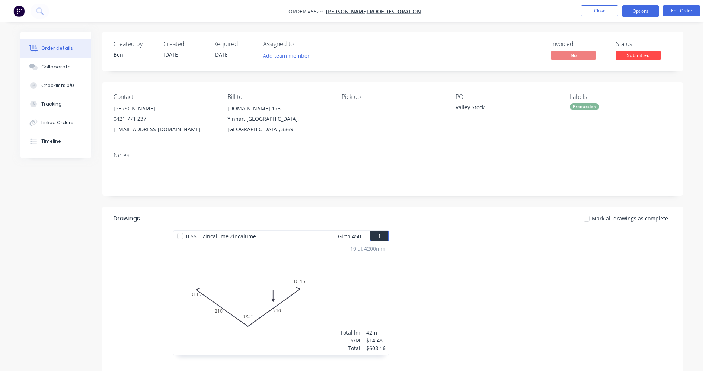
click at [638, 11] on button "Options" at bounding box center [640, 11] width 37 height 12
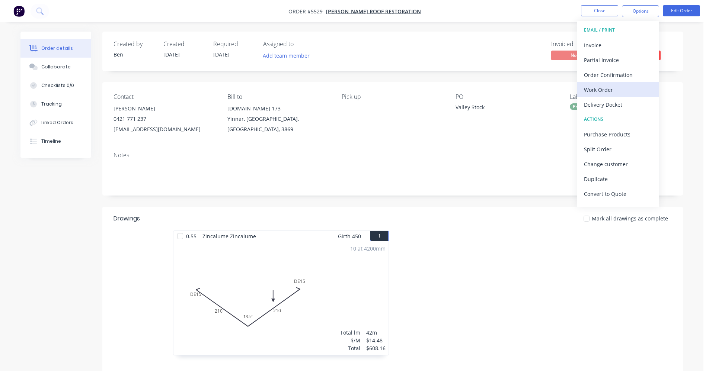
click at [604, 95] on div "Work Order" at bounding box center [618, 89] width 68 height 11
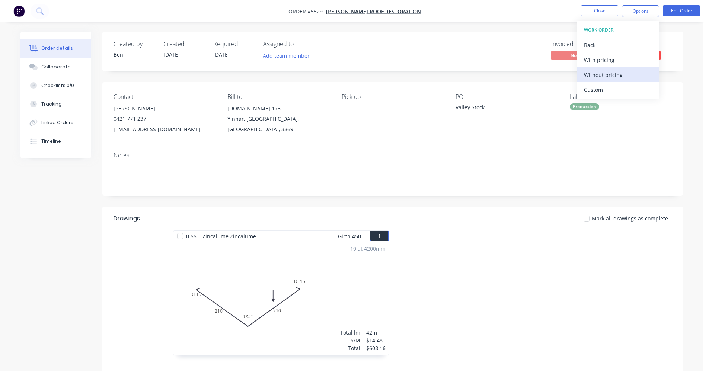
click at [601, 76] on div "Without pricing" at bounding box center [618, 75] width 68 height 11
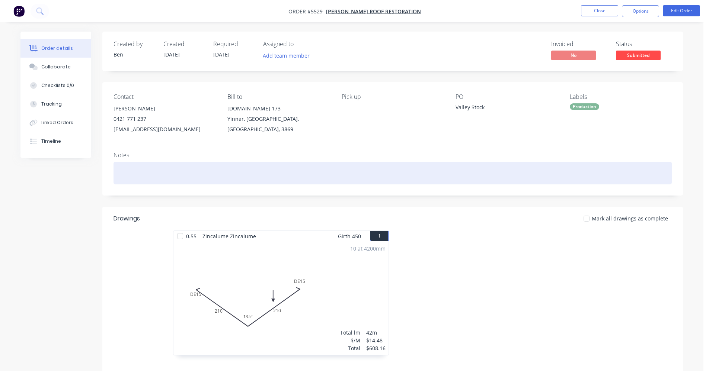
click at [404, 169] on div at bounding box center [393, 173] width 558 height 23
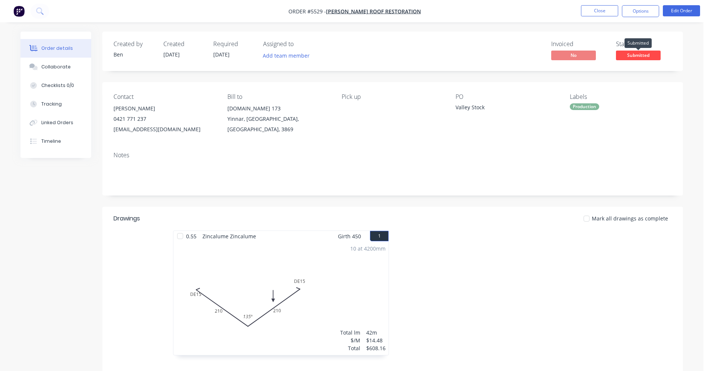
click at [640, 55] on span "Submitted" at bounding box center [638, 55] width 45 height 9
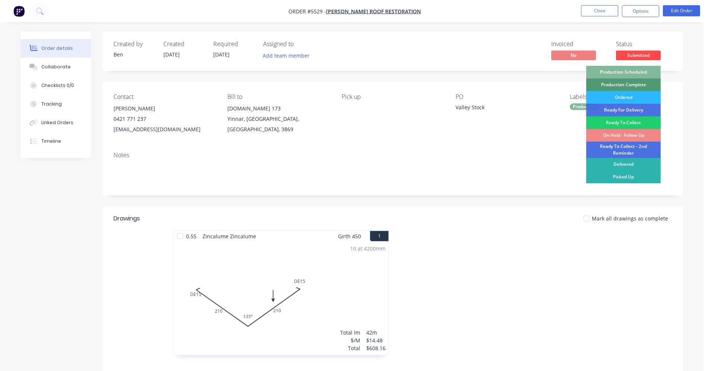
click at [646, 75] on div "Production Scheduled" at bounding box center [623, 72] width 74 height 13
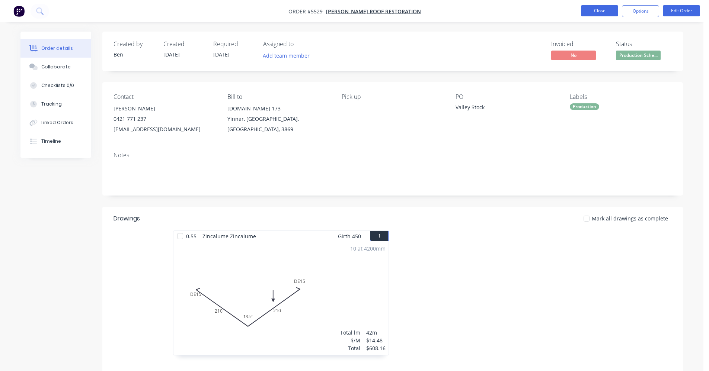
click at [594, 12] on button "Close" at bounding box center [599, 10] width 37 height 11
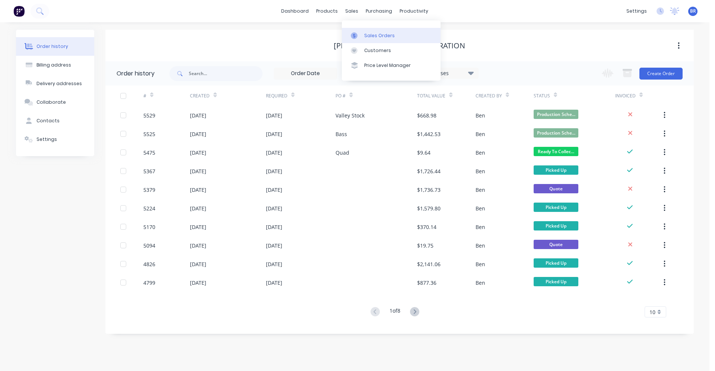
click at [364, 34] on div "Sales Orders" at bounding box center [379, 35] width 31 height 7
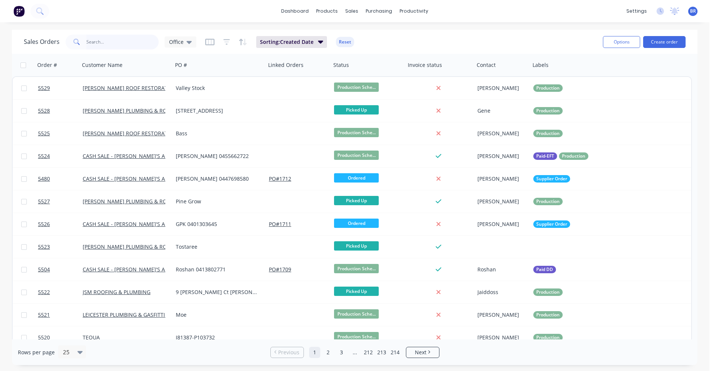
click at [120, 41] on input "text" at bounding box center [122, 42] width 73 height 15
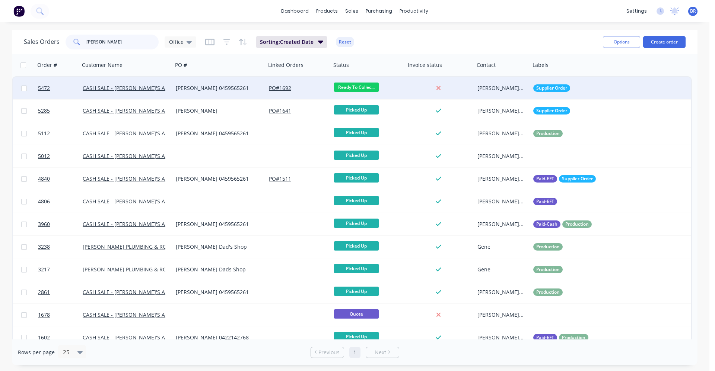
type input "[PERSON_NAME]"
click at [189, 85] on div "[PERSON_NAME] 0459565261" at bounding box center [217, 87] width 83 height 7
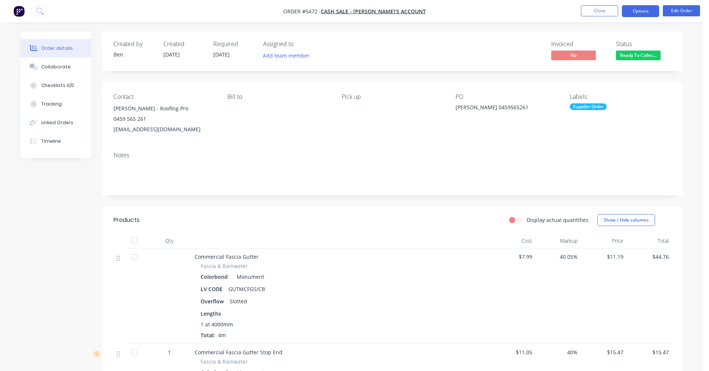
click at [629, 9] on button "Options" at bounding box center [640, 11] width 37 height 12
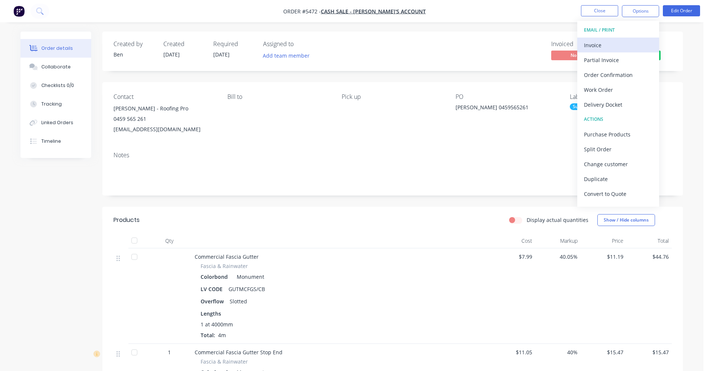
click at [599, 47] on div "Invoice" at bounding box center [618, 45] width 68 height 11
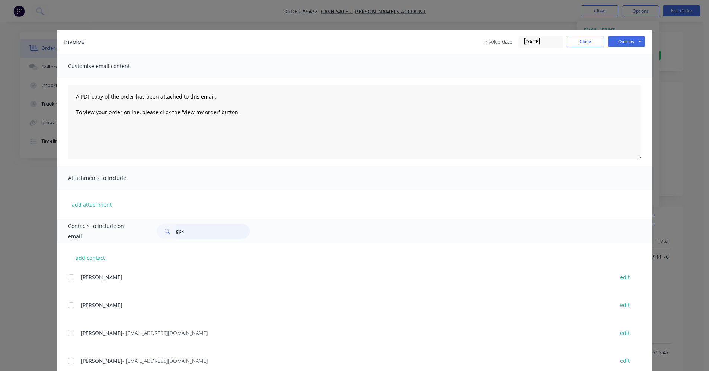
drag, startPoint x: 201, startPoint y: 233, endPoint x: 155, endPoint y: 226, distance: 46.7
click at [157, 225] on div "gpk" at bounding box center [203, 231] width 93 height 15
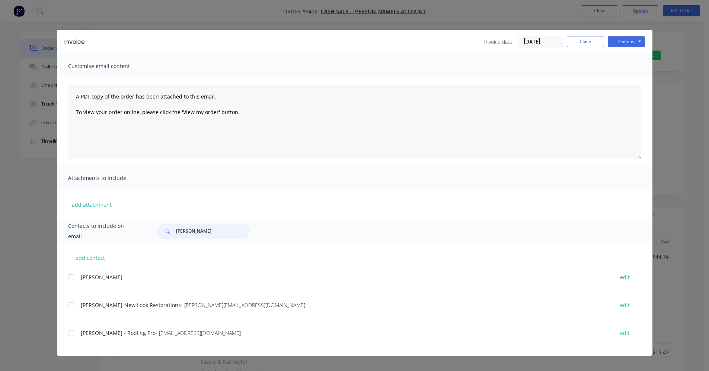
drag, startPoint x: 70, startPoint y: 334, endPoint x: 111, endPoint y: 330, distance: 40.7
click at [70, 334] on div at bounding box center [71, 333] width 15 height 15
type input "[PERSON_NAME]"
click at [635, 42] on button "Options" at bounding box center [626, 41] width 37 height 11
click at [628, 78] on button "Email" at bounding box center [632, 79] width 48 height 12
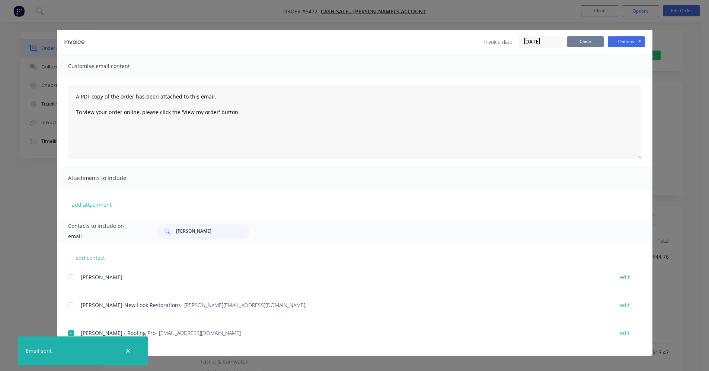
click at [584, 42] on button "Close" at bounding box center [585, 41] width 37 height 11
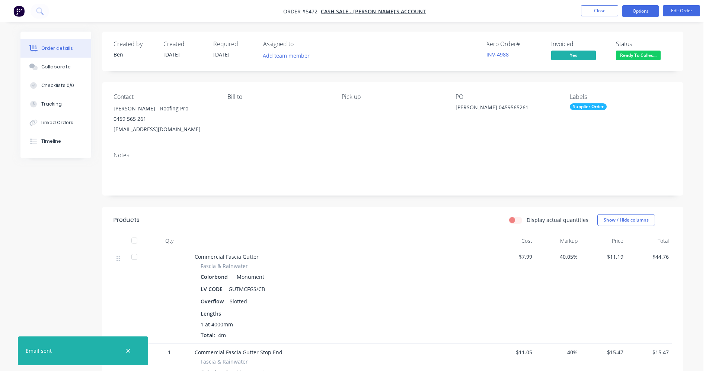
click at [644, 8] on button "Options" at bounding box center [640, 11] width 37 height 12
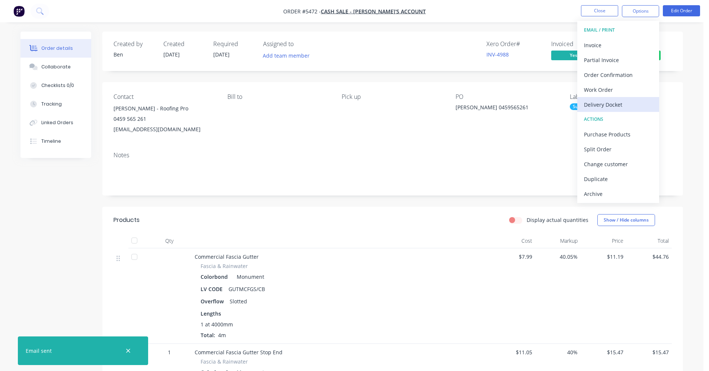
click at [607, 106] on div "Delivery Docket" at bounding box center [618, 104] width 68 height 11
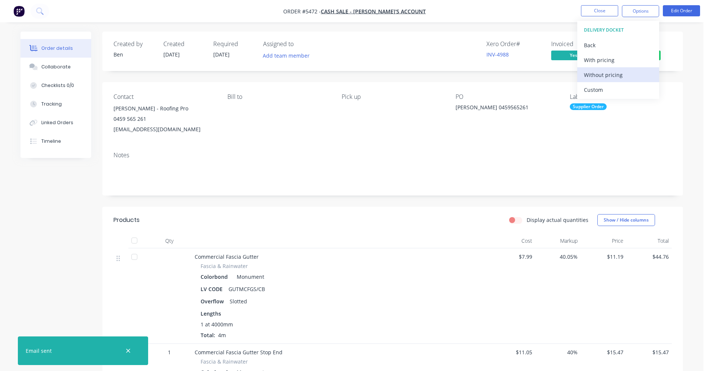
click at [601, 76] on div "Without pricing" at bounding box center [618, 75] width 68 height 11
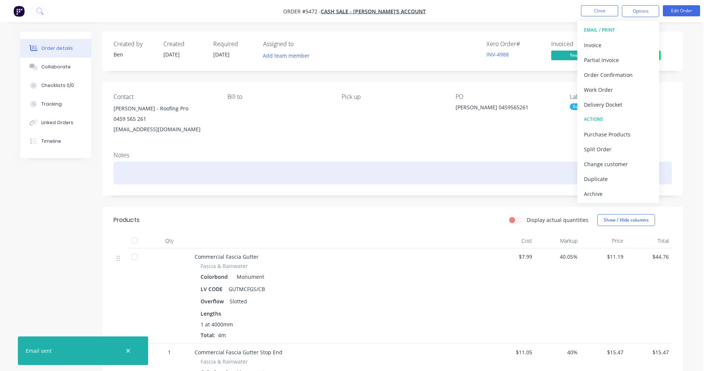
drag, startPoint x: 354, startPoint y: 173, endPoint x: 470, endPoint y: 110, distance: 131.9
click at [355, 172] on div at bounding box center [393, 173] width 558 height 23
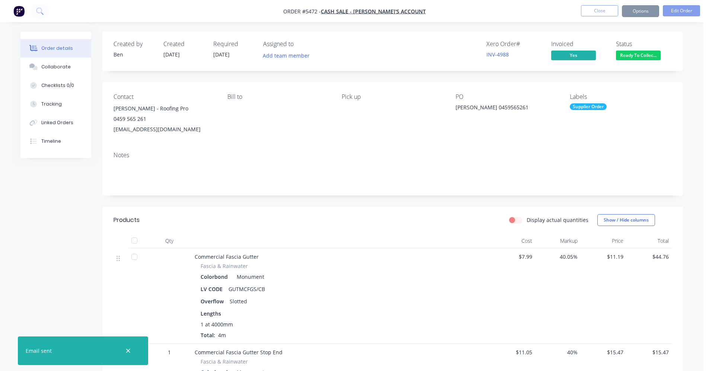
drag, startPoint x: 595, startPoint y: 4, endPoint x: 594, endPoint y: 8, distance: 3.9
click at [595, 5] on nav "Order #5472 - CASH SALE - BEN'S ACCOUNT Close Options Edit Order" at bounding box center [354, 11] width 709 height 22
click at [595, 11] on button "Close" at bounding box center [599, 10] width 37 height 11
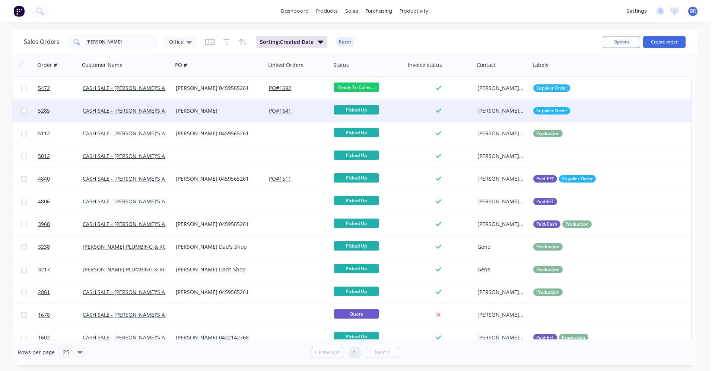
click at [203, 114] on div "[PERSON_NAME]" at bounding box center [217, 110] width 83 height 7
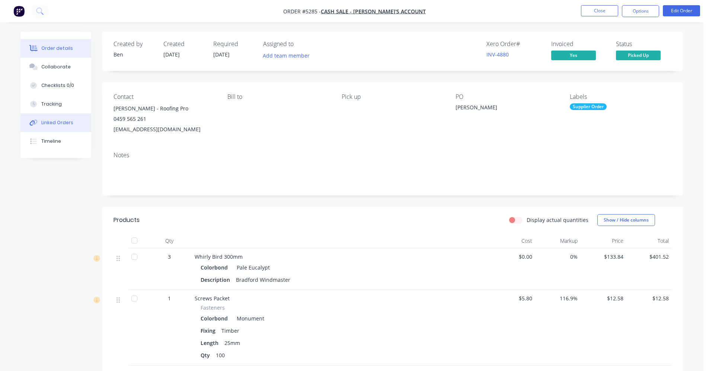
click at [54, 121] on div "Linked Orders" at bounding box center [57, 122] width 32 height 7
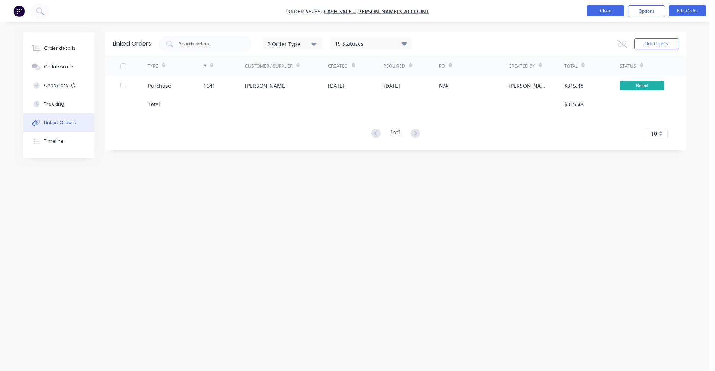
click at [603, 14] on button "Close" at bounding box center [605, 10] width 37 height 11
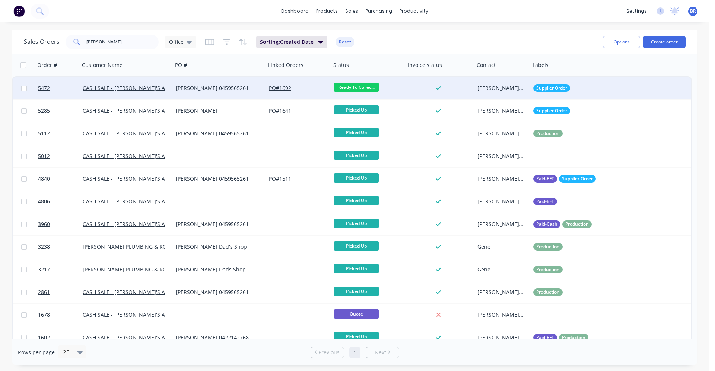
click at [205, 92] on div "[PERSON_NAME] 0459565261" at bounding box center [219, 88] width 93 height 22
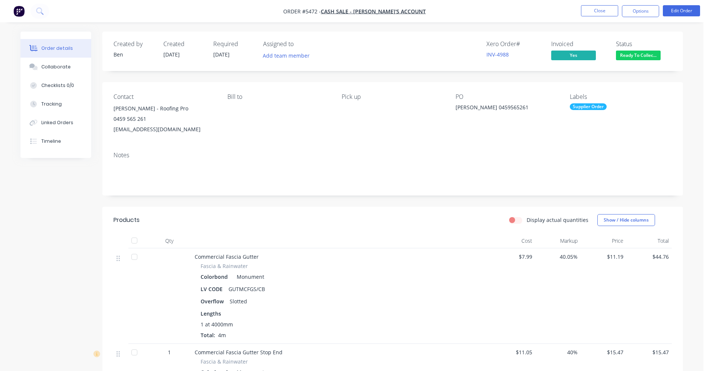
click at [641, 58] on span "Ready To Collec..." at bounding box center [638, 55] width 45 height 9
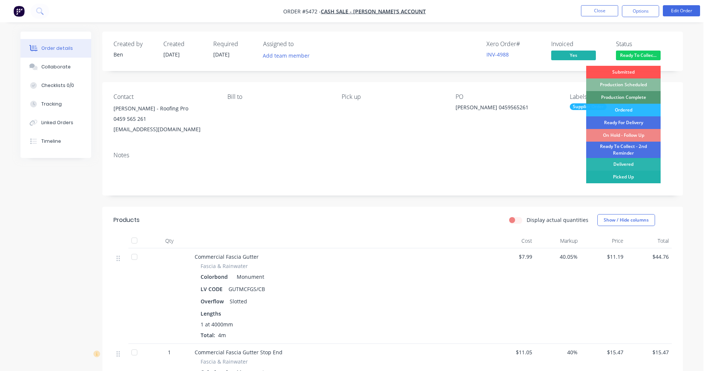
click at [622, 179] on div "Picked Up" at bounding box center [623, 177] width 74 height 13
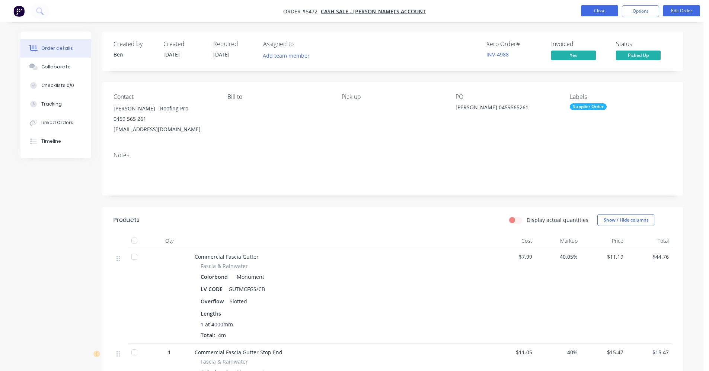
click at [593, 9] on button "Close" at bounding box center [599, 10] width 37 height 11
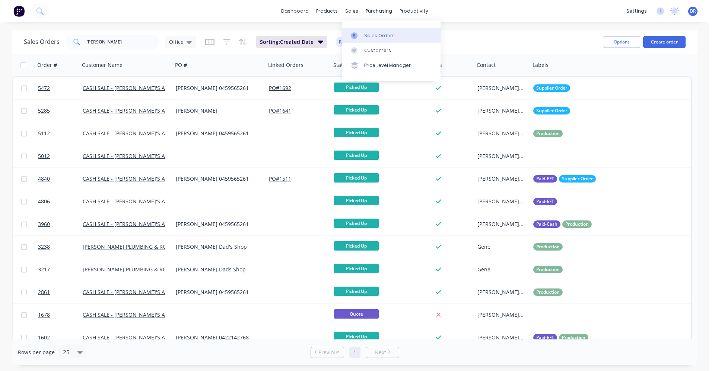
click at [357, 31] on link "Sales Orders" at bounding box center [391, 35] width 99 height 15
click at [354, 9] on div "sales" at bounding box center [351, 11] width 20 height 11
click at [380, 36] on div "Sales Orders" at bounding box center [379, 35] width 31 height 7
drag, startPoint x: 105, startPoint y: 40, endPoint x: 13, endPoint y: 38, distance: 92.3
click at [13, 38] on div "Sales Orders tyson Office Sorting: Created Date Reset Options Create order" at bounding box center [354, 42] width 685 height 24
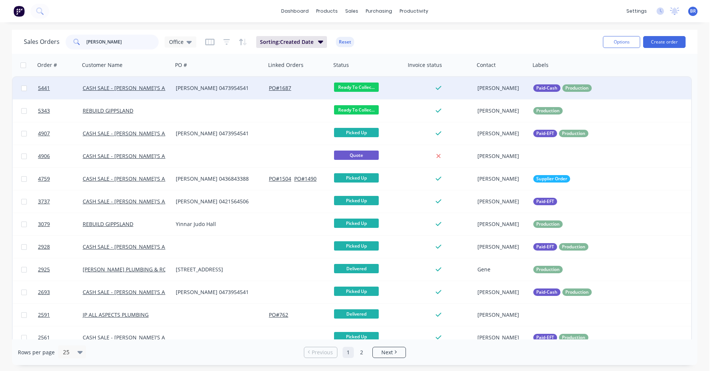
type input "[PERSON_NAME]"
click at [244, 88] on div "[PERSON_NAME] 0473954541" at bounding box center [217, 87] width 83 height 7
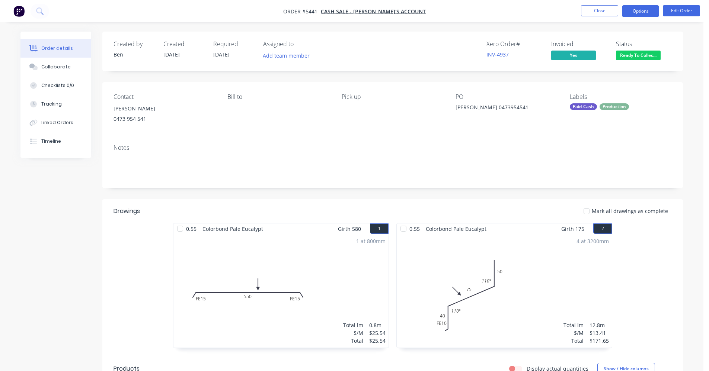
drag, startPoint x: 639, startPoint y: 18, endPoint x: 637, endPoint y: 12, distance: 6.6
click at [638, 15] on nav "Order #5441 - CASH SALE - BEN'S ACCOUNT Close Options Edit Order" at bounding box center [354, 11] width 709 height 22
click at [639, 13] on button "Options" at bounding box center [640, 11] width 37 height 12
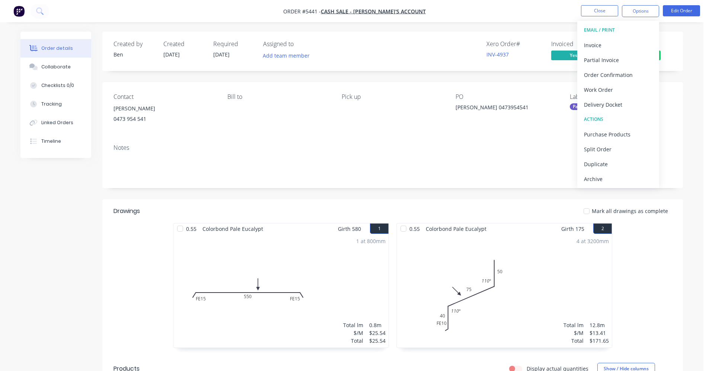
click at [613, 102] on div "Delivery Docket" at bounding box center [618, 104] width 68 height 11
click at [604, 76] on div "Without pricing" at bounding box center [618, 75] width 68 height 11
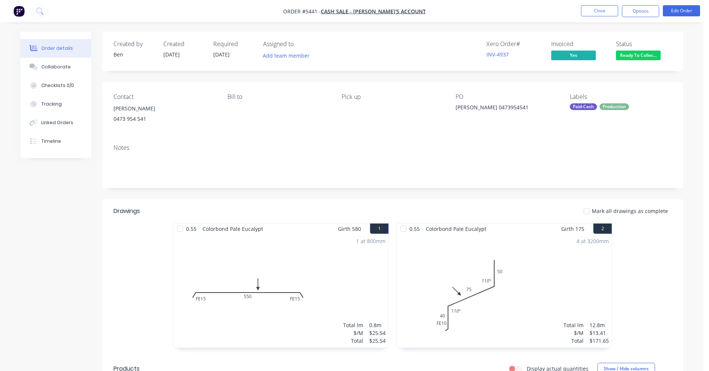
drag, startPoint x: 538, startPoint y: 6, endPoint x: 577, endPoint y: 12, distance: 40.0
click at [539, 6] on nav "Order #5441 - CASH SALE - BEN'S ACCOUNT Close Options Edit Order" at bounding box center [354, 11] width 709 height 22
click at [596, 12] on button "Close" at bounding box center [599, 10] width 37 height 11
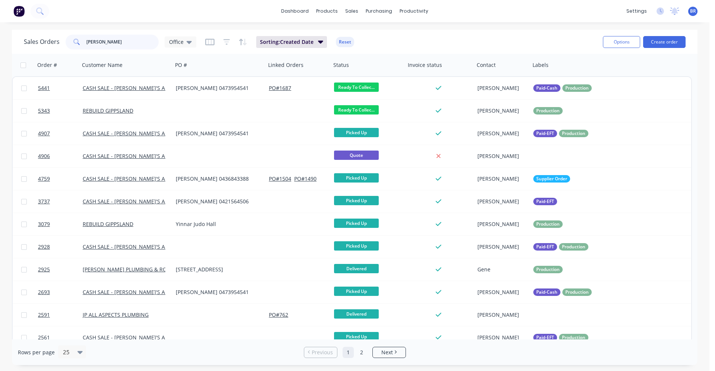
drag, startPoint x: 107, startPoint y: 40, endPoint x: 77, endPoint y: 39, distance: 29.8
click at [79, 39] on div "[PERSON_NAME]" at bounding box center [112, 42] width 93 height 15
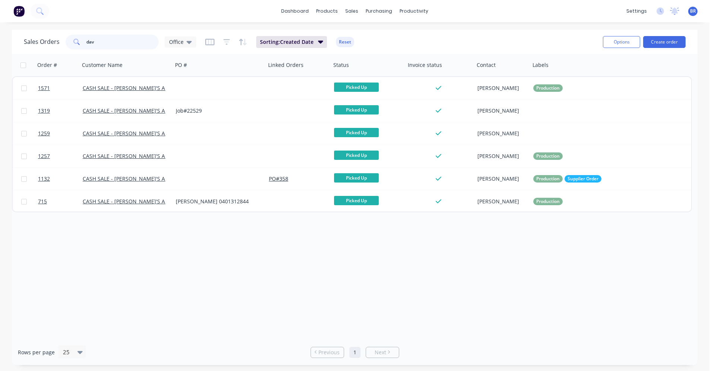
type input "[PERSON_NAME]"
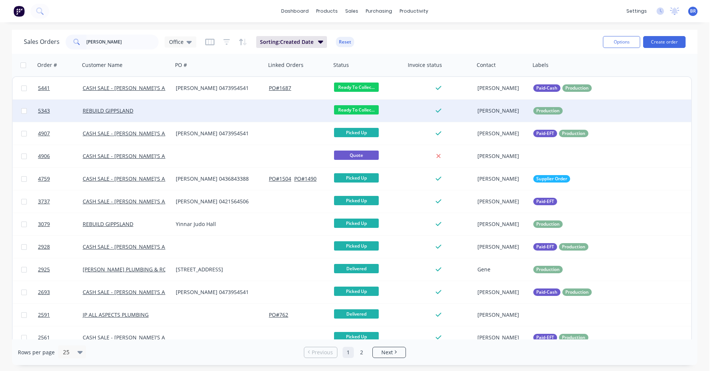
click at [180, 110] on div at bounding box center [219, 111] width 93 height 22
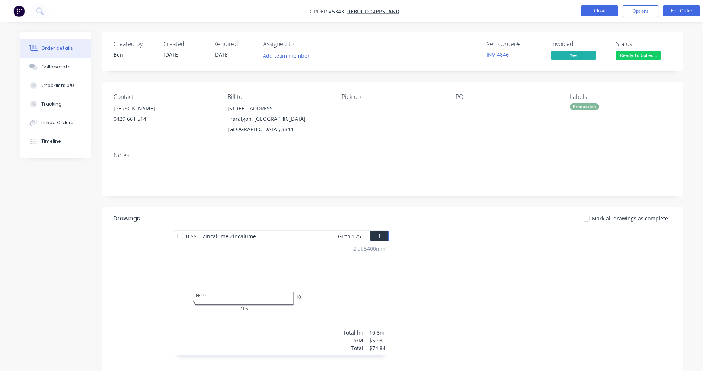
click at [609, 10] on button "Close" at bounding box center [599, 10] width 37 height 11
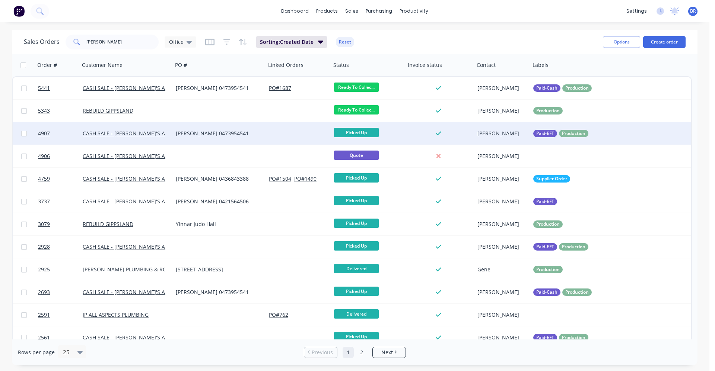
click at [251, 135] on div "[PERSON_NAME] 0473954541" at bounding box center [217, 133] width 83 height 7
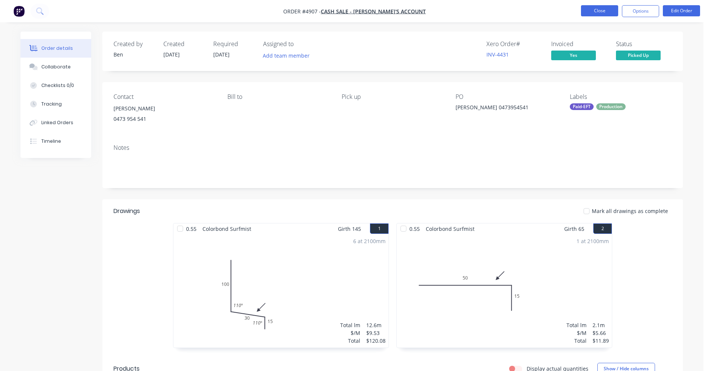
click at [598, 12] on button "Close" at bounding box center [599, 10] width 37 height 11
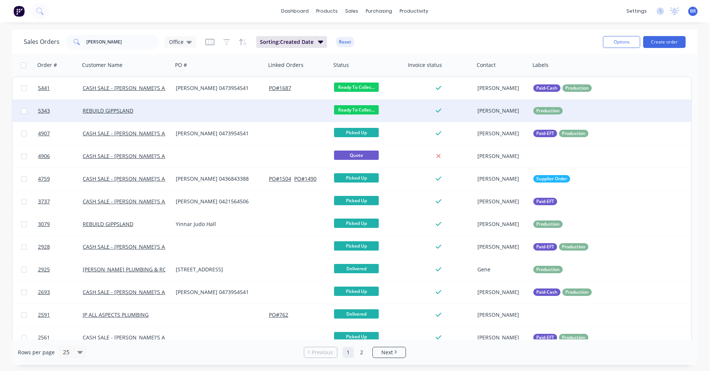
click at [213, 103] on div at bounding box center [219, 111] width 93 height 22
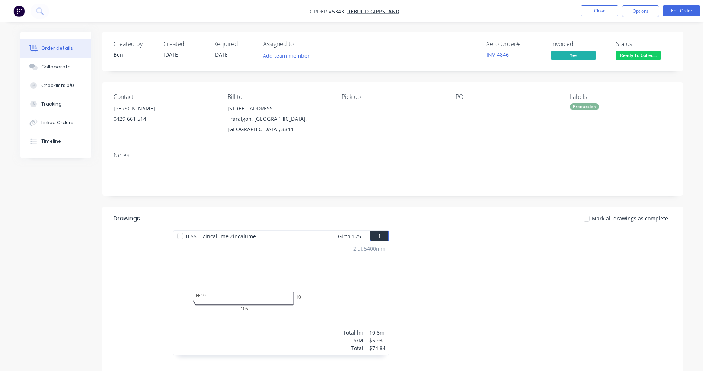
click at [598, 3] on nav "Order #5343 - REBUILD GIPPSLAND Close Options Edit Order" at bounding box center [354, 11] width 709 height 22
click at [591, 10] on button "Close" at bounding box center [599, 10] width 37 height 11
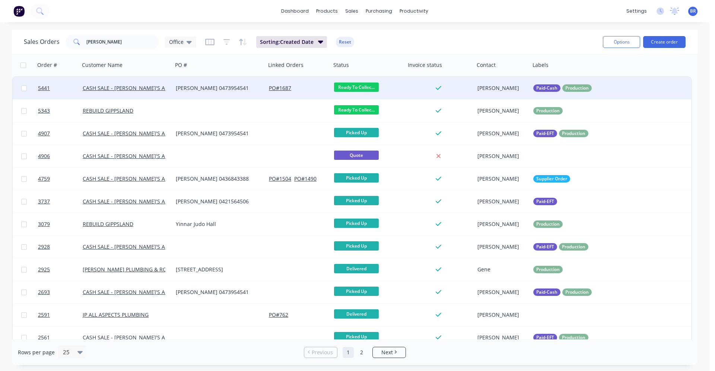
click at [236, 87] on div "[PERSON_NAME] 0473954541" at bounding box center [217, 87] width 83 height 7
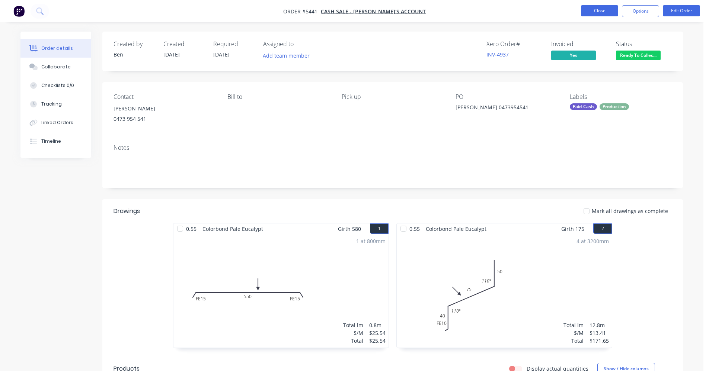
click at [600, 13] on button "Close" at bounding box center [599, 10] width 37 height 11
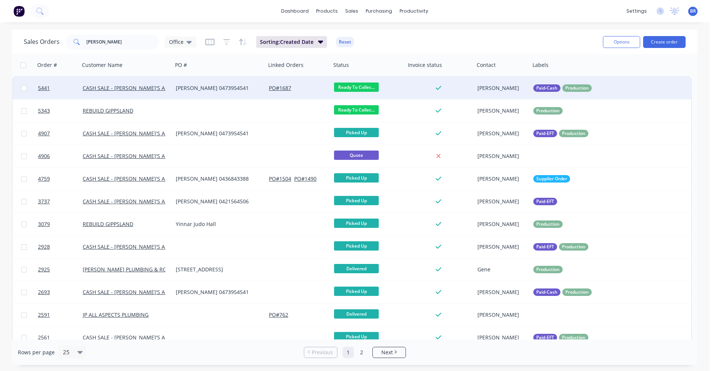
click at [227, 86] on div "[PERSON_NAME] 0473954541" at bounding box center [217, 87] width 83 height 7
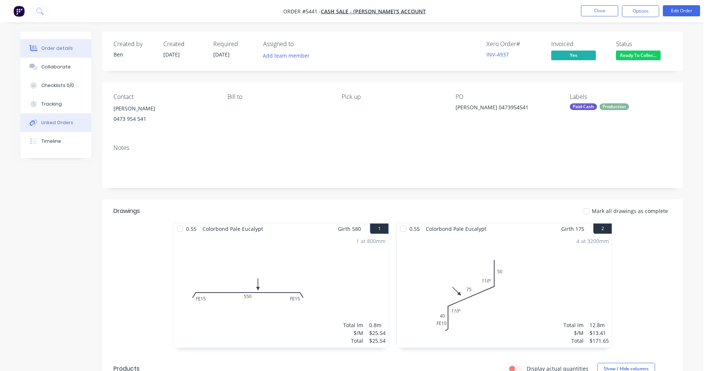
click at [58, 125] on div "Linked Orders" at bounding box center [57, 122] width 32 height 7
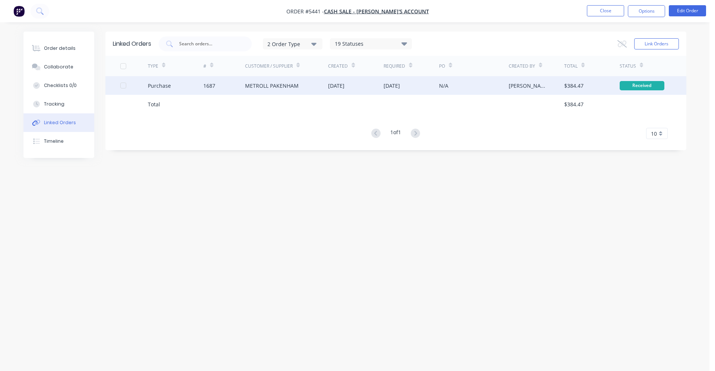
click at [265, 89] on div "METROLL PAKENHAM" at bounding box center [272, 86] width 54 height 8
type textarea "x"
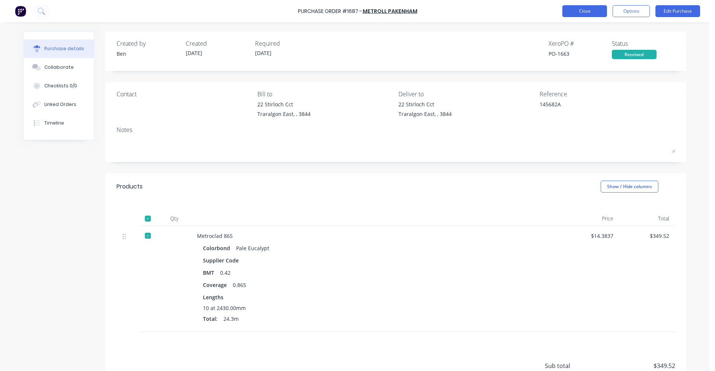
click at [581, 9] on button "Close" at bounding box center [584, 11] width 45 height 12
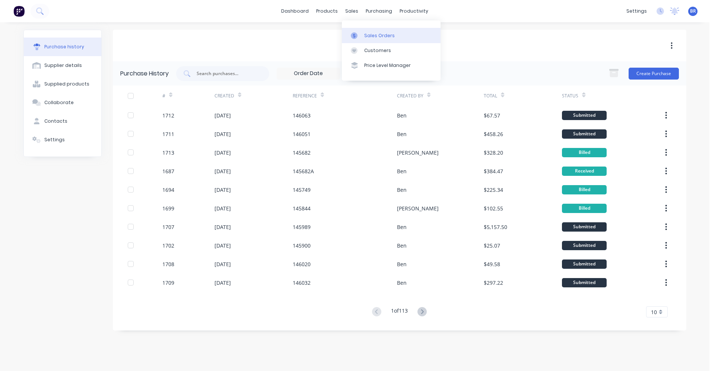
click at [374, 38] on div "Sales Orders" at bounding box center [379, 35] width 31 height 7
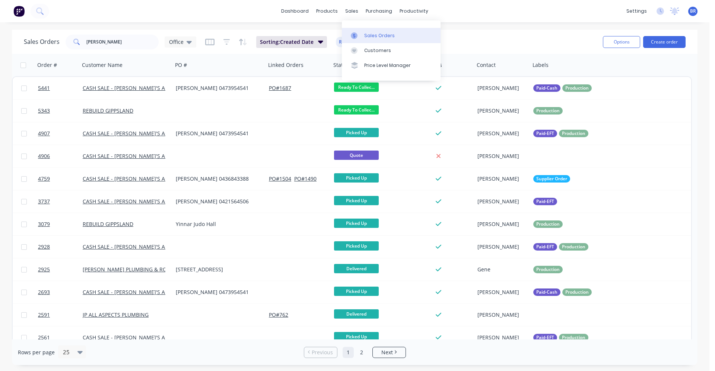
click at [364, 35] on div "Sales Orders" at bounding box center [379, 35] width 31 height 7
drag, startPoint x: 103, startPoint y: 43, endPoint x: 0, endPoint y: 31, distance: 103.8
click at [0, 31] on div "Sales Orders [PERSON_NAME] Office Sorting: Created Date Reset Options Create or…" at bounding box center [354, 198] width 709 height 336
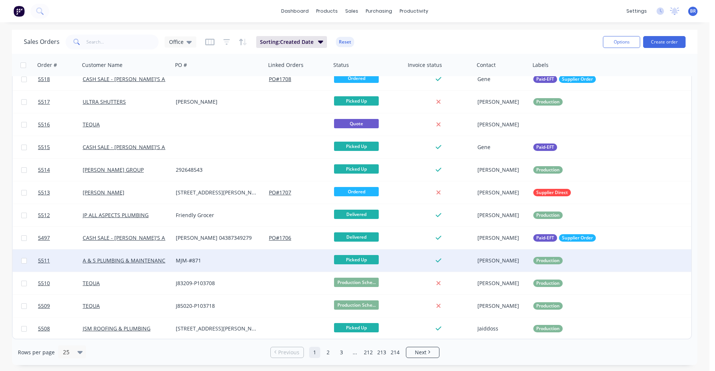
scroll to position [267, 0]
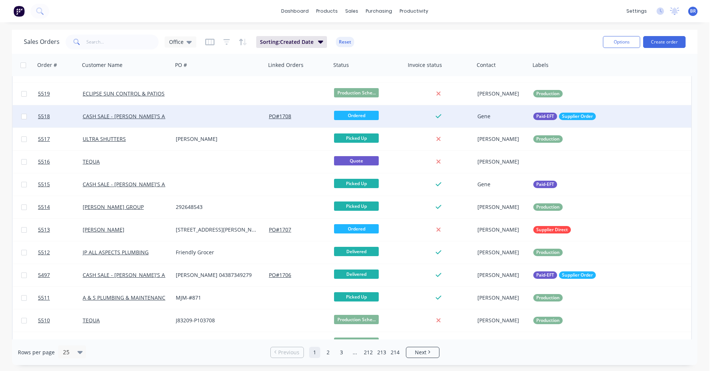
click at [171, 115] on div "CASH SALE - [PERSON_NAME]'S ACCOUNT" at bounding box center [126, 116] width 93 height 22
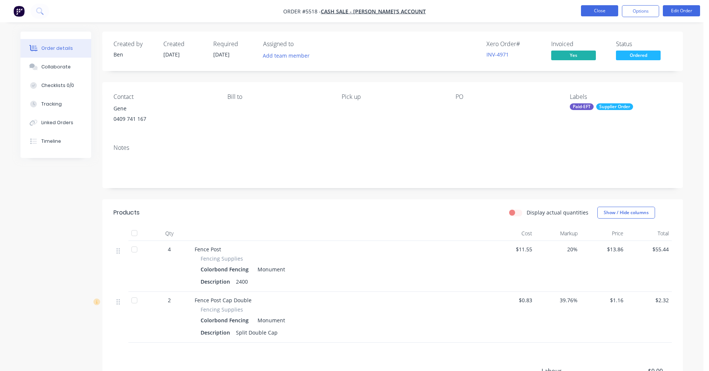
click at [597, 13] on button "Close" at bounding box center [599, 10] width 37 height 11
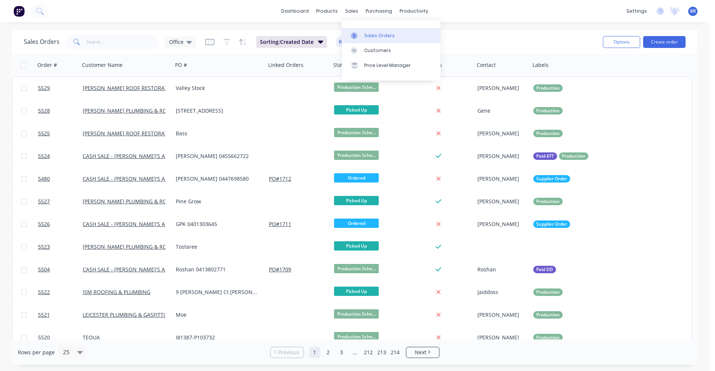
click at [375, 29] on link "Sales Orders" at bounding box center [391, 35] width 99 height 15
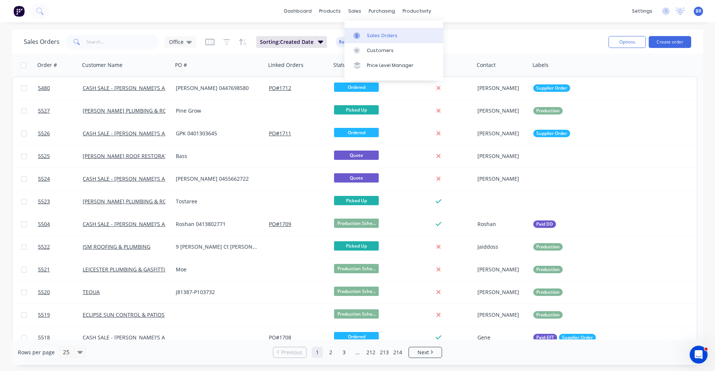
click at [369, 34] on div "Sales Orders" at bounding box center [382, 35] width 31 height 7
click at [132, 39] on input "text" at bounding box center [122, 42] width 73 height 15
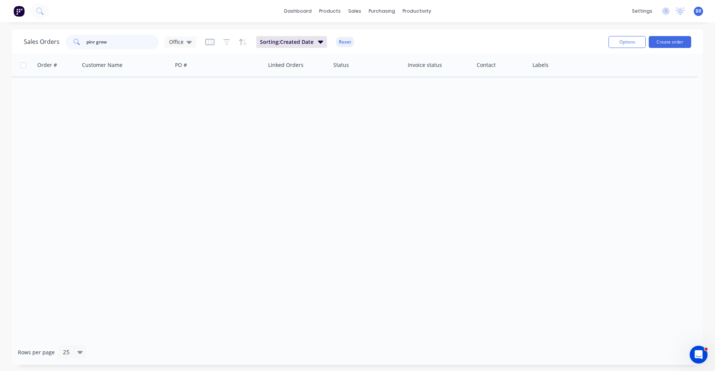
click at [95, 41] on input "pinr grow" at bounding box center [122, 42] width 73 height 15
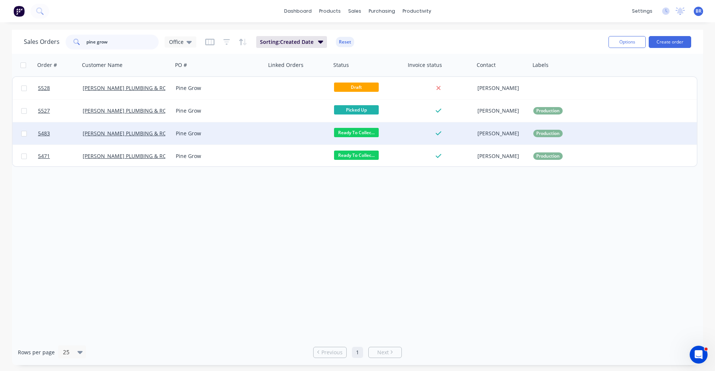
type input "pine grow"
click at [249, 132] on div "Pine Grow" at bounding box center [217, 133] width 83 height 7
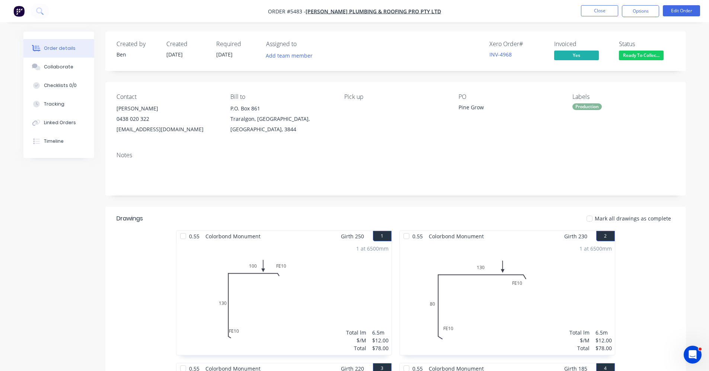
click at [647, 53] on span "Ready To Collec..." at bounding box center [641, 55] width 45 height 9
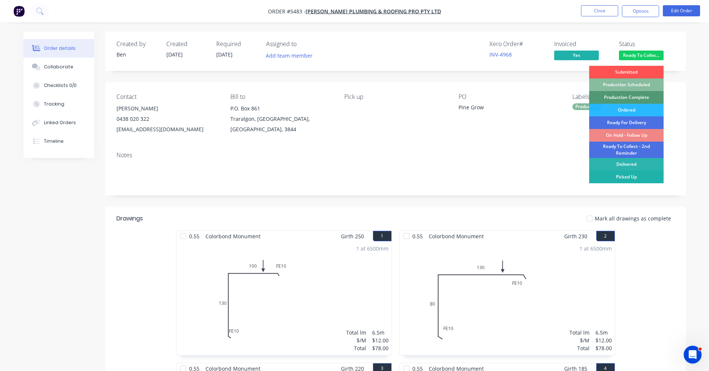
click at [627, 178] on div "Picked Up" at bounding box center [626, 177] width 74 height 13
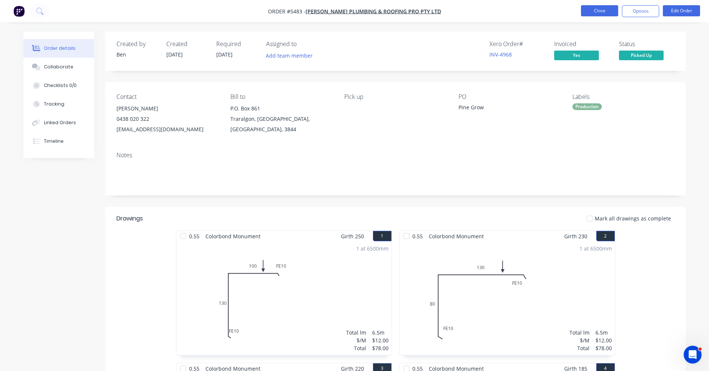
click at [590, 7] on button "Close" at bounding box center [599, 10] width 37 height 11
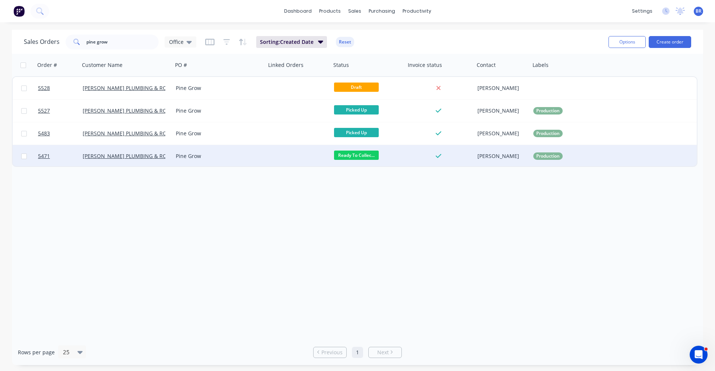
click at [239, 158] on div "Pine Grow" at bounding box center [217, 156] width 83 height 7
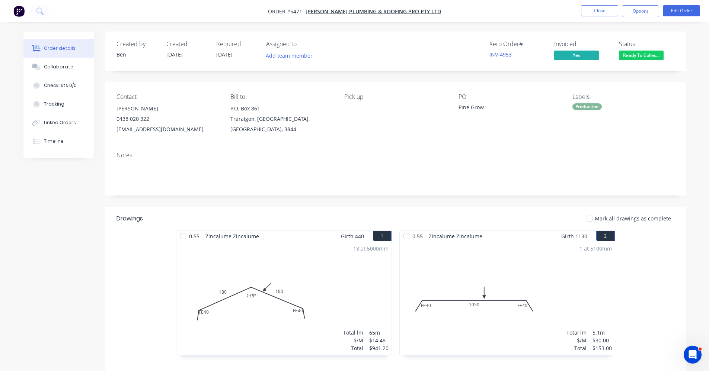
click at [648, 53] on span "Ready To Collec..." at bounding box center [641, 55] width 45 height 9
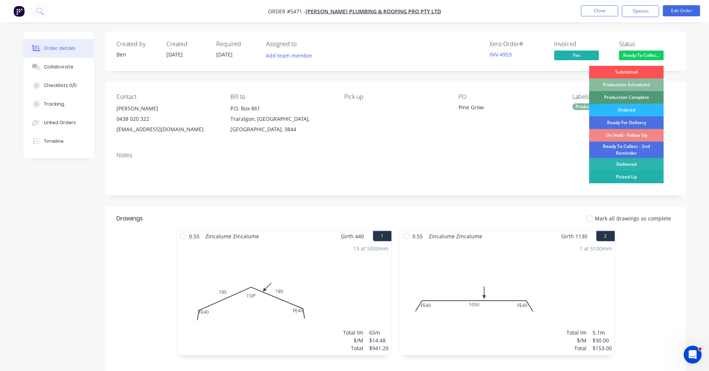
click at [612, 177] on div "Picked Up" at bounding box center [626, 177] width 74 height 13
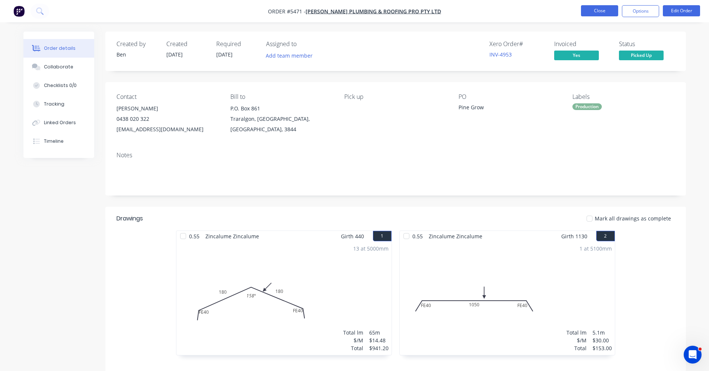
click at [595, 11] on button "Close" at bounding box center [599, 10] width 37 height 11
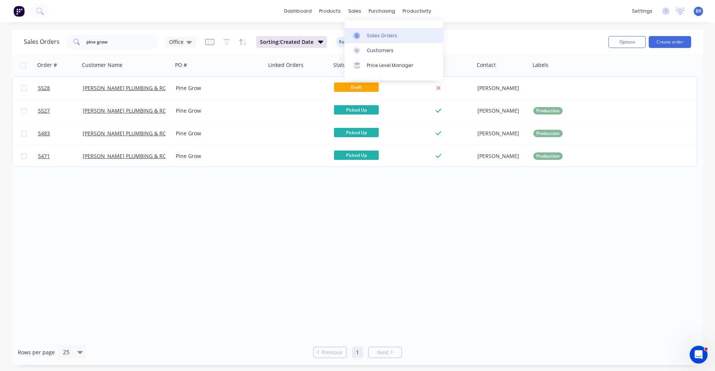
click at [390, 39] on link "Sales Orders" at bounding box center [393, 35] width 99 height 15
drag, startPoint x: 125, startPoint y: 45, endPoint x: 33, endPoint y: 36, distance: 92.3
click at [4, 38] on div "Sales Orders pine grow Office Sorting: Created Date Reset Options Create order …" at bounding box center [357, 198] width 715 height 336
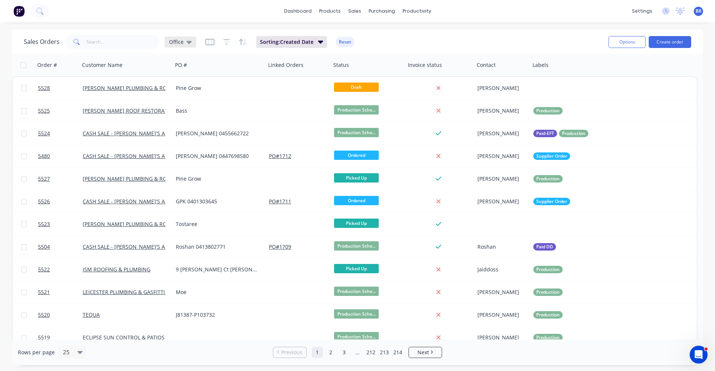
click at [184, 44] on div "Office" at bounding box center [180, 42] width 23 height 7
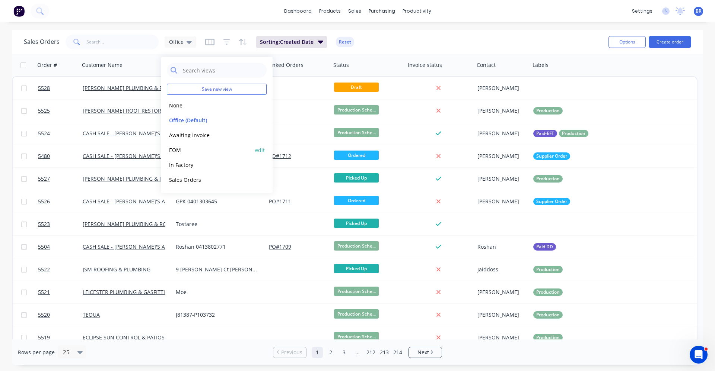
click at [182, 150] on button "EOM" at bounding box center [209, 150] width 85 height 9
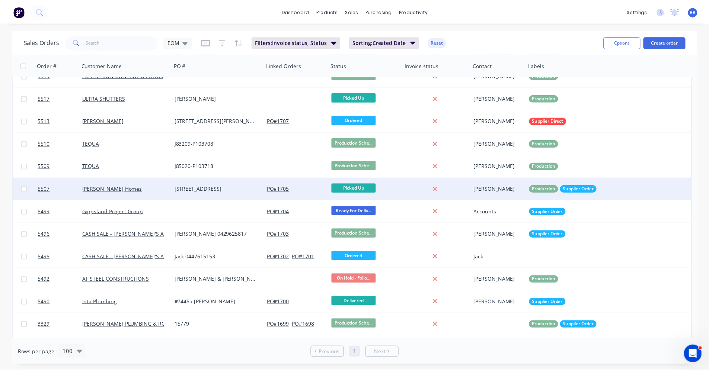
scroll to position [259, 0]
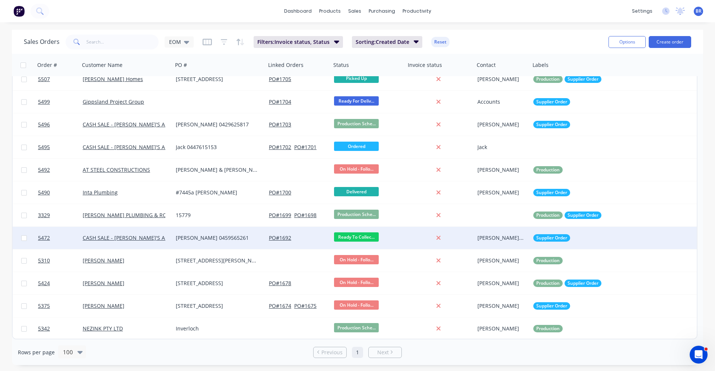
click at [217, 237] on div "[PERSON_NAME] 0459565261" at bounding box center [217, 237] width 83 height 7
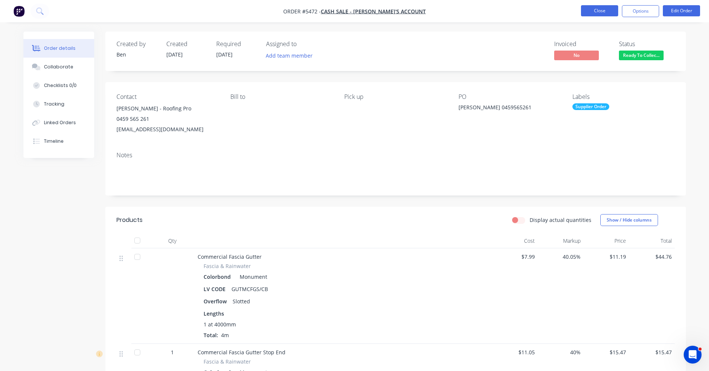
click at [592, 9] on button "Close" at bounding box center [599, 10] width 37 height 11
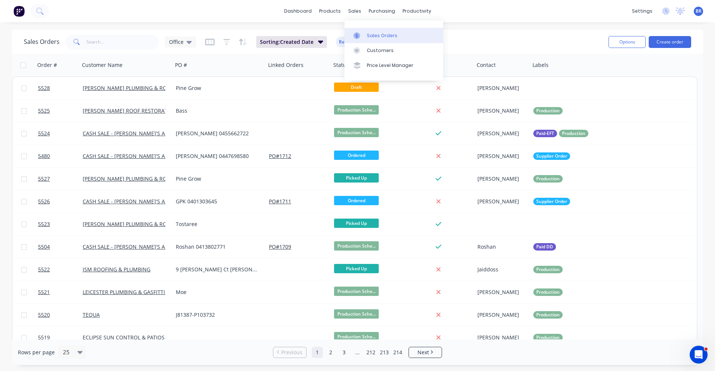
click at [371, 32] on link "Sales Orders" at bounding box center [393, 35] width 99 height 15
click at [106, 47] on input "text" at bounding box center [122, 42] width 73 height 15
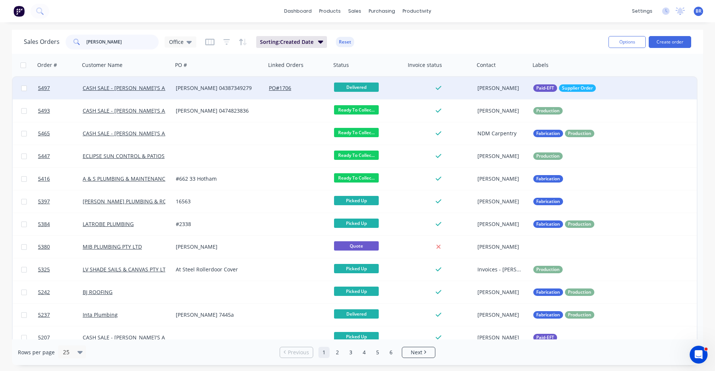
type input "tom"
click at [237, 86] on div "[PERSON_NAME] 04387349279" at bounding box center [217, 87] width 83 height 7
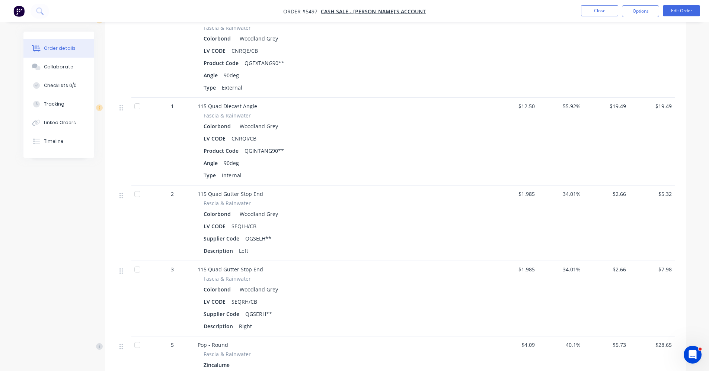
scroll to position [521, 0]
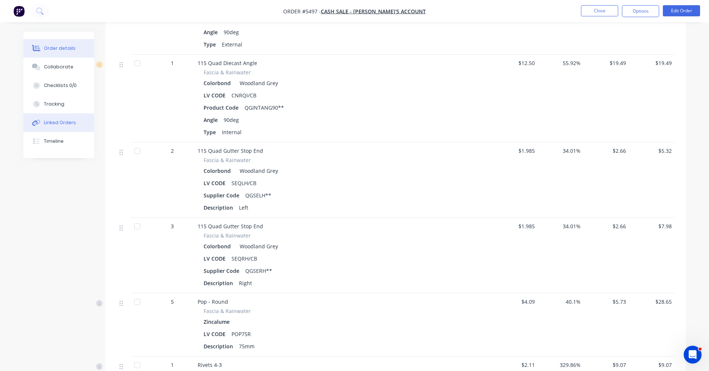
click at [45, 123] on div "Linked Orders" at bounding box center [60, 122] width 32 height 7
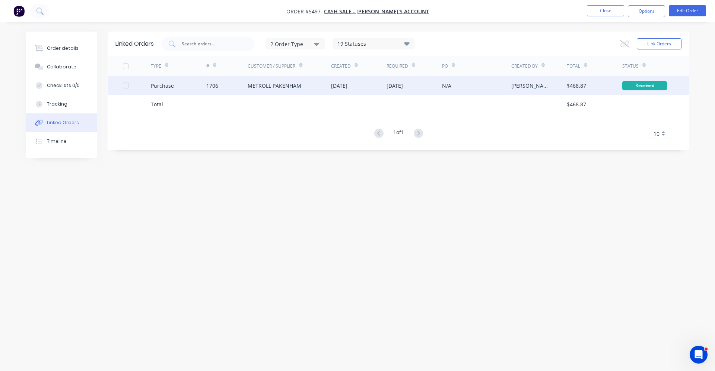
click at [272, 85] on div "METROLL PAKENHAM" at bounding box center [274, 86] width 54 height 8
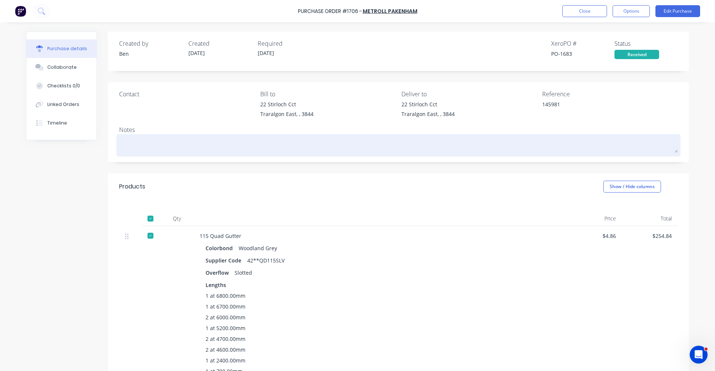
type textarea "x"
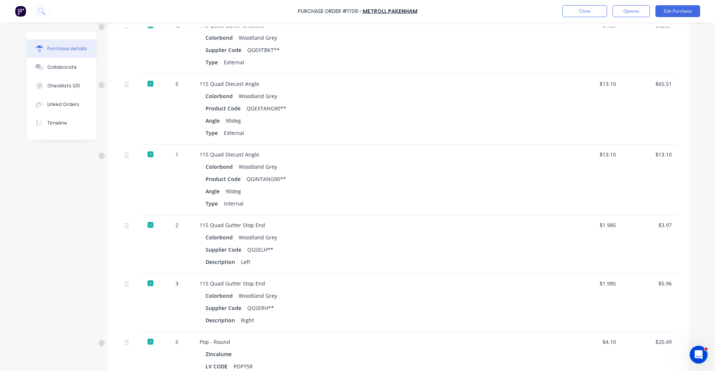
scroll to position [431, 0]
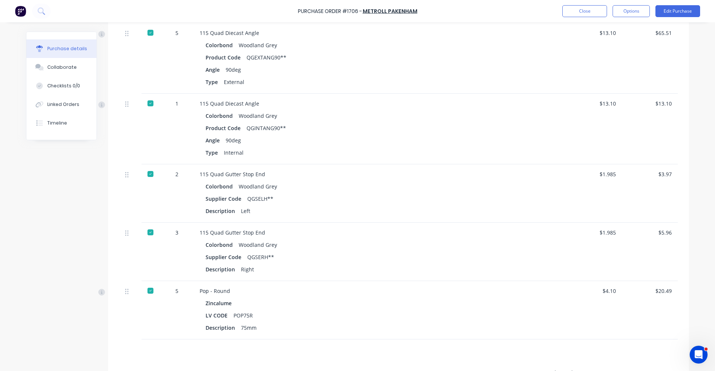
click at [299, 248] on div "Colorbond Woodland Grey" at bounding box center [379, 245] width 348 height 11
click at [314, 236] on div "115 Quad Gutter Stop End" at bounding box center [379, 233] width 360 height 8
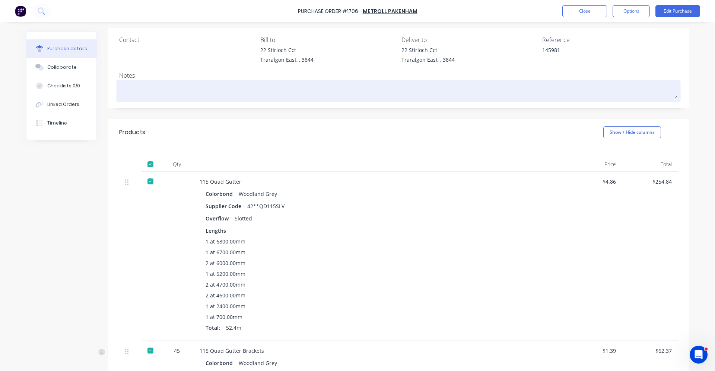
scroll to position [0, 0]
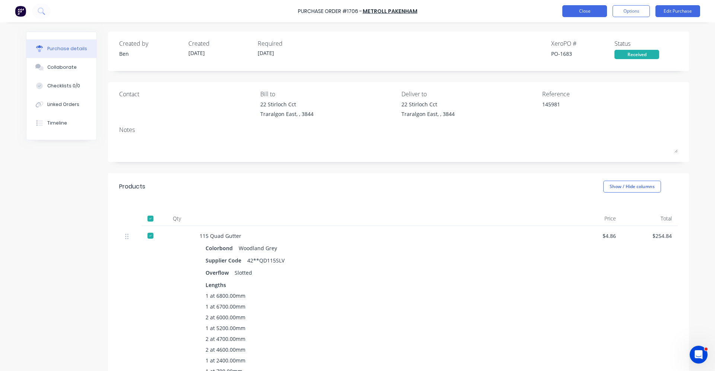
click at [589, 13] on button "Close" at bounding box center [584, 11] width 45 height 12
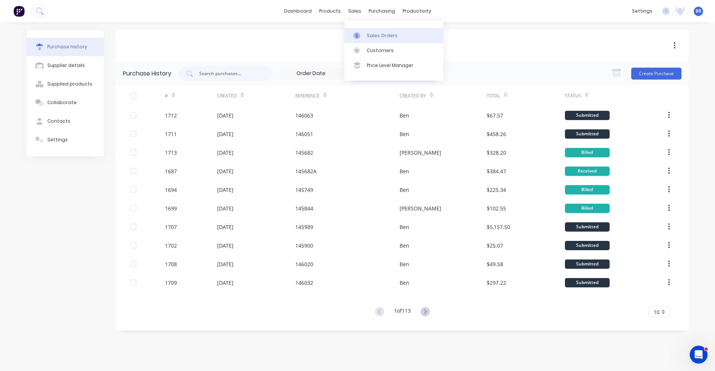
click at [378, 29] on link "Sales Orders" at bounding box center [393, 35] width 99 height 15
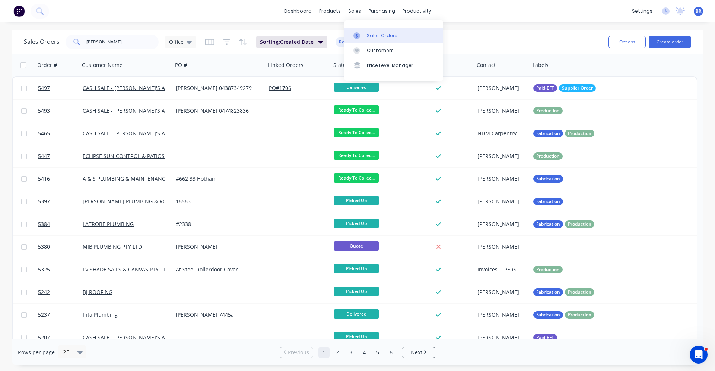
drag, startPoint x: 374, startPoint y: 33, endPoint x: 371, endPoint y: 35, distance: 4.0
click at [374, 33] on div "Sales Orders" at bounding box center [382, 35] width 31 height 7
drag, startPoint x: 116, startPoint y: 40, endPoint x: 73, endPoint y: 37, distance: 43.3
click at [77, 38] on div "tom" at bounding box center [112, 42] width 93 height 15
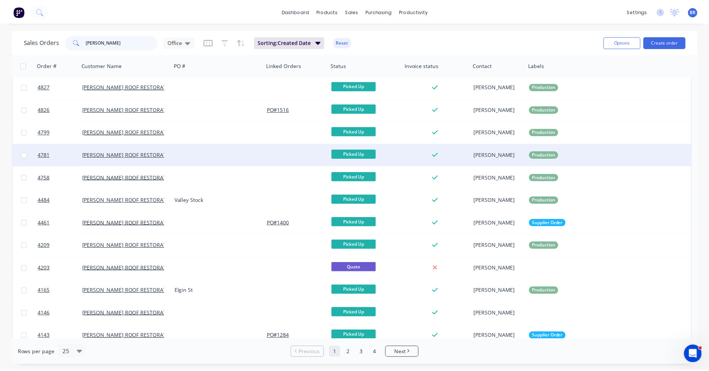
scroll to position [186, 0]
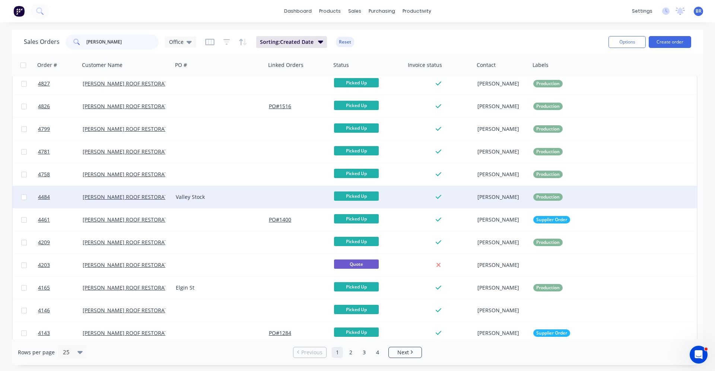
type input "mills"
click at [225, 194] on div "Valley Stock" at bounding box center [217, 197] width 83 height 7
